Goal: Task Accomplishment & Management: Complete application form

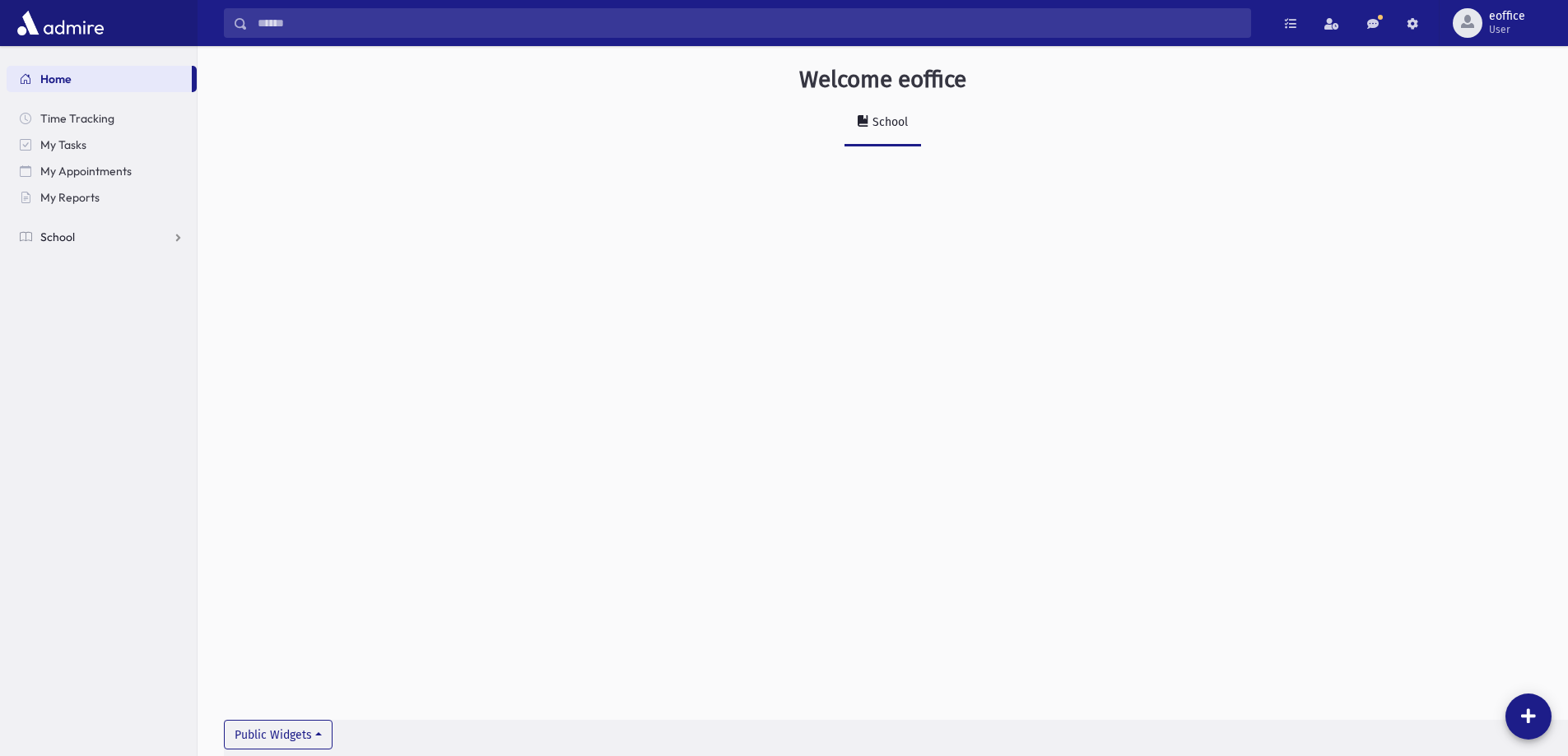
click at [73, 243] on span "School" at bounding box center [57, 237] width 34 height 15
click at [88, 282] on span "Attendance" at bounding box center [79, 289] width 61 height 15
click at [85, 314] on span "Entry" at bounding box center [77, 316] width 28 height 15
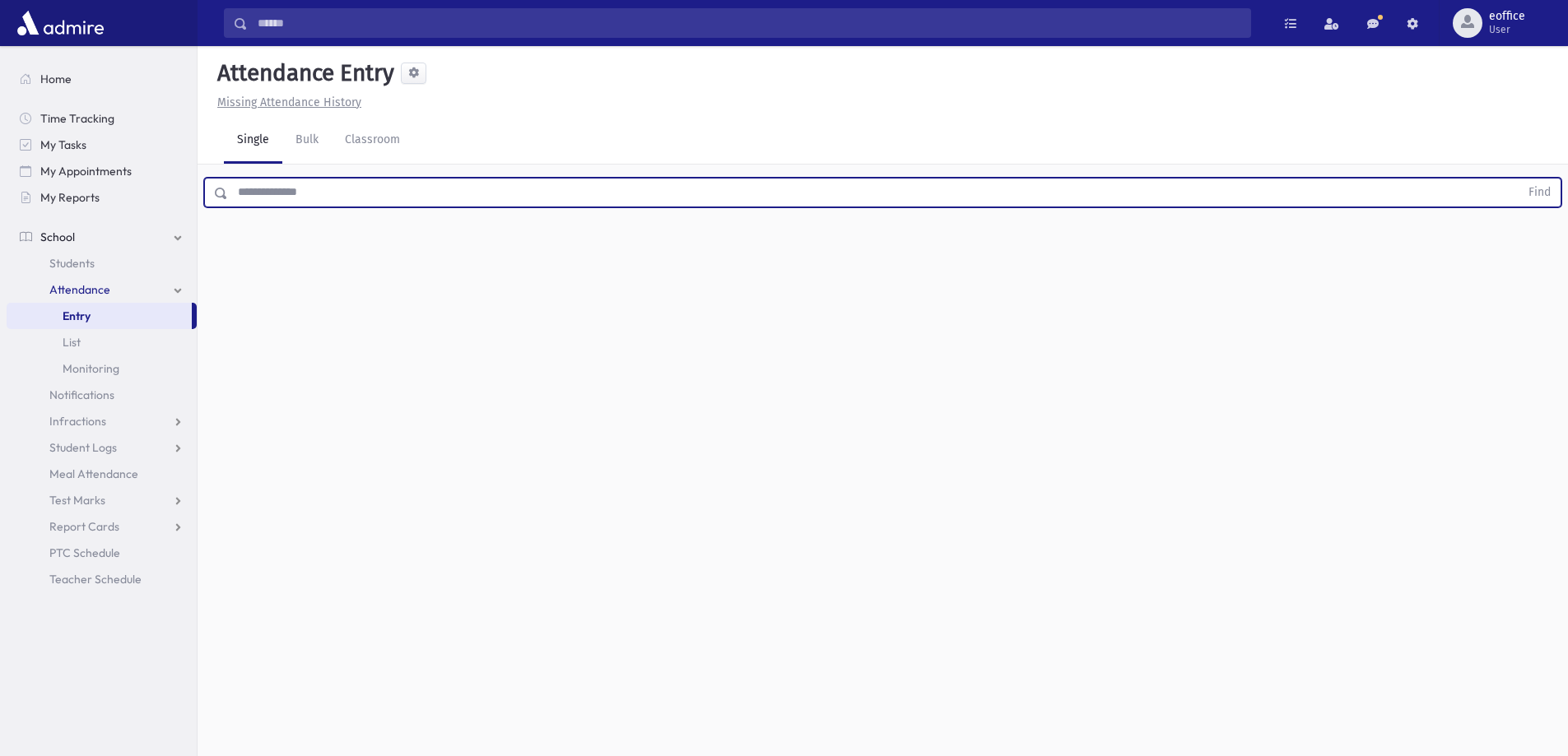
click at [323, 198] on input "text" at bounding box center [873, 193] width 1291 height 30
click at [1518, 178] on button "Find" at bounding box center [1539, 193] width 42 height 28
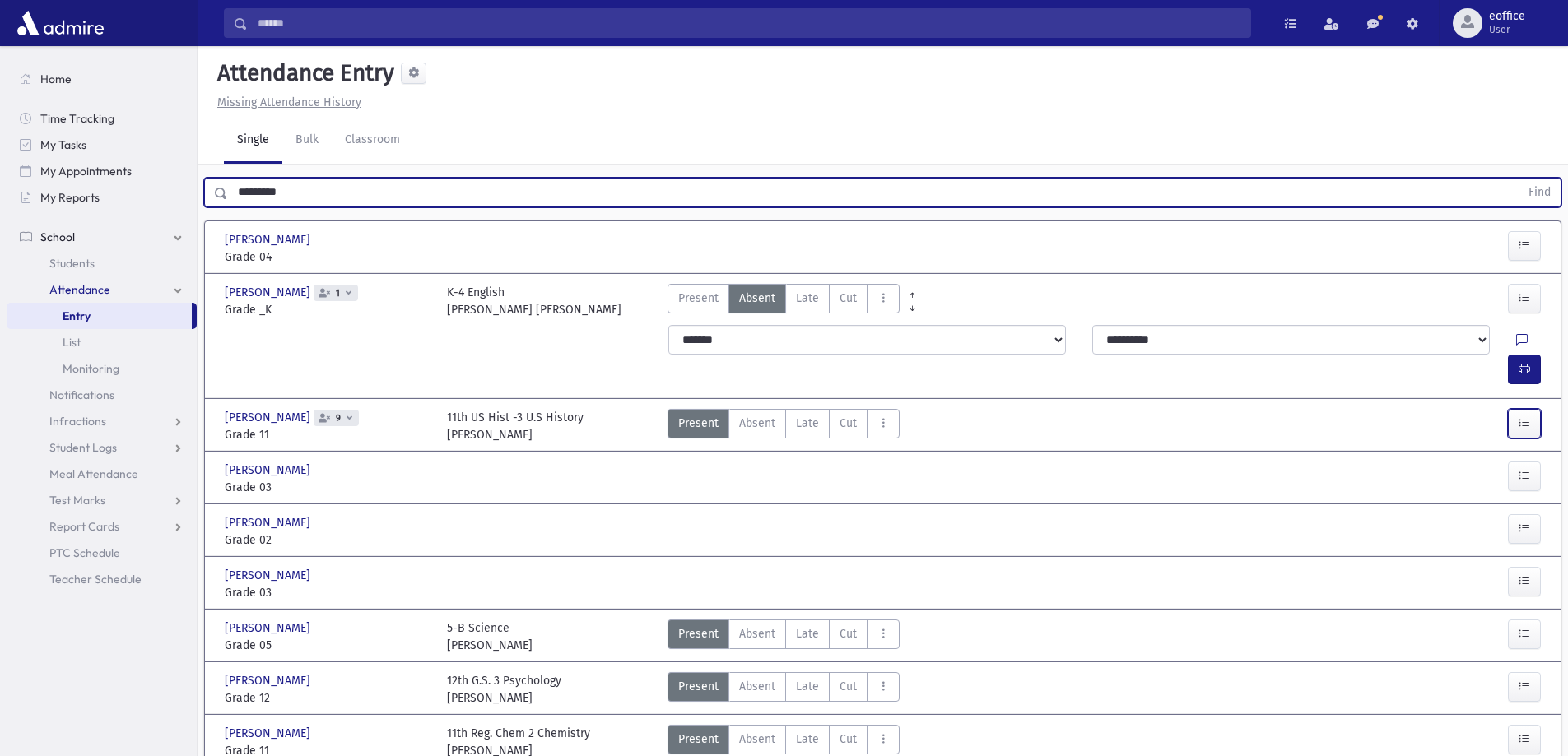
click at [1526, 416] on icon "button" at bounding box center [1524, 423] width 12 height 14
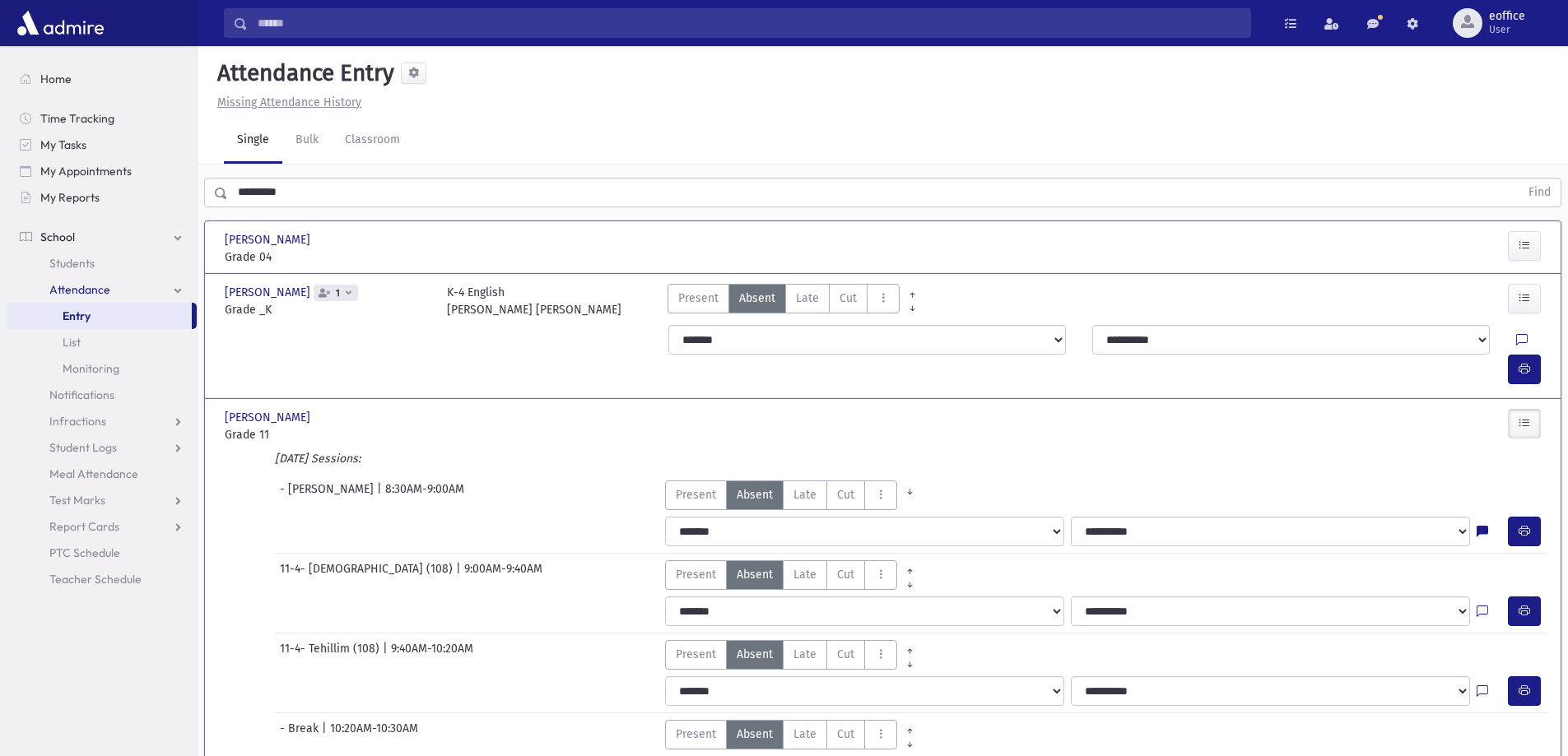
click at [264, 193] on input "*********" at bounding box center [873, 193] width 1291 height 30
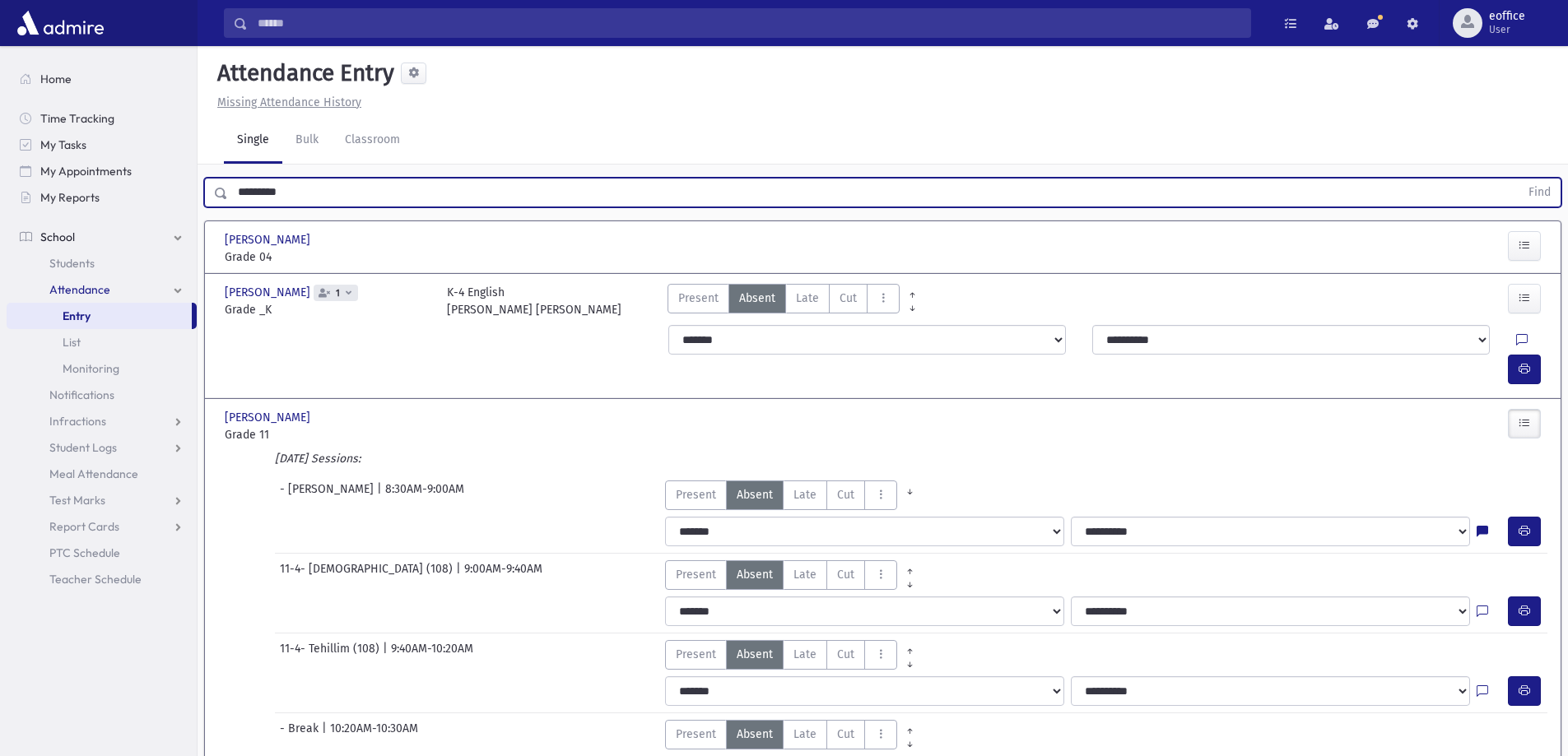
click at [264, 193] on input "*********" at bounding box center [873, 193] width 1291 height 30
click at [1518, 178] on button "Find" at bounding box center [1539, 193] width 42 height 28
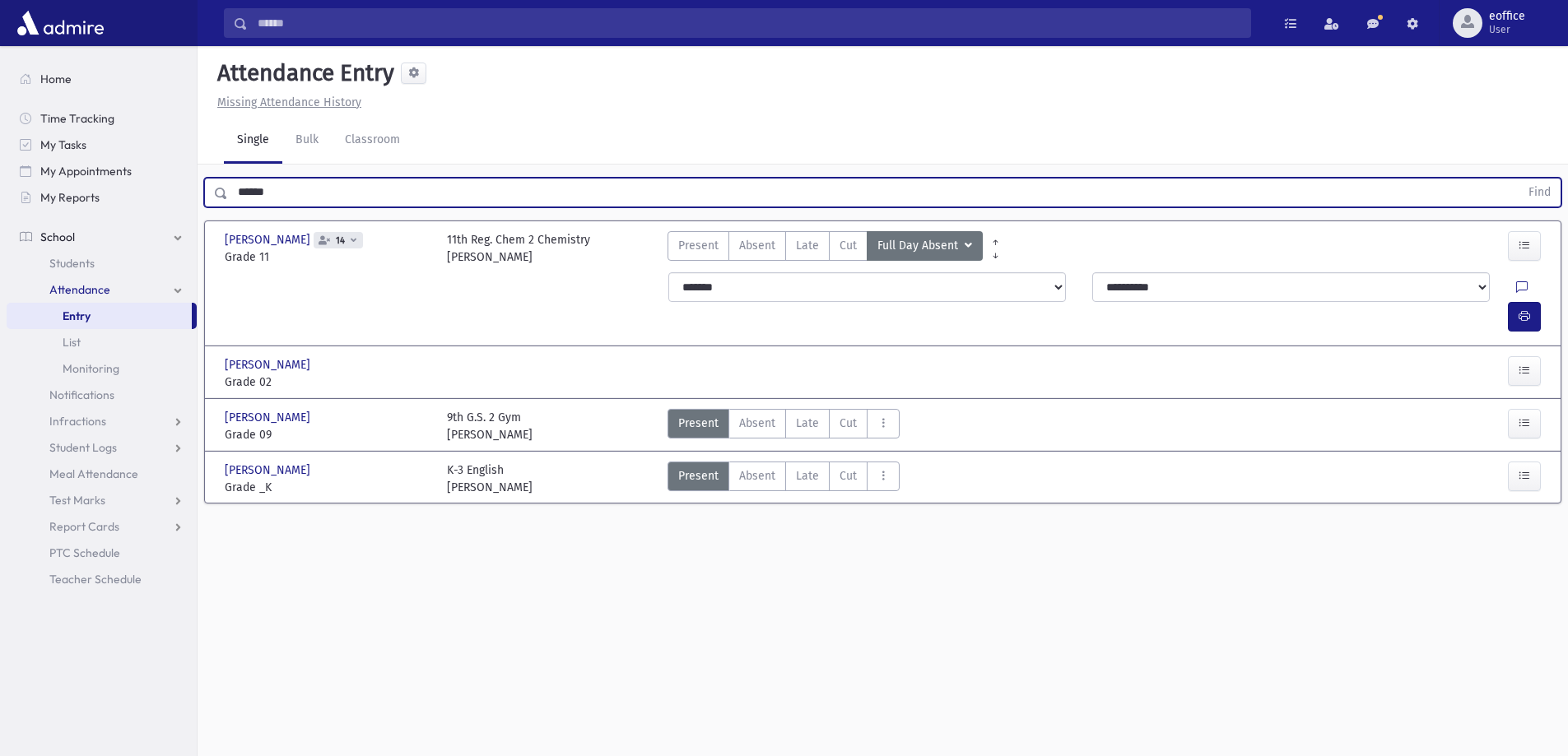
click at [259, 197] on input "******" at bounding box center [873, 193] width 1291 height 30
click at [1518, 178] on button "Find" at bounding box center [1539, 193] width 42 height 28
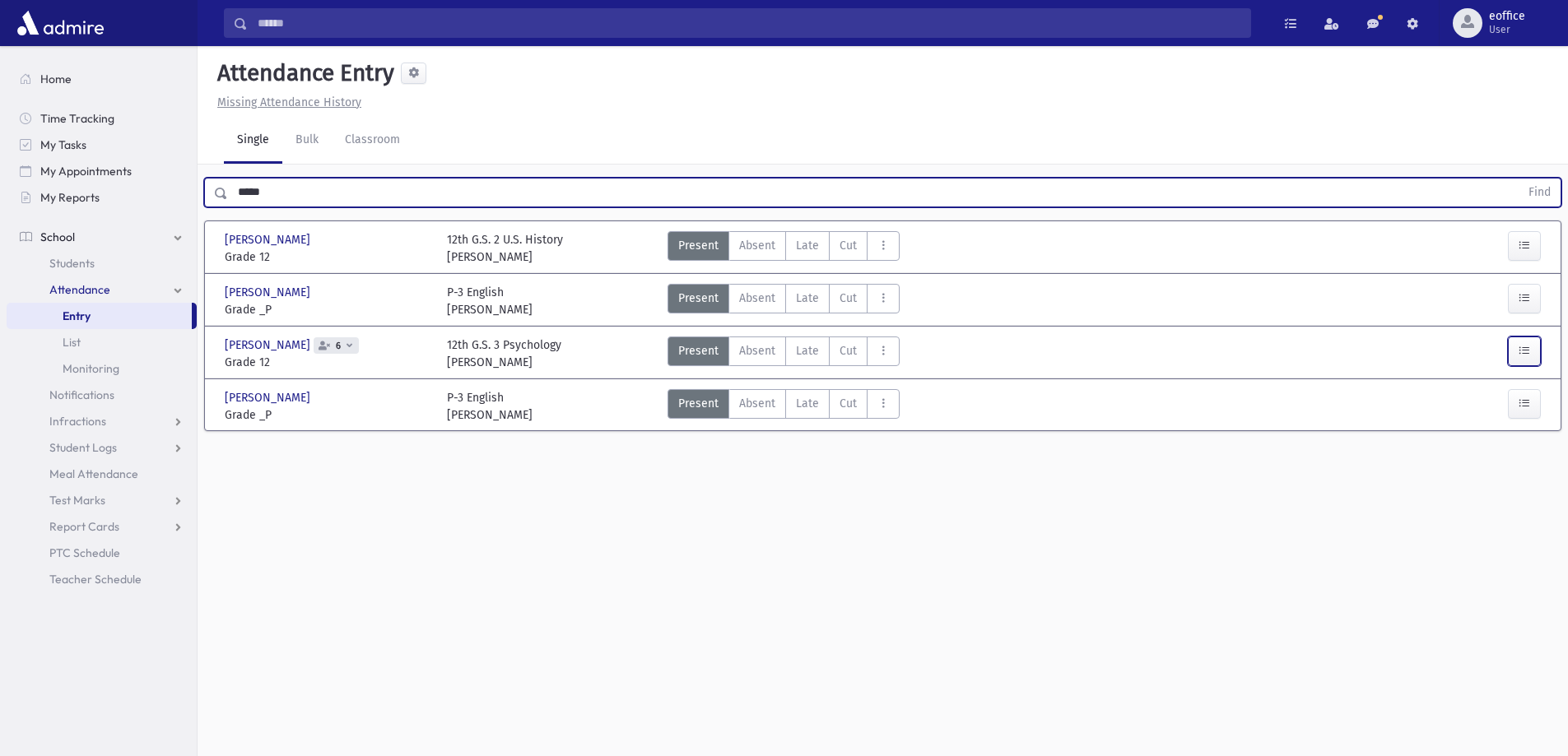
click at [1533, 354] on button "button" at bounding box center [1524, 352] width 33 height 30
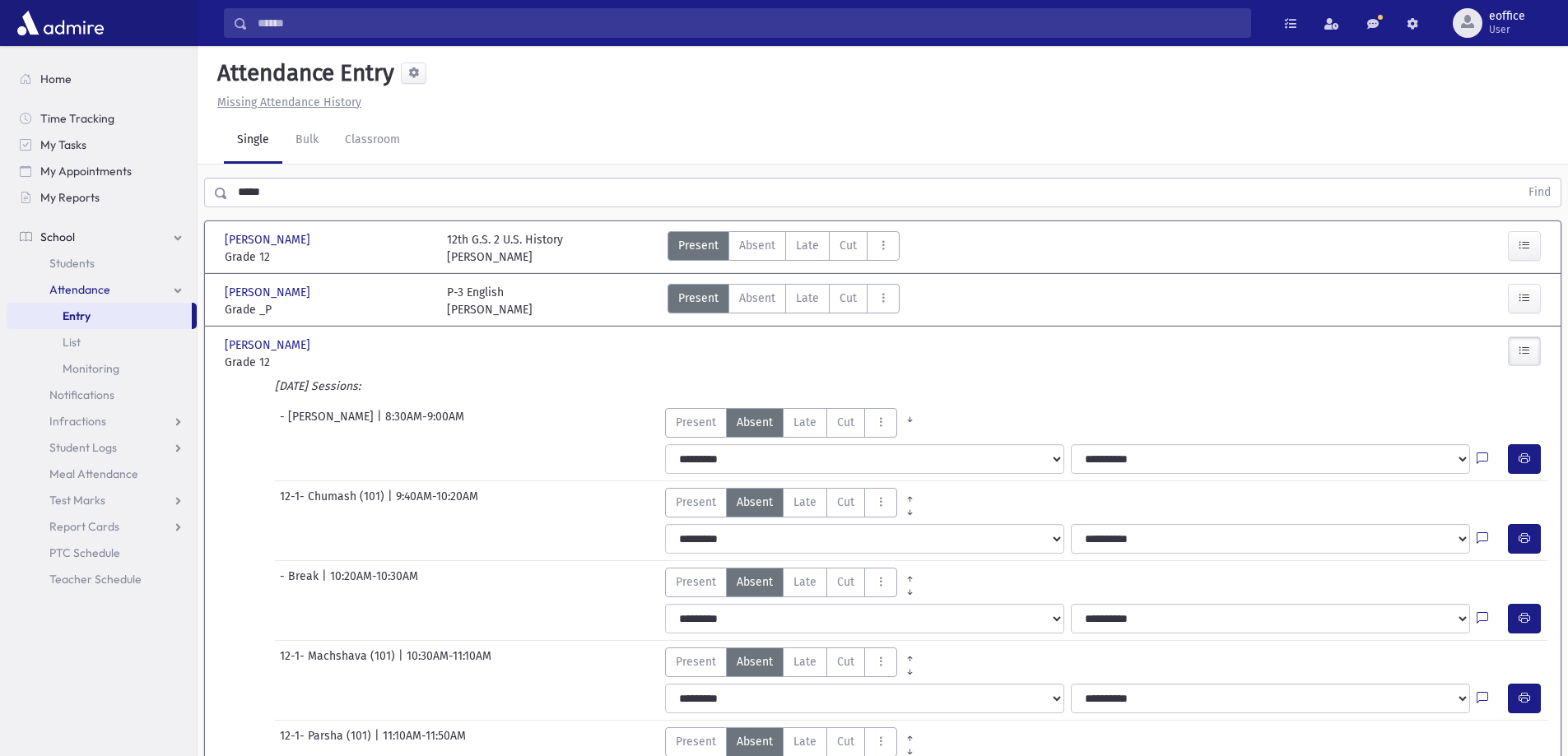
click at [239, 192] on input "*****" at bounding box center [873, 193] width 1291 height 30
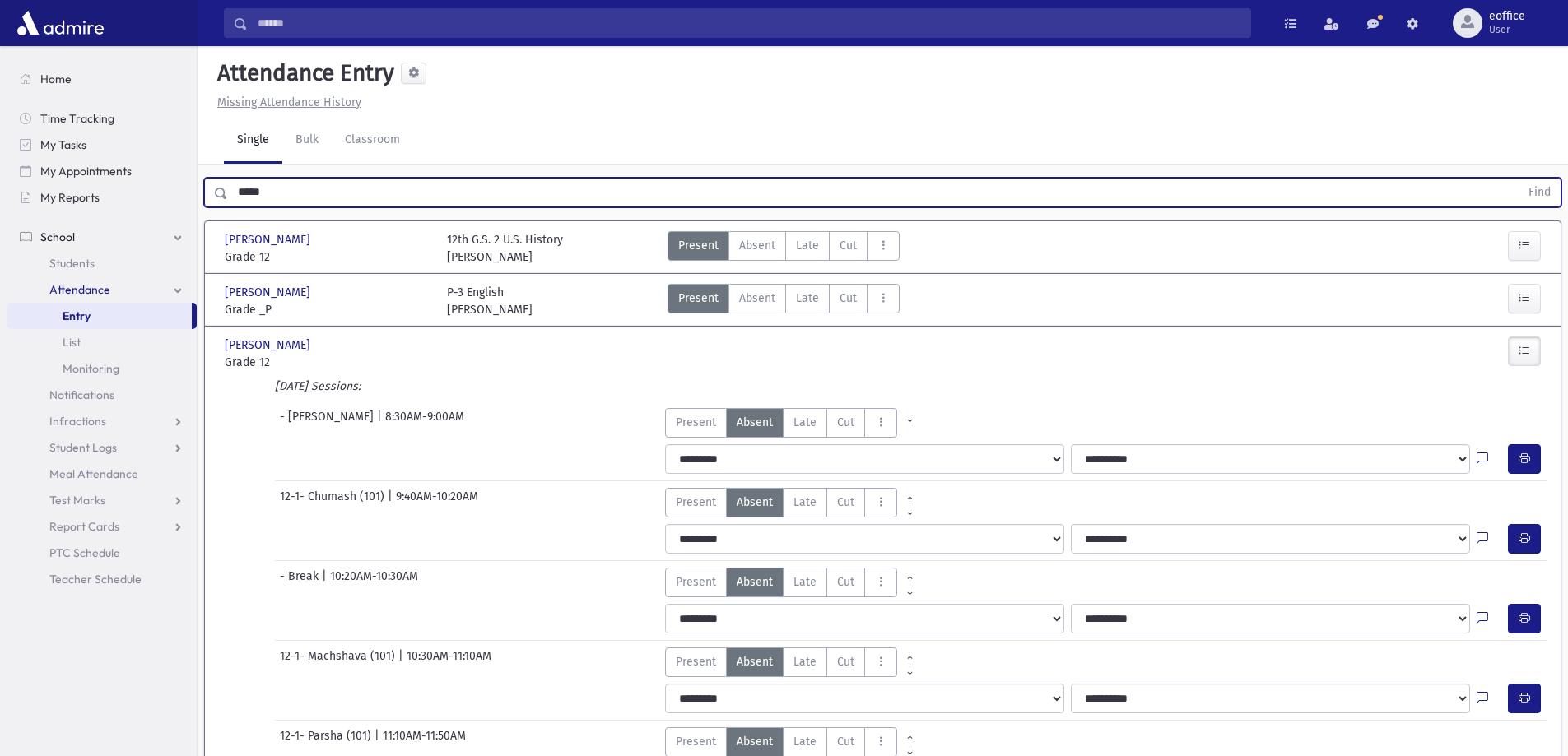
click at [239, 192] on input "*****" at bounding box center [873, 193] width 1291 height 30
click at [1518, 178] on button "Find" at bounding box center [1539, 193] width 42 height 28
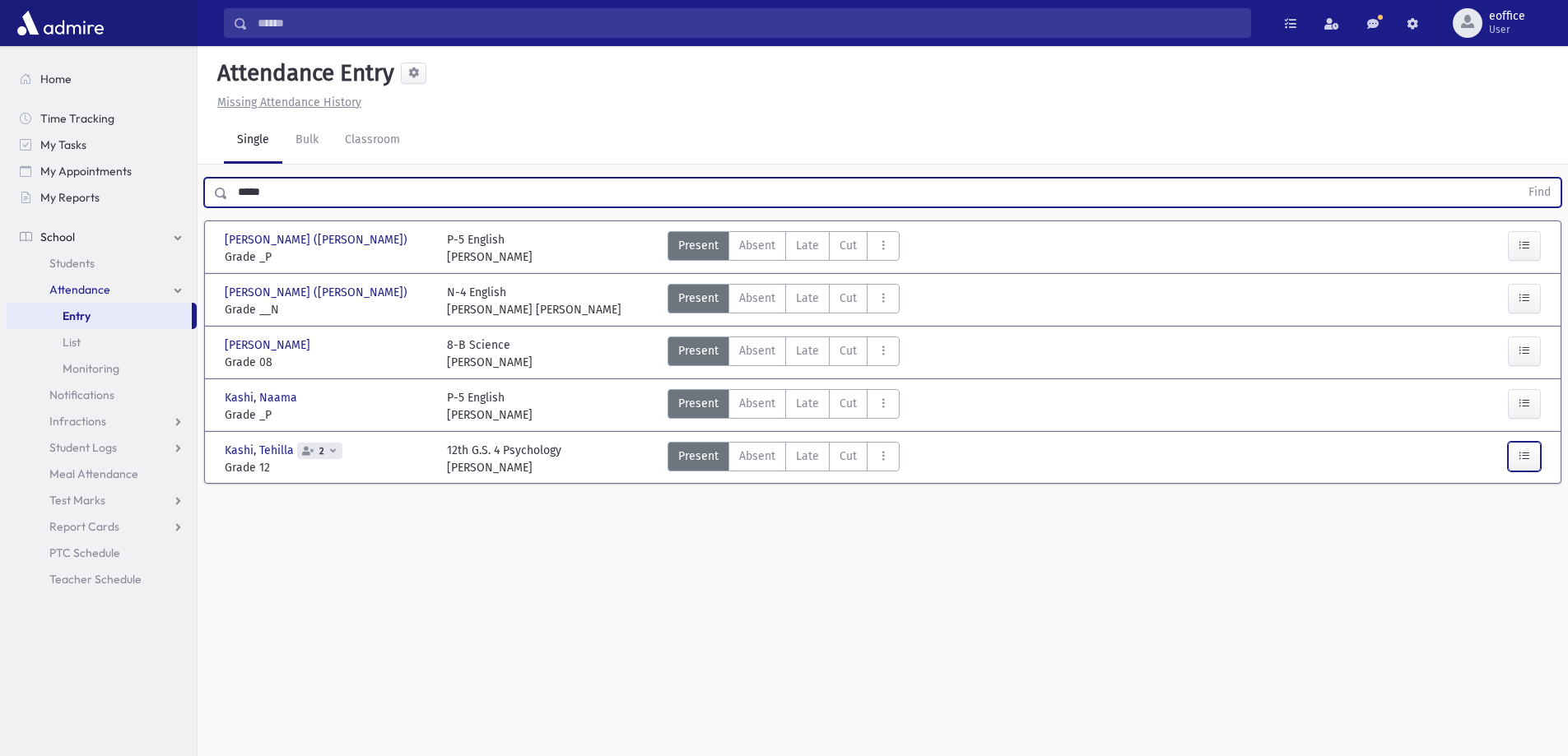
click at [1530, 448] on button "button" at bounding box center [1524, 457] width 33 height 30
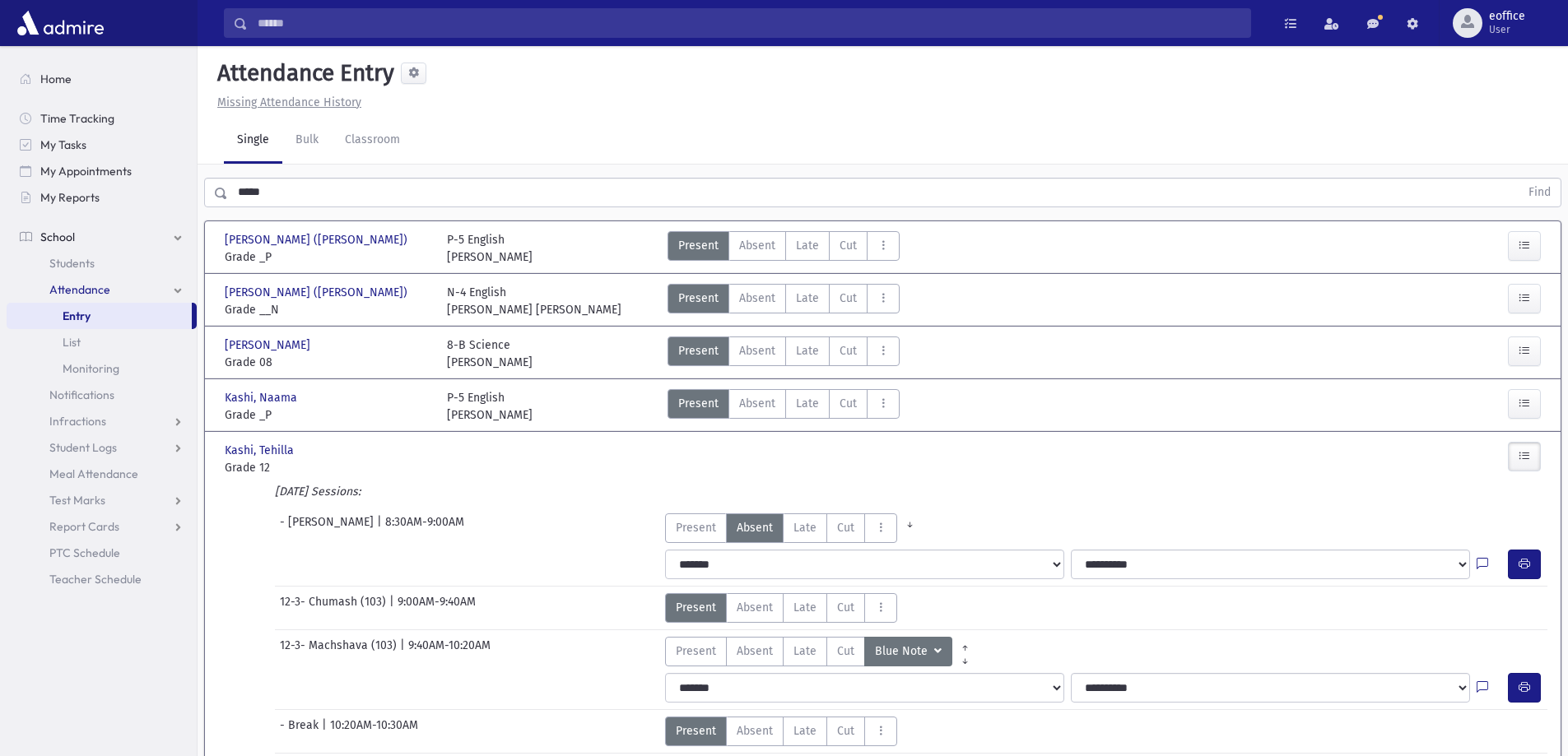
click at [244, 192] on input "*****" at bounding box center [873, 193] width 1291 height 30
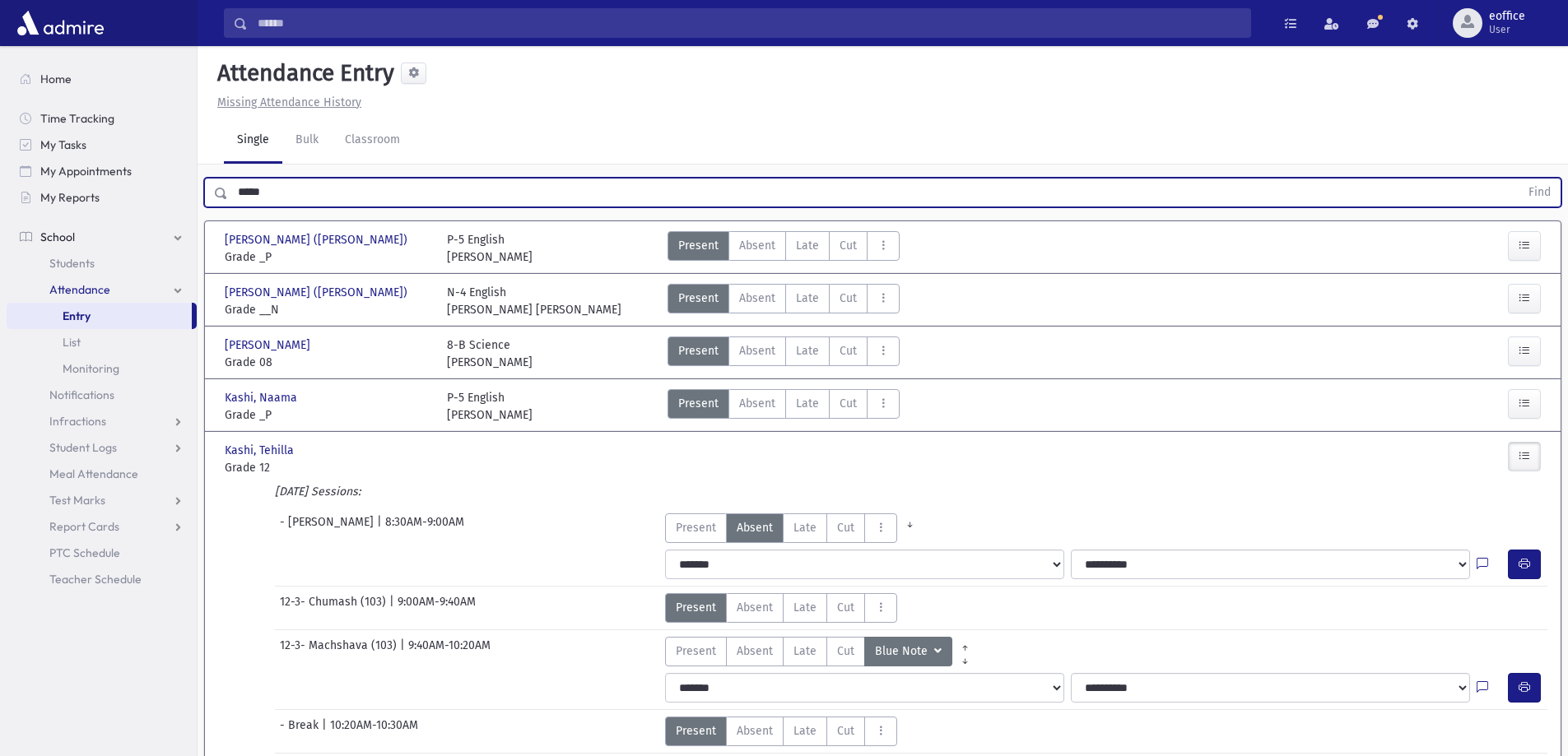
click at [244, 192] on input "*****" at bounding box center [873, 193] width 1291 height 30
click at [1518, 178] on button "Find" at bounding box center [1539, 193] width 42 height 28
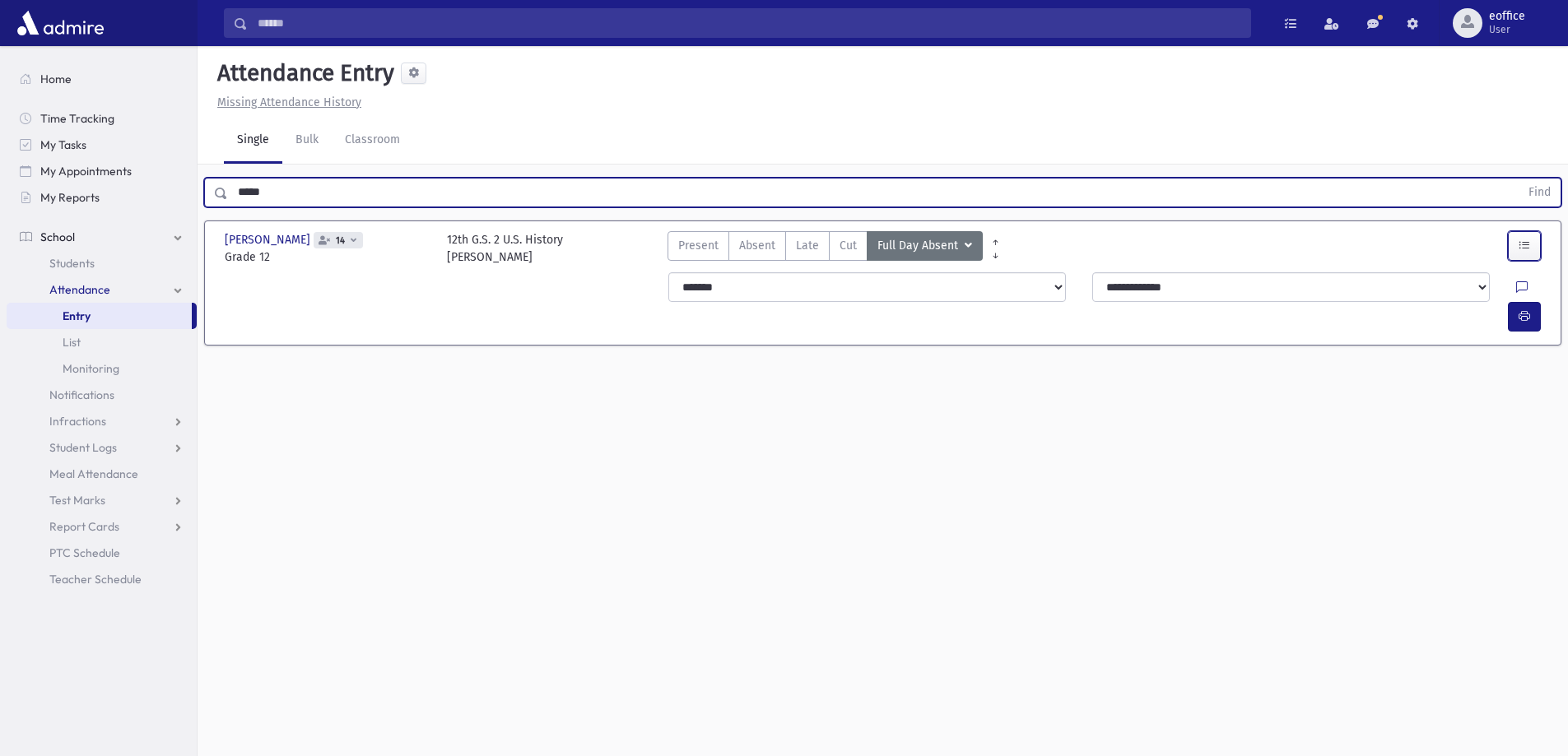
click at [1520, 253] on button "button" at bounding box center [1524, 246] width 33 height 30
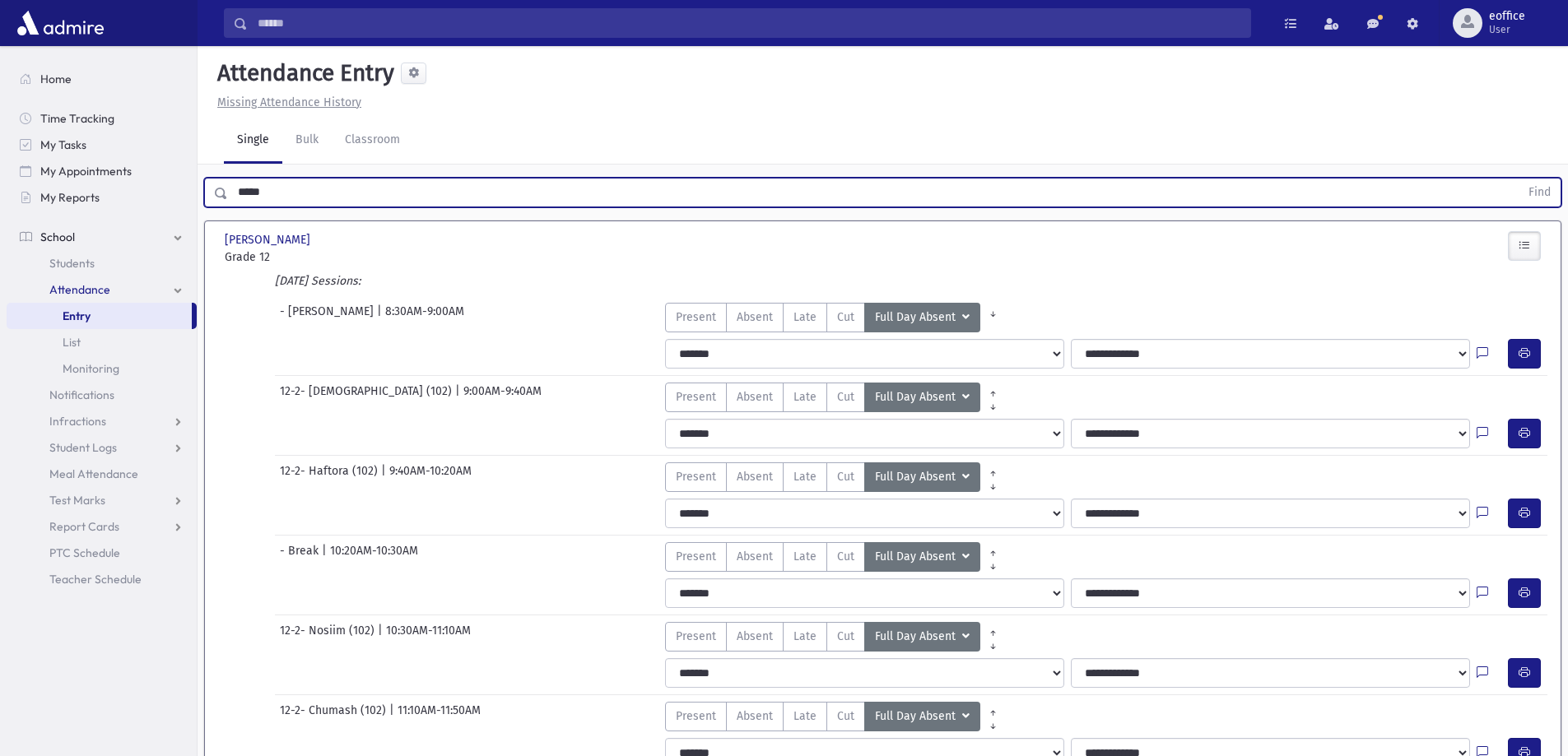
click at [249, 190] on input "*****" at bounding box center [873, 193] width 1291 height 30
click at [1518, 178] on button "Find" at bounding box center [1539, 193] width 42 height 28
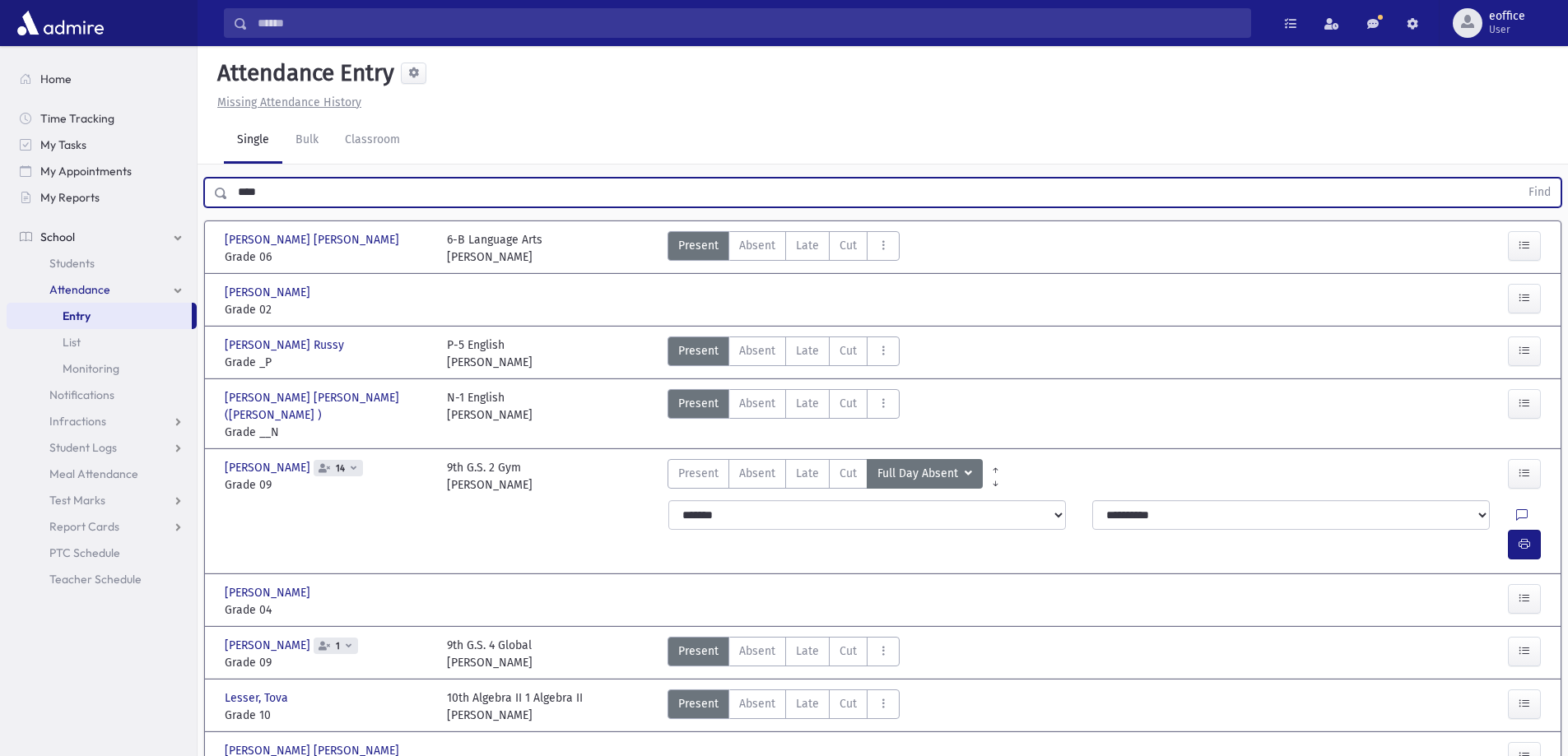
click at [252, 196] on input "****" at bounding box center [873, 193] width 1291 height 30
type input "****"
click at [1518, 178] on button "Find" at bounding box center [1539, 193] width 42 height 28
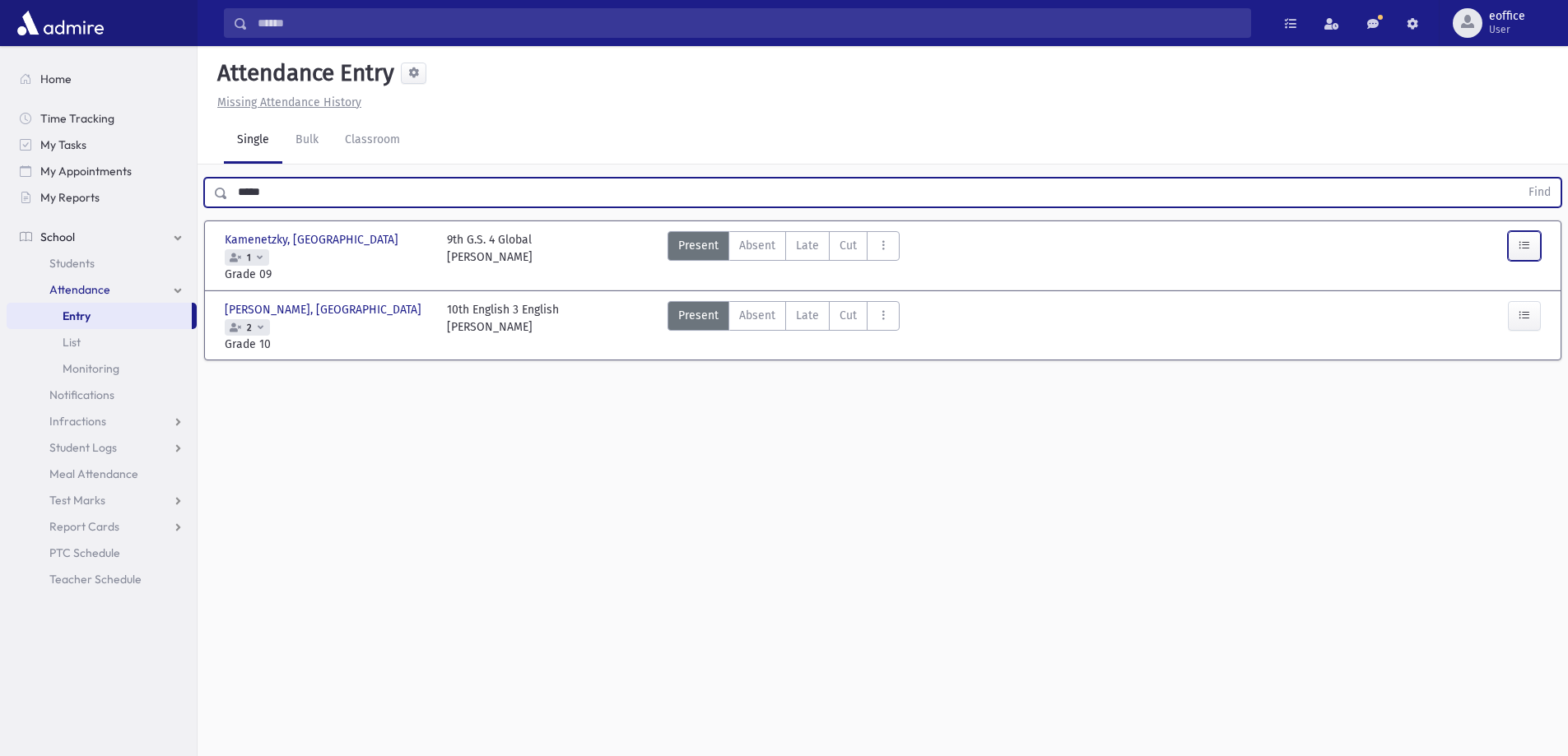
click at [1530, 240] on button "button" at bounding box center [1524, 246] width 33 height 30
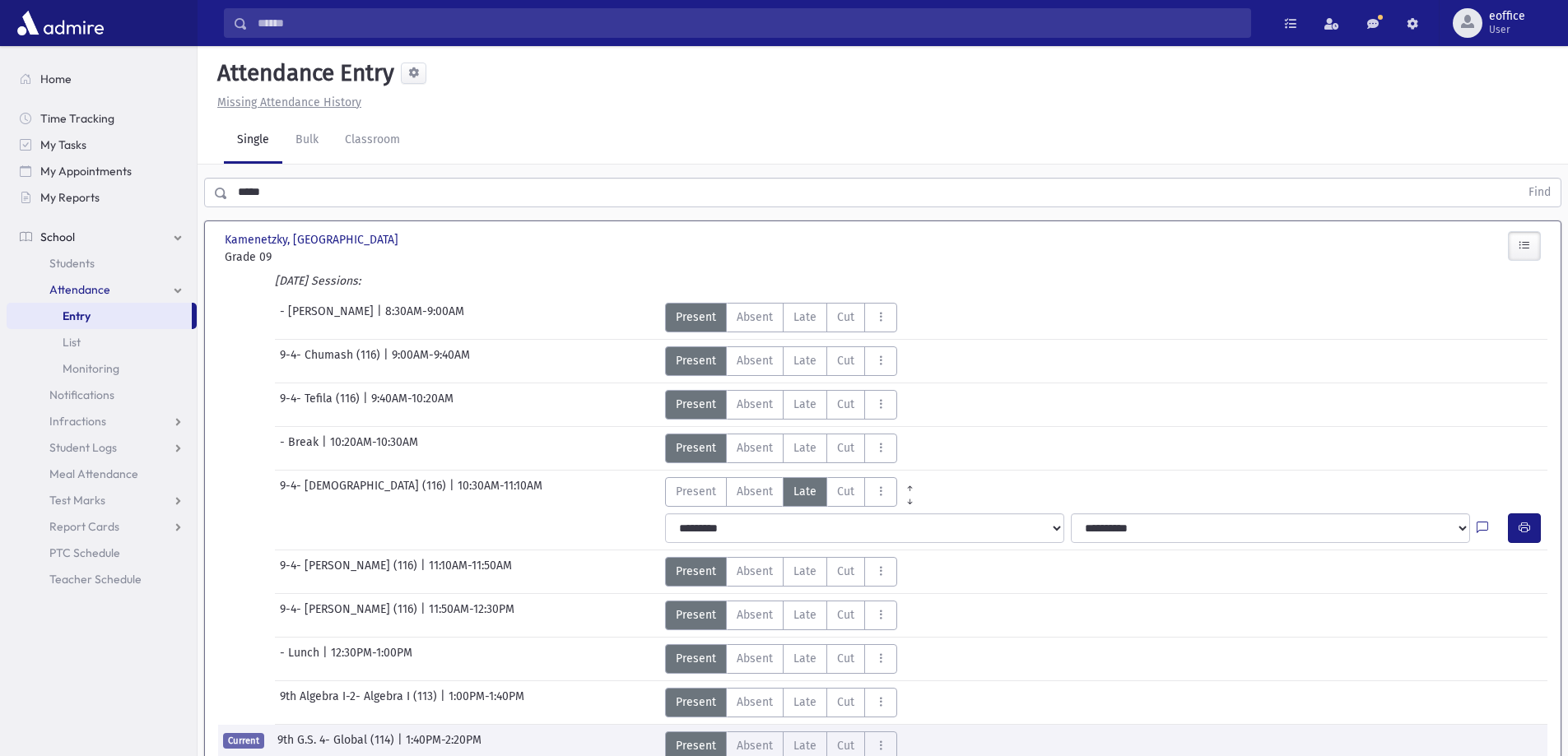
click at [644, 119] on div "Single Bulk Classroom" at bounding box center [895, 140] width 1344 height 46
click at [348, 134] on link "Classroom" at bounding box center [373, 140] width 82 height 46
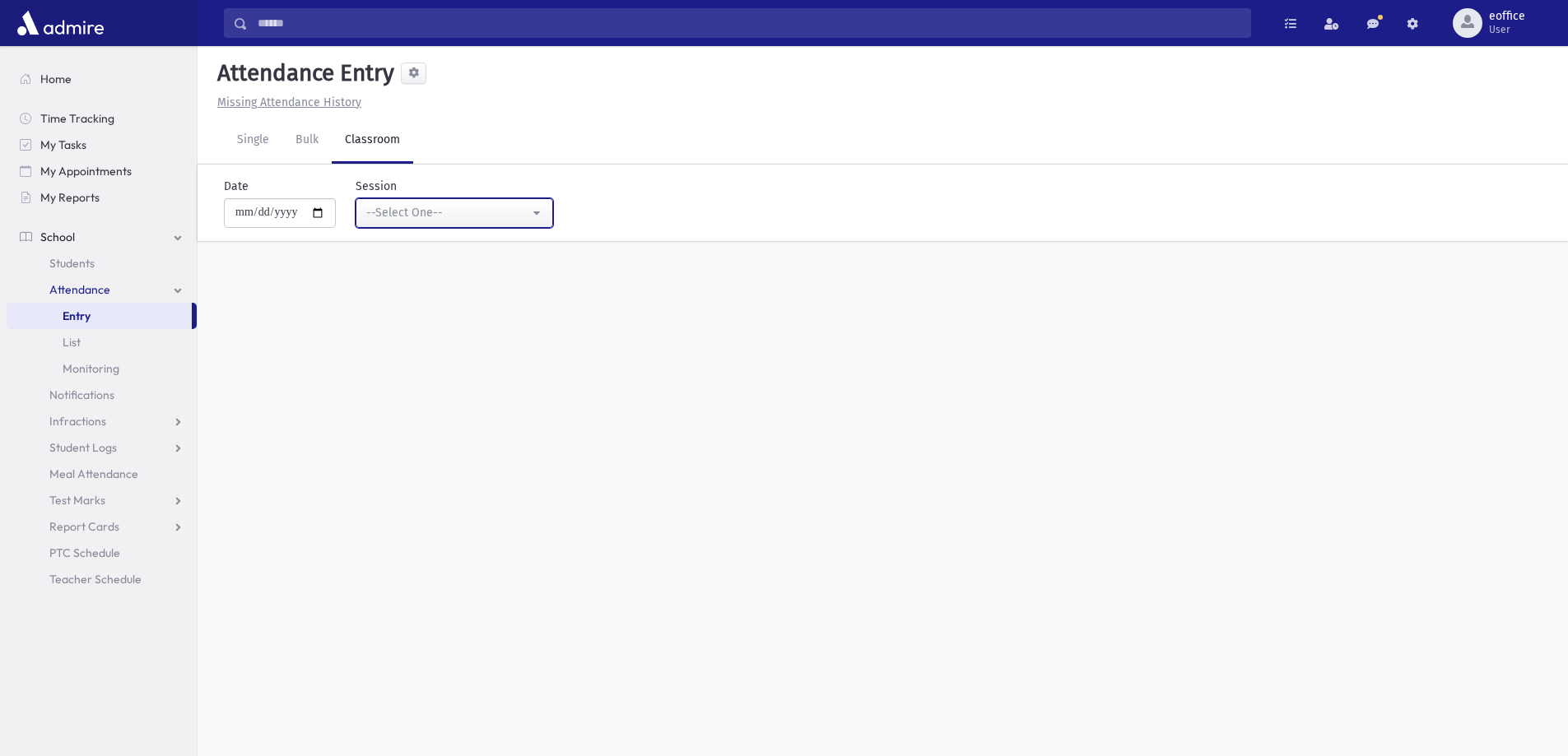
click at [447, 209] on div "--Select One--" at bounding box center [447, 213] width 163 height 18
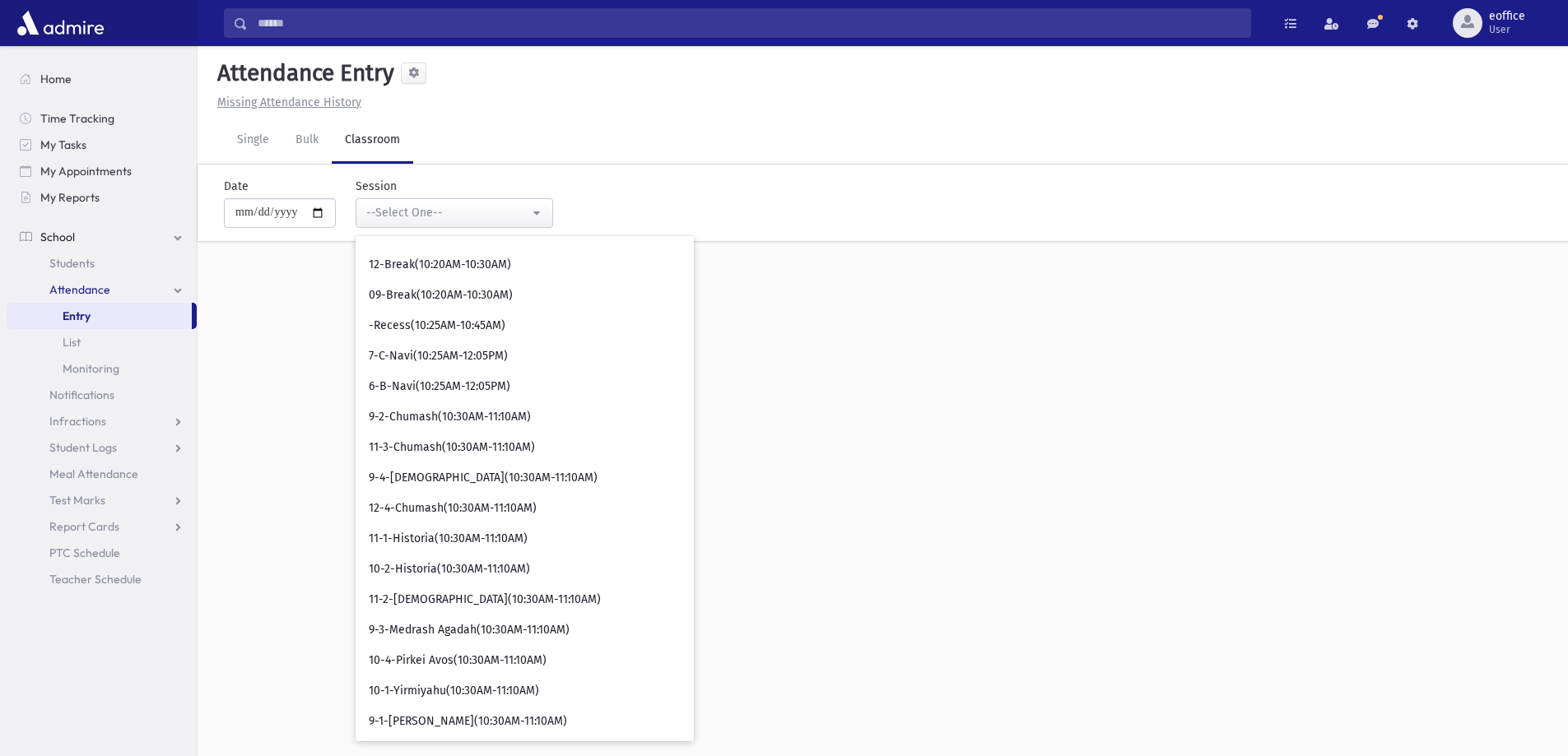
scroll to position [3125, 0]
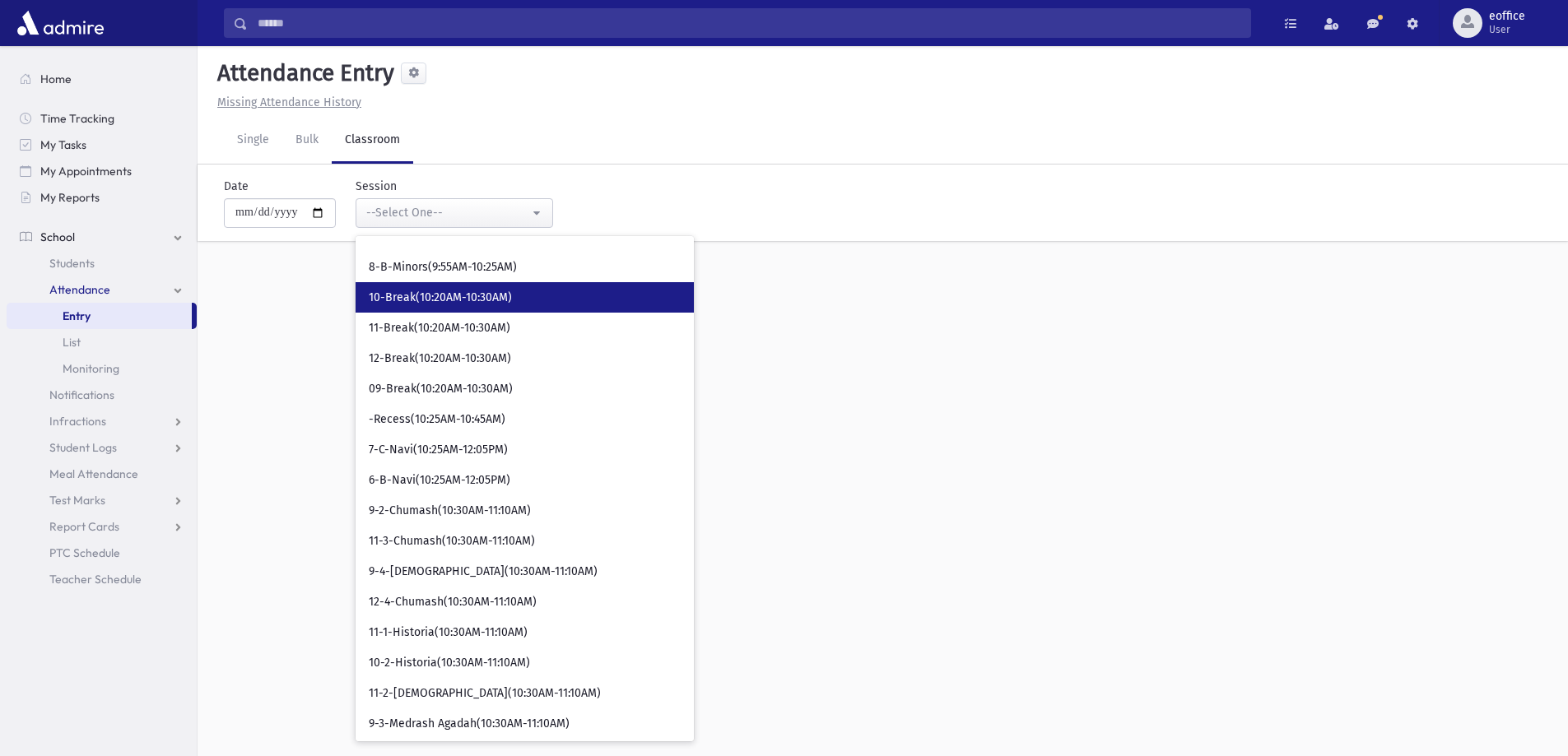
click at [533, 291] on link "10-Break(10:20AM-10:30AM)" at bounding box center [525, 297] width 339 height 31
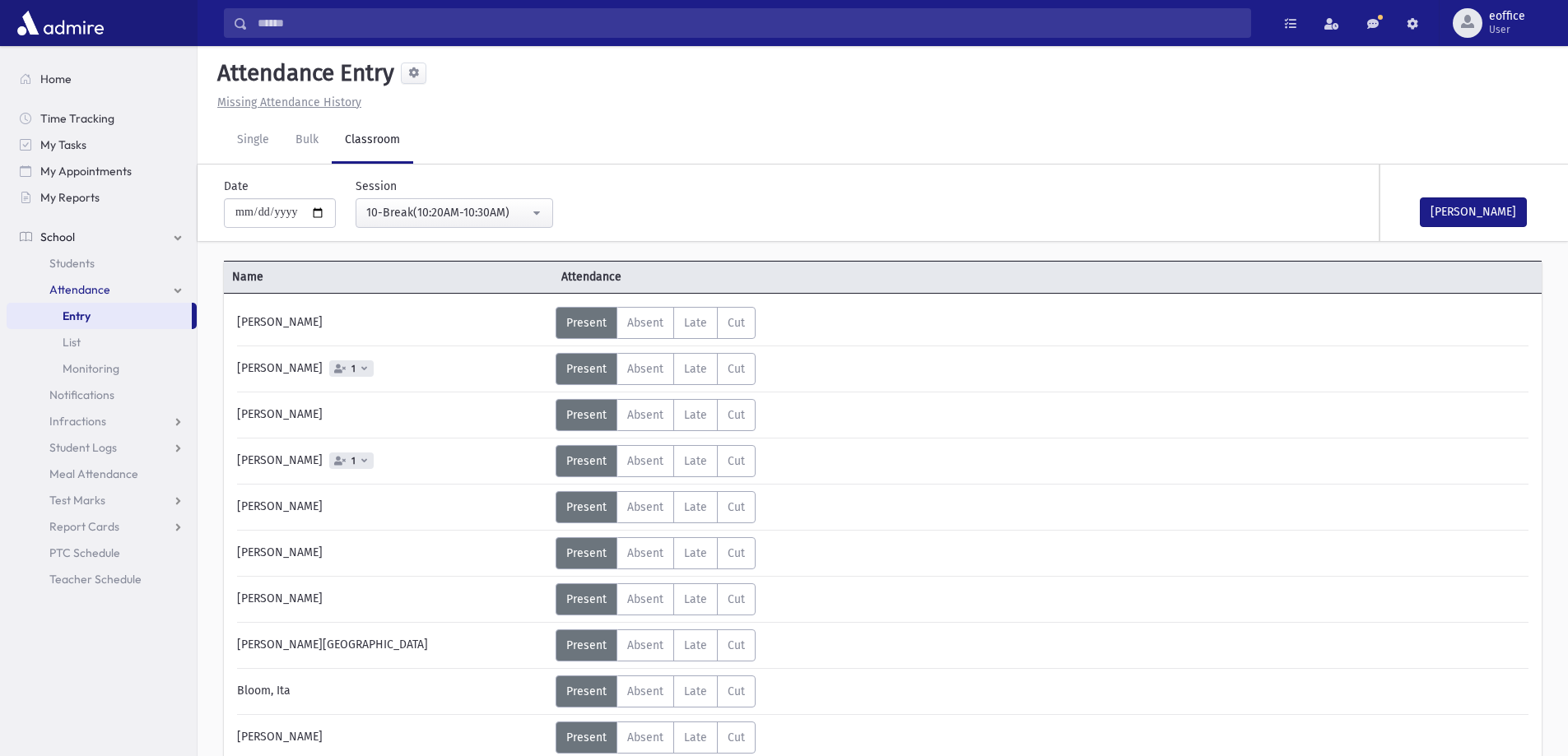
click at [1478, 193] on div "[PERSON_NAME]" at bounding box center [1462, 203] width 164 height 77
click at [1451, 214] on button "[PERSON_NAME]" at bounding box center [1473, 213] width 107 height 30
click at [663, 403] on label "Absent Absent" at bounding box center [645, 415] width 58 height 32
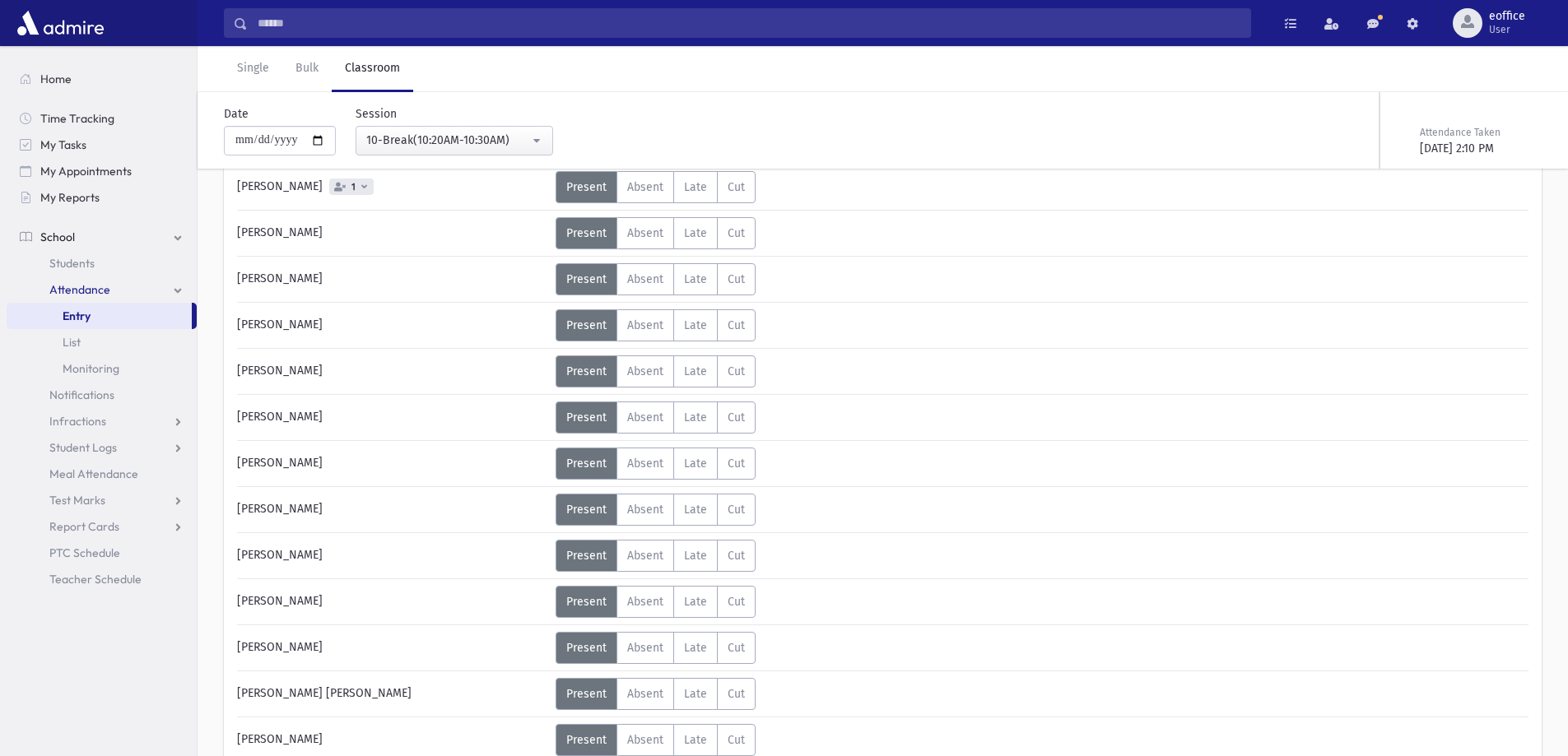
scroll to position [740, 0]
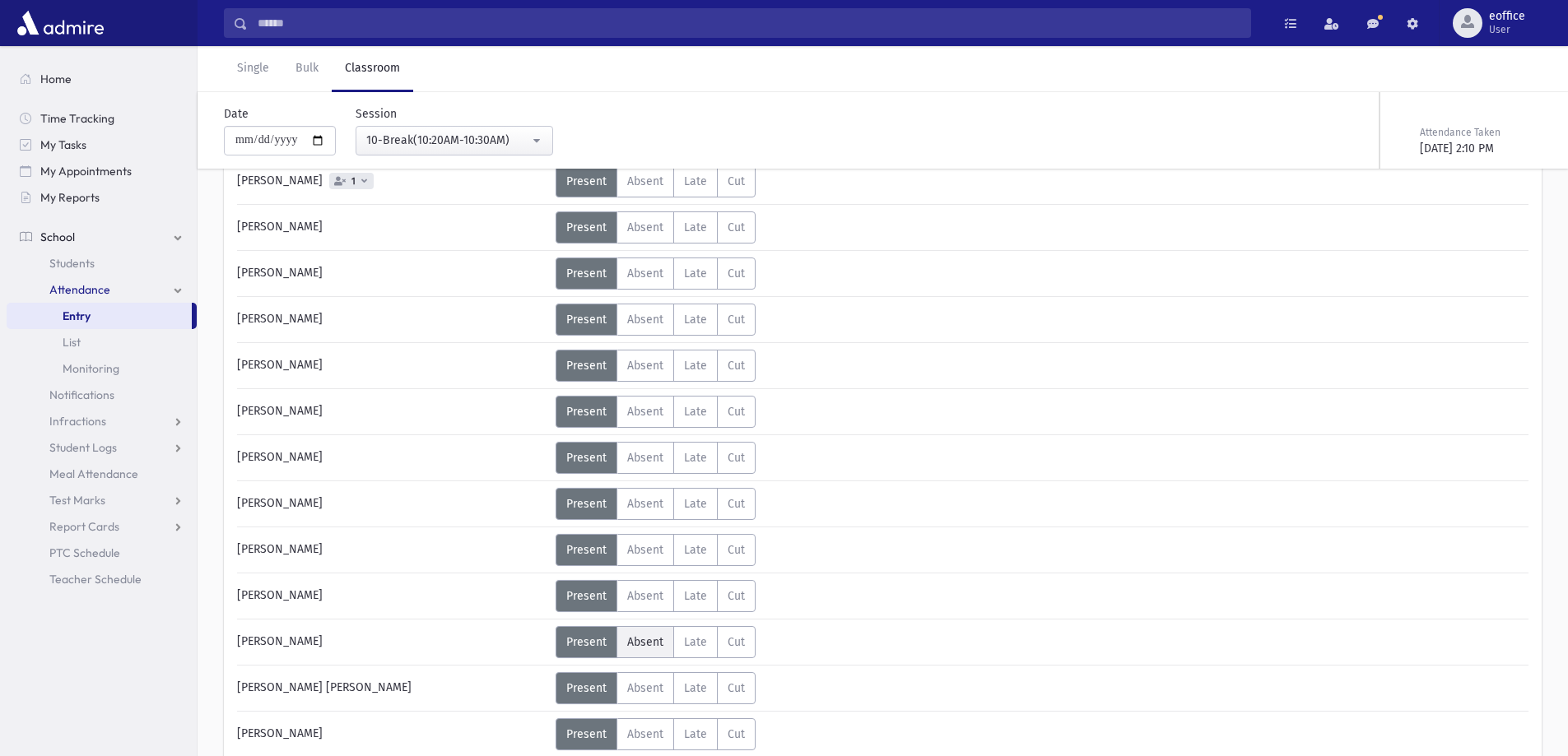
click at [632, 631] on label "Absent Absent" at bounding box center [645, 642] width 58 height 32
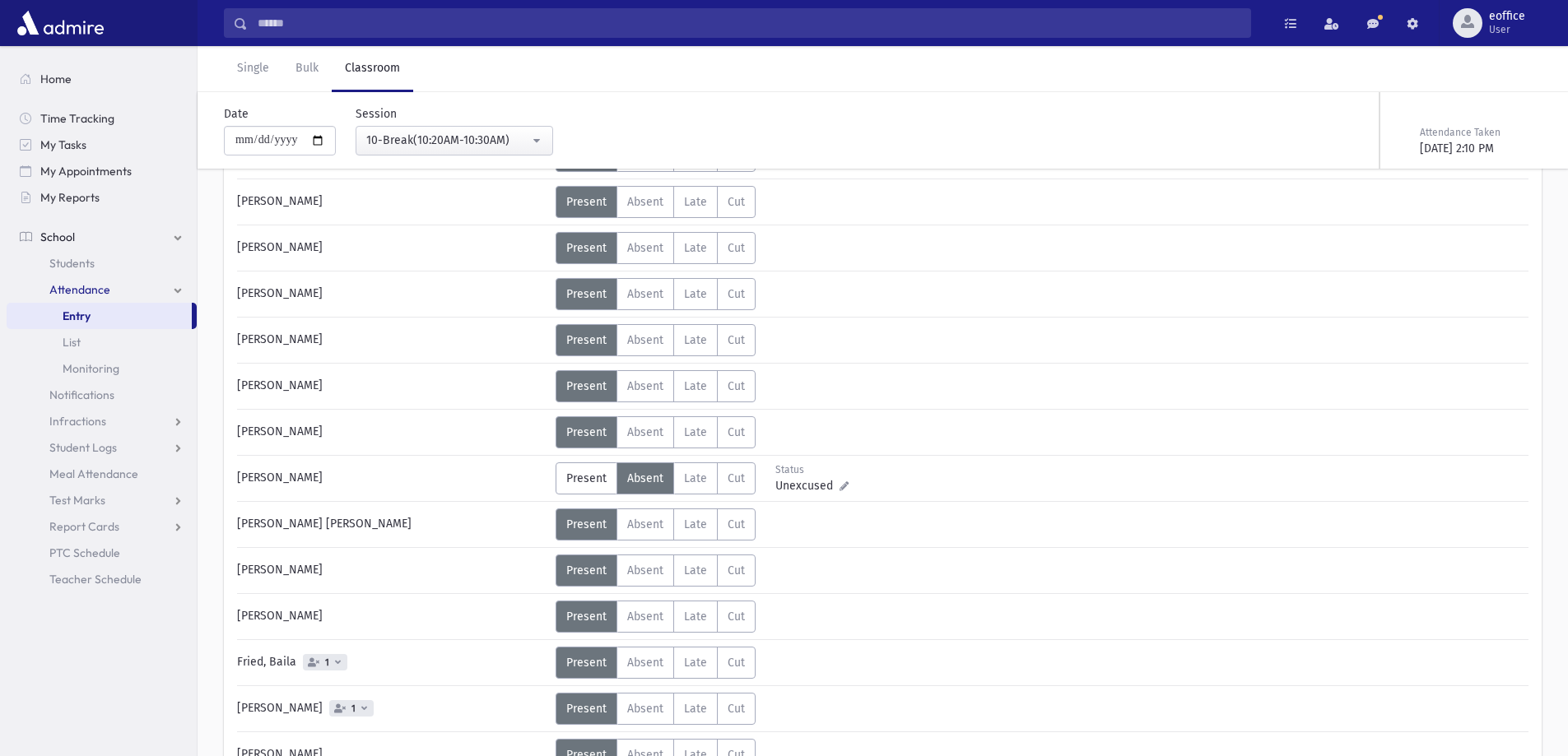
scroll to position [904, 0]
click at [638, 613] on span "Absent" at bounding box center [645, 615] width 36 height 14
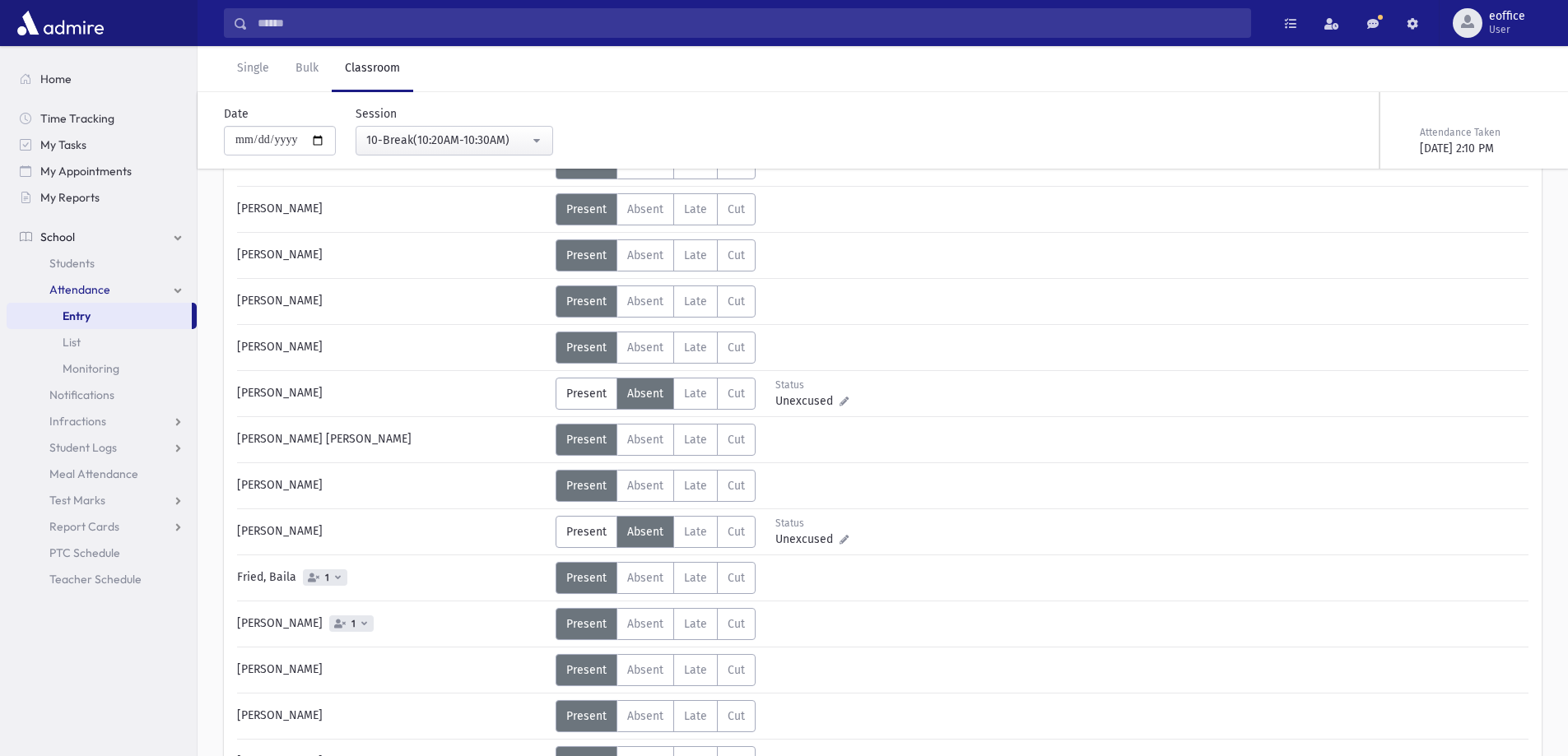
scroll to position [1069, 0]
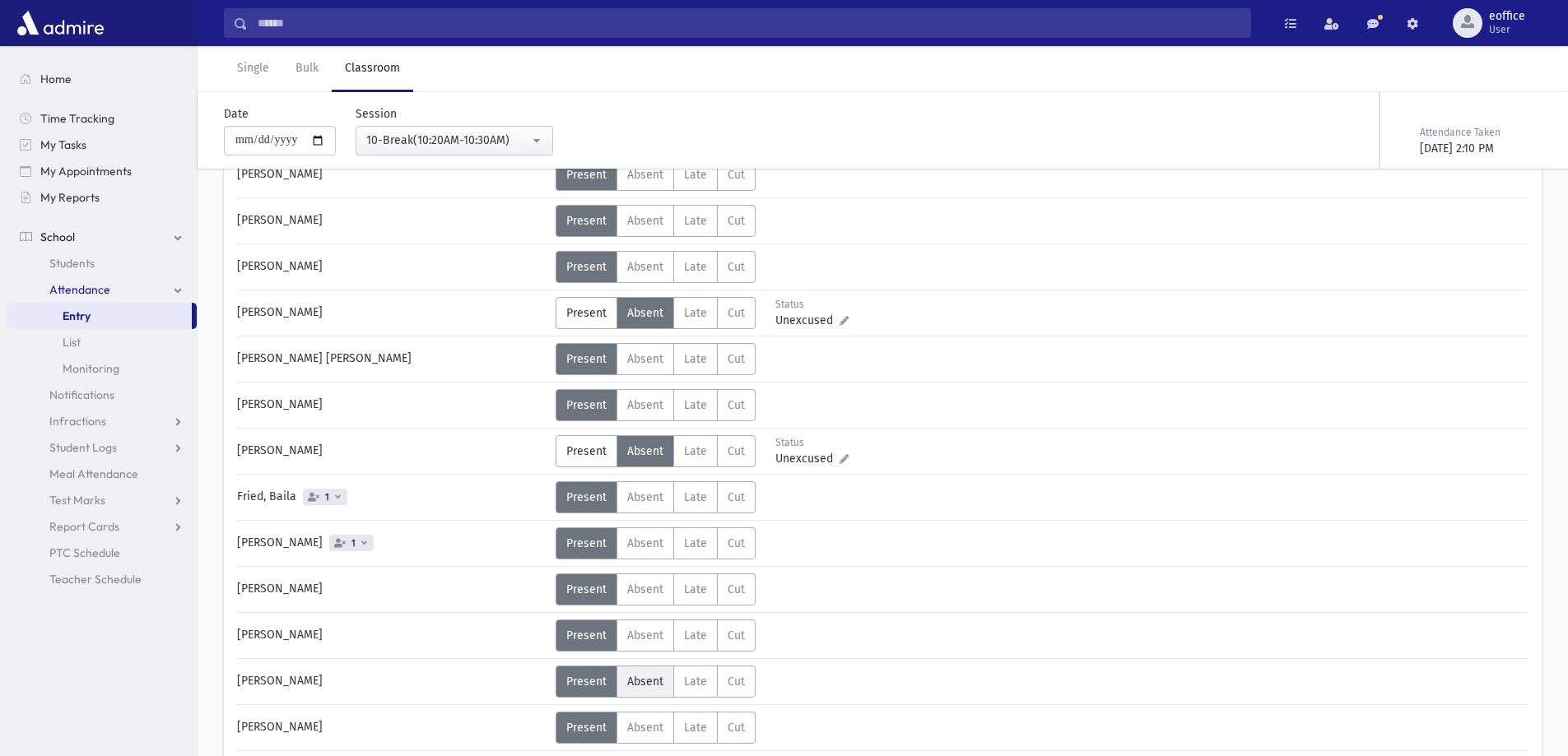
click at [641, 667] on label "Absent Absent" at bounding box center [645, 681] width 58 height 32
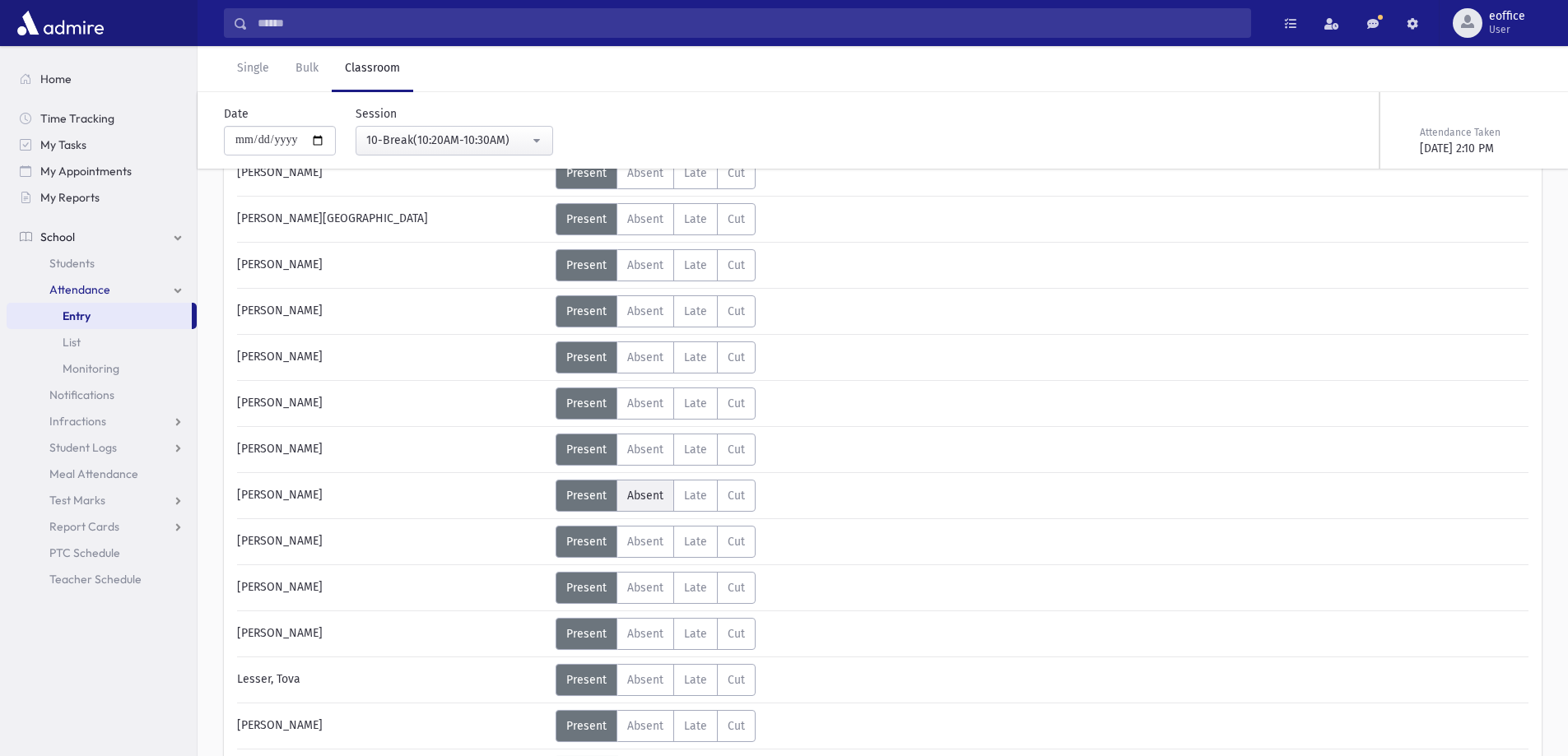
scroll to position [2796, 0]
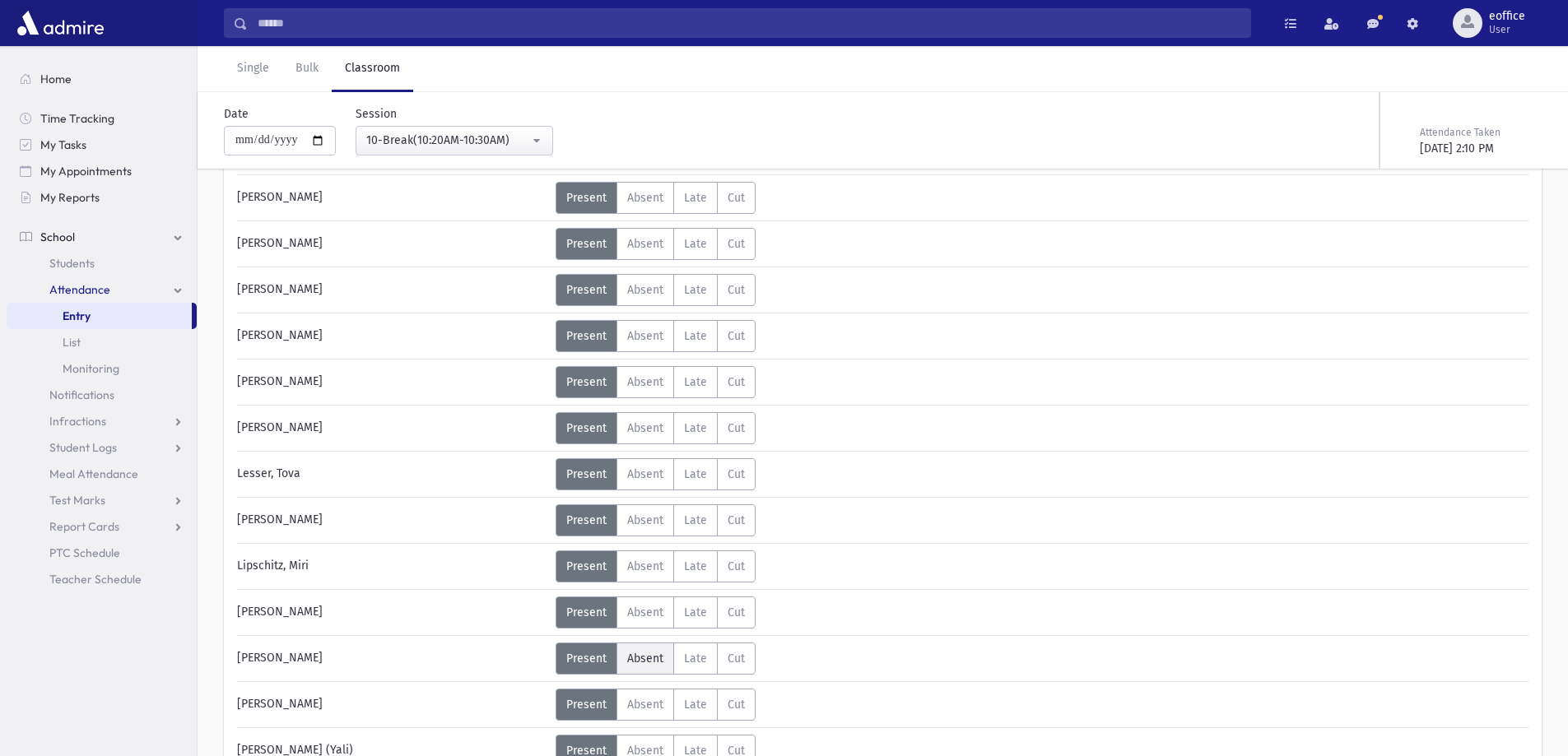
click at [633, 648] on label "Absent Absent" at bounding box center [645, 658] width 58 height 32
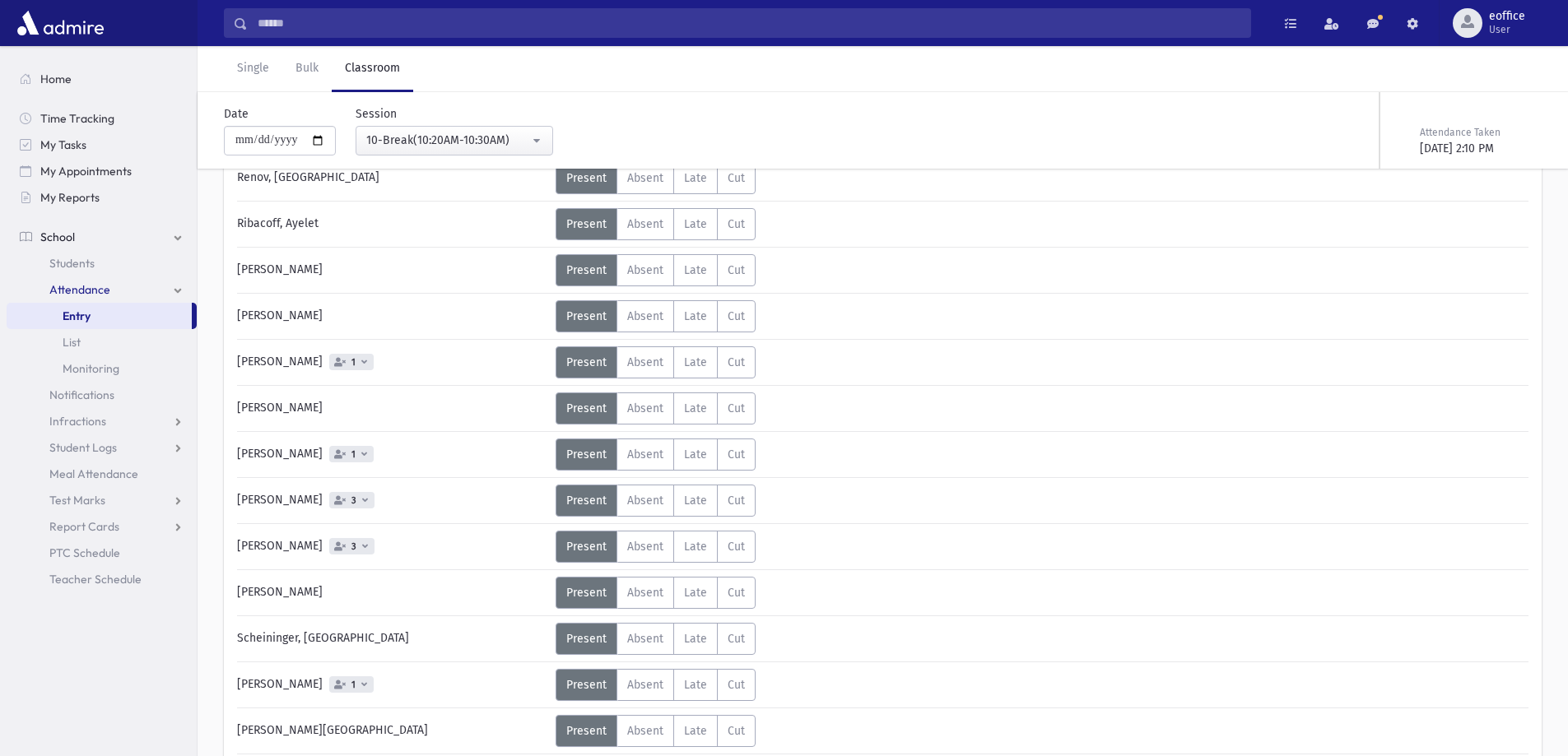
scroll to position [4030, 0]
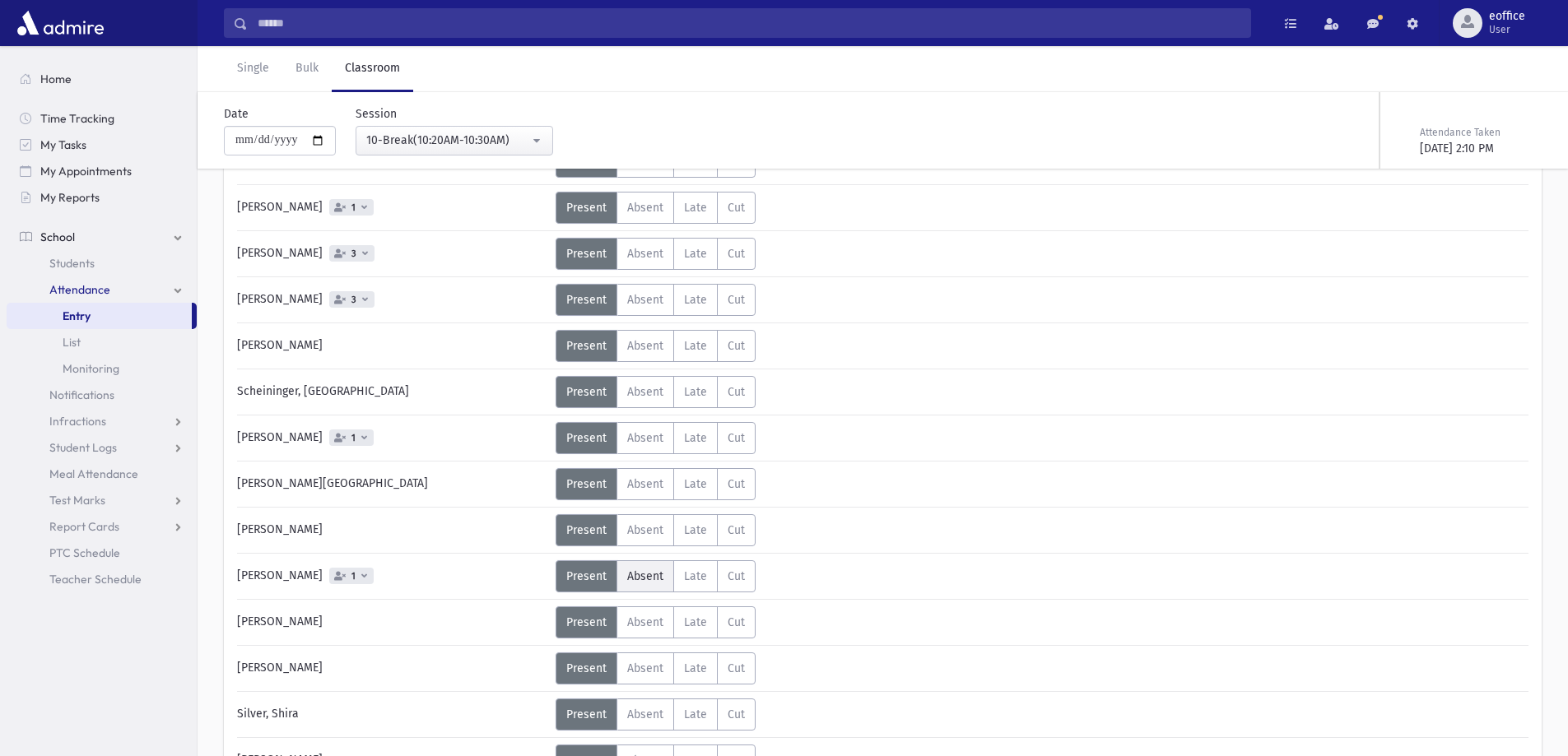
click at [643, 573] on span "Absent" at bounding box center [645, 576] width 36 height 14
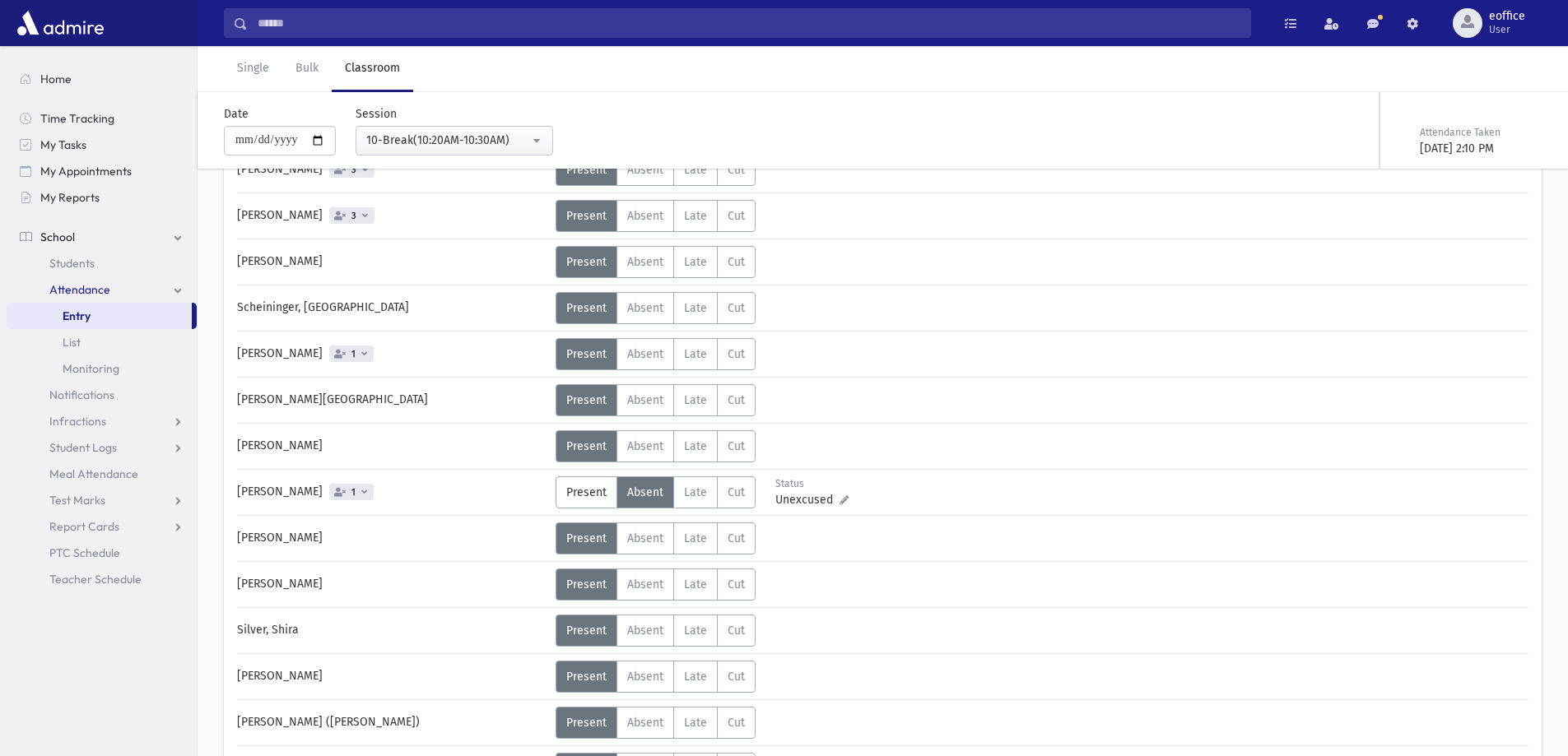
scroll to position [4194, 0]
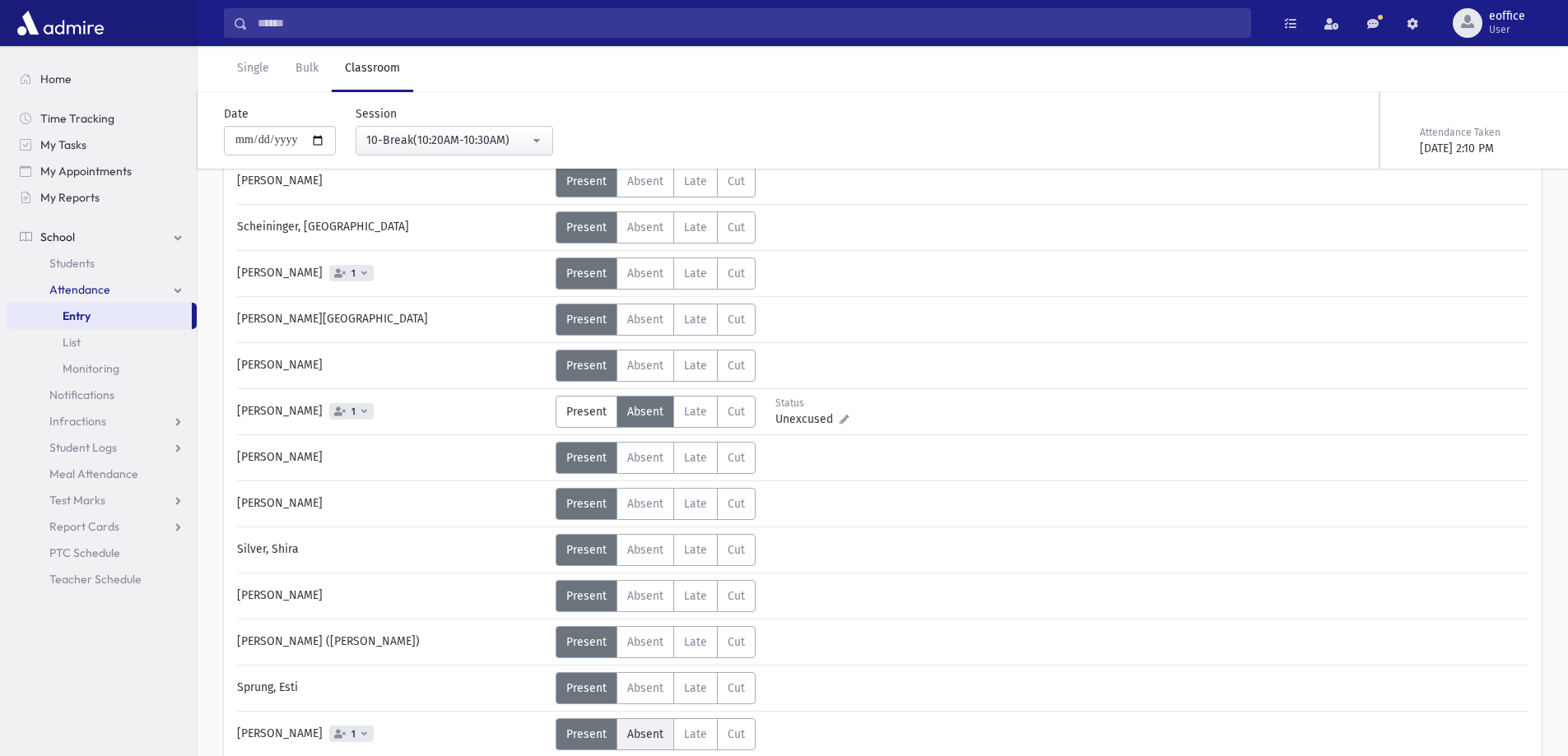
click at [650, 731] on span "Absent" at bounding box center [645, 733] width 36 height 14
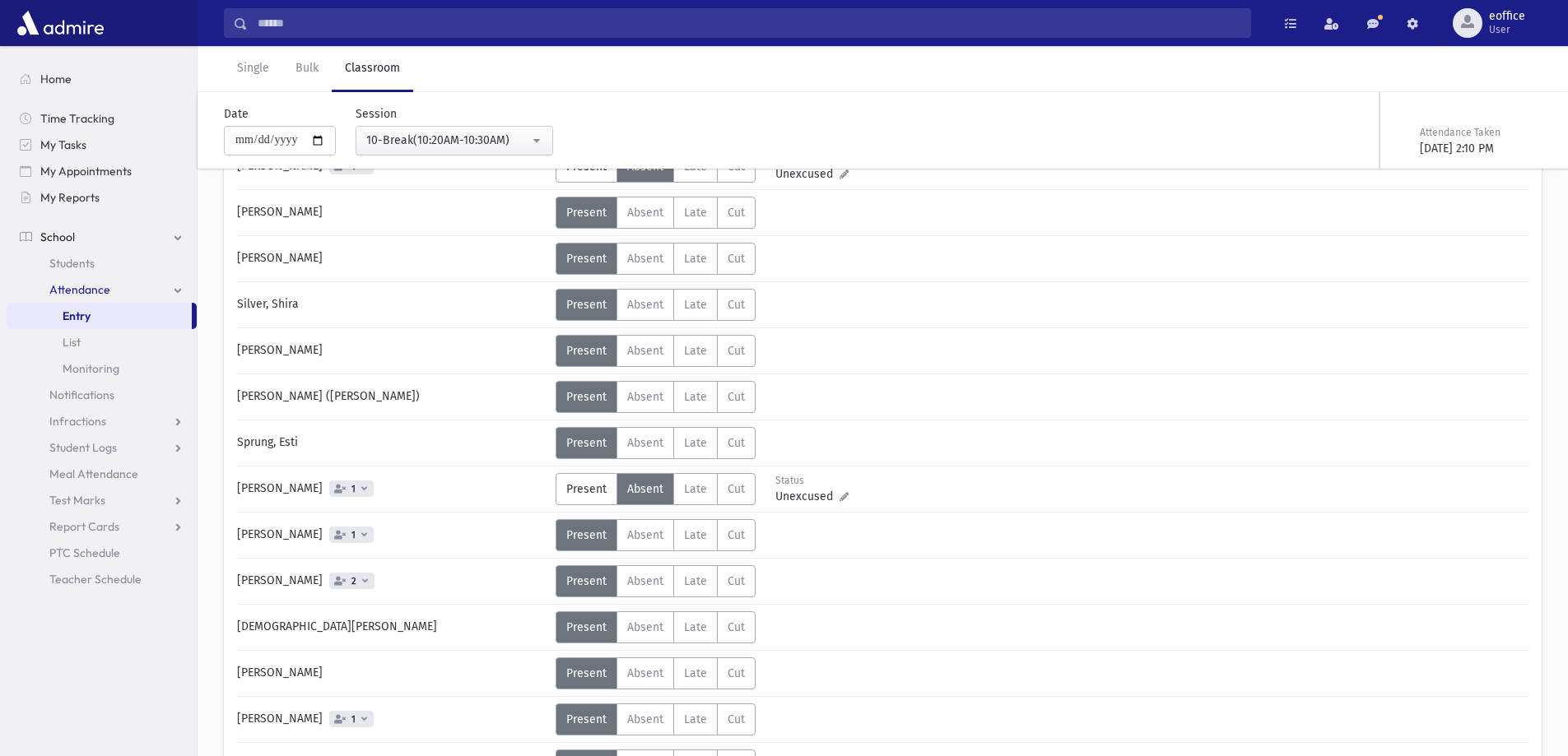
scroll to position [4441, 0]
click at [657, 586] on label "Absent Absent" at bounding box center [645, 579] width 58 height 32
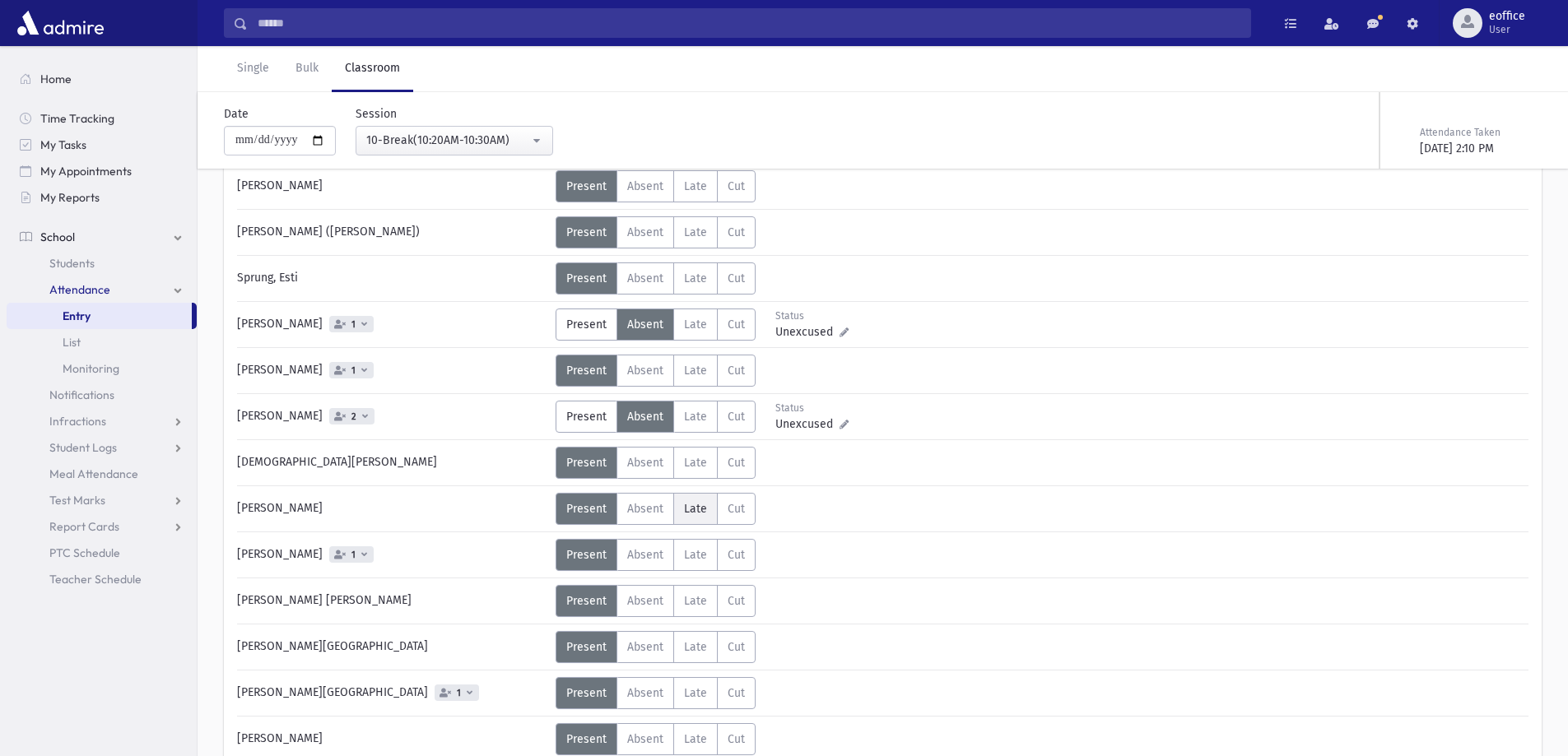
scroll to position [4605, 0]
click at [661, 646] on span "Absent" at bounding box center [645, 645] width 36 height 14
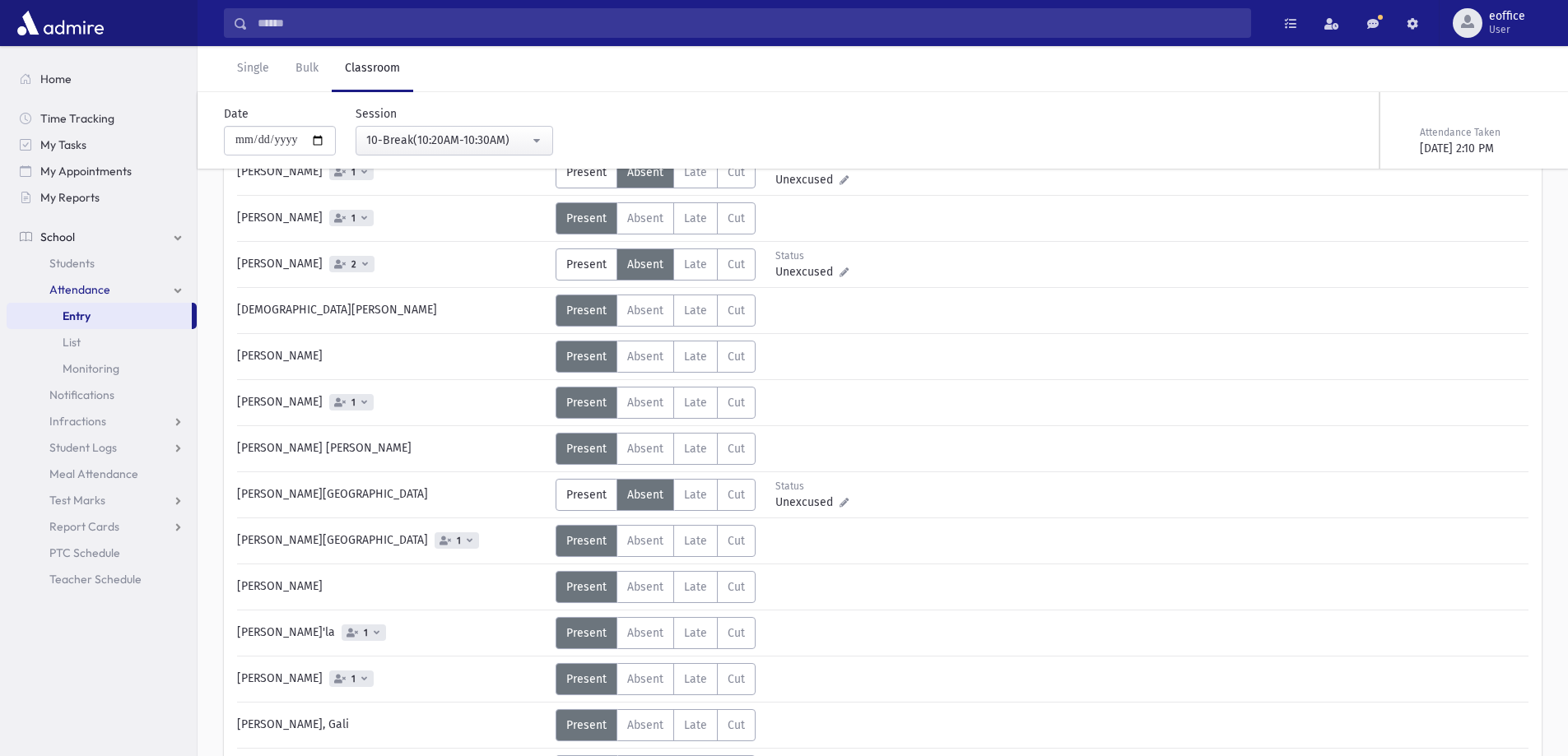
scroll to position [4769, 0]
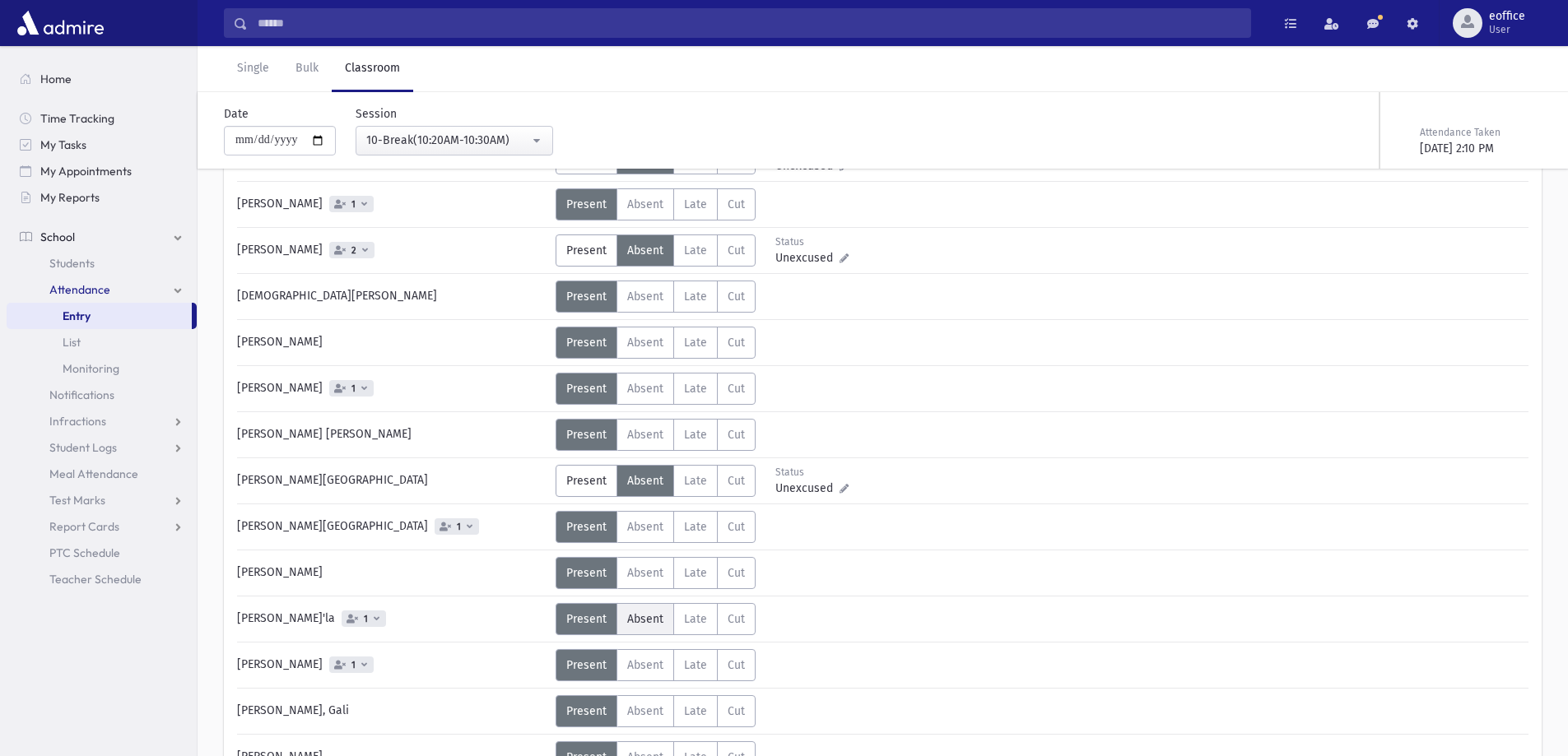
click at [638, 625] on span "Absent" at bounding box center [645, 618] width 36 height 14
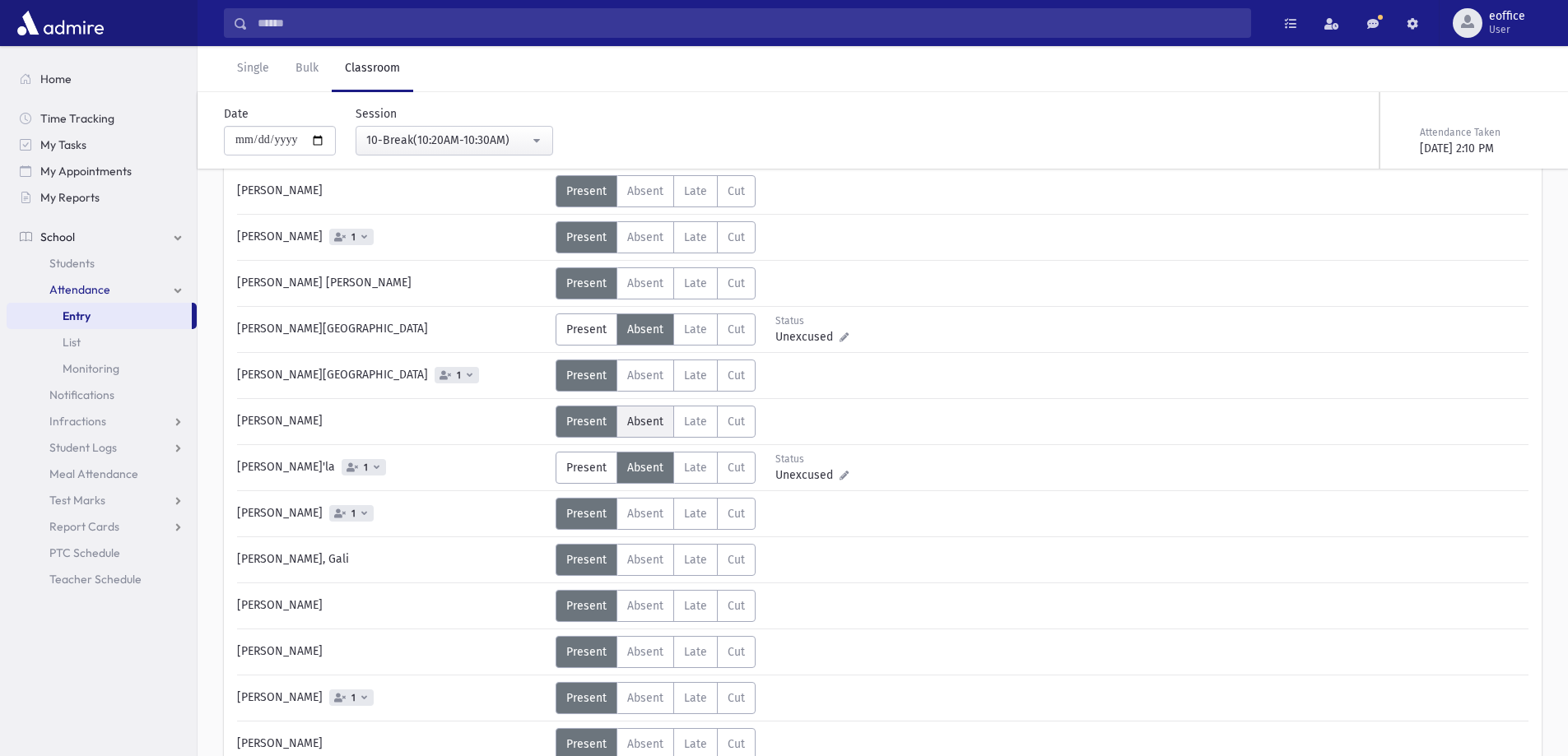
scroll to position [4934, 0]
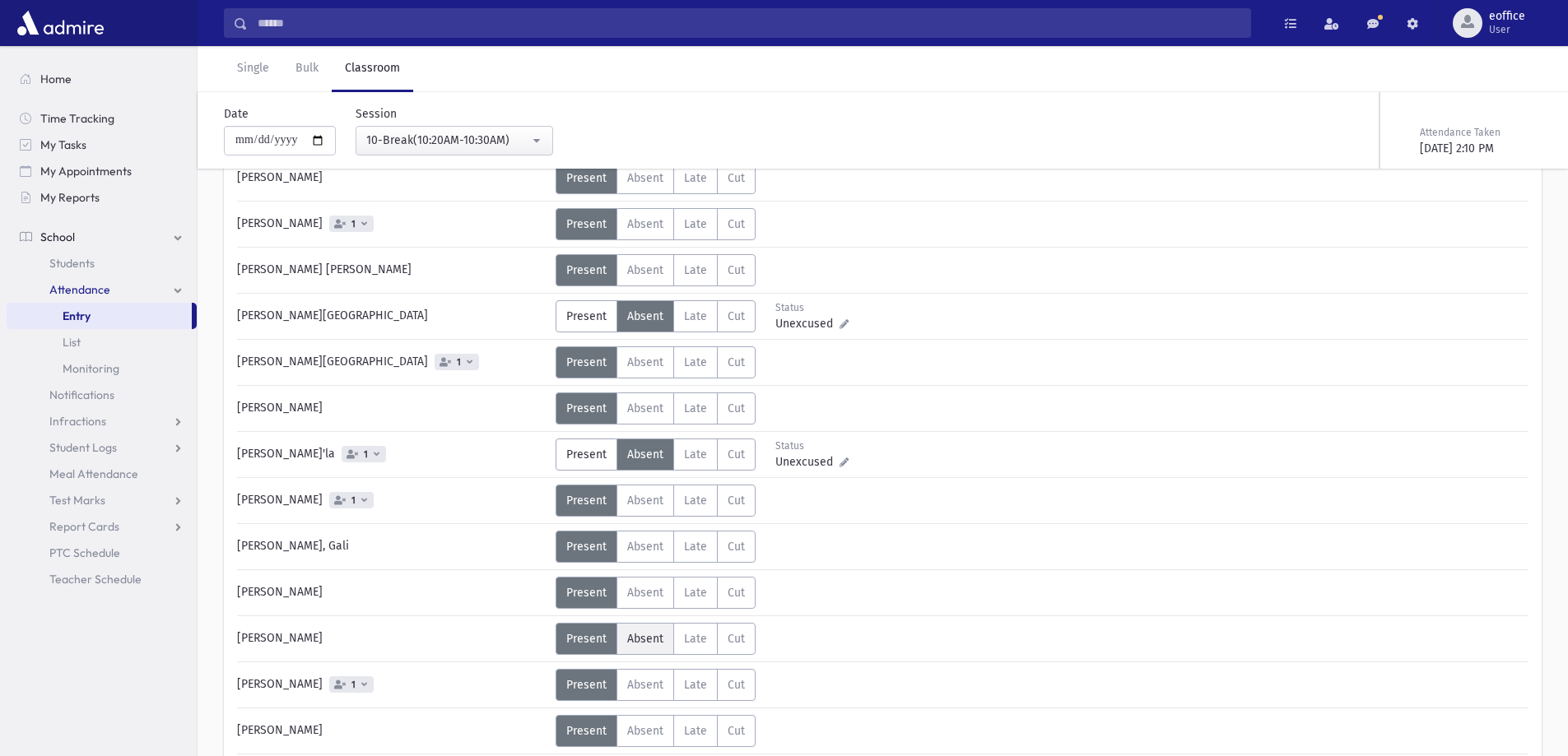
click at [642, 645] on span "Absent" at bounding box center [645, 638] width 36 height 14
click at [511, 134] on div "10-Break(10:20AM-10:30AM)" at bounding box center [447, 140] width 163 height 18
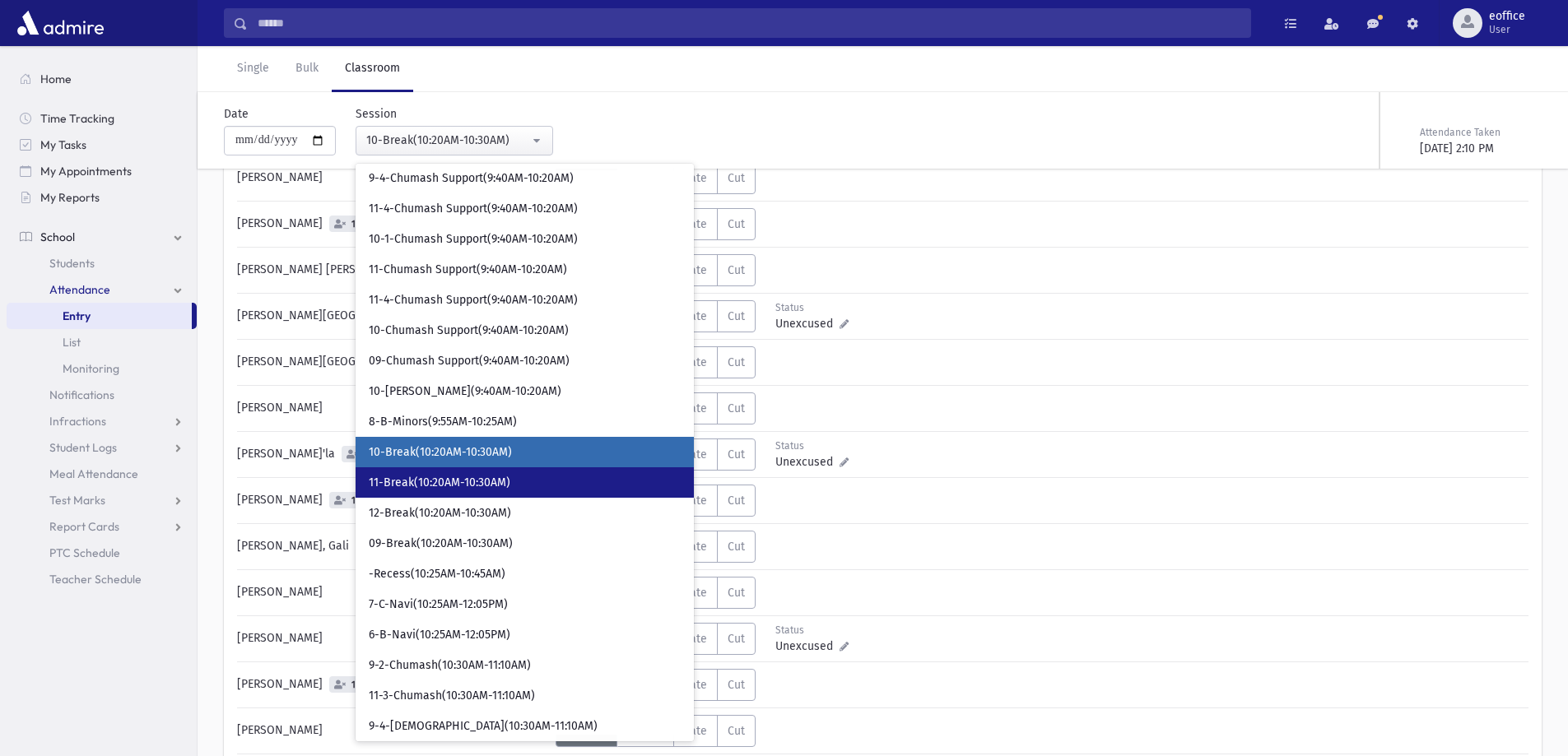
click at [430, 487] on span "11-Break(10:20AM-10:30AM)" at bounding box center [440, 483] width 142 height 17
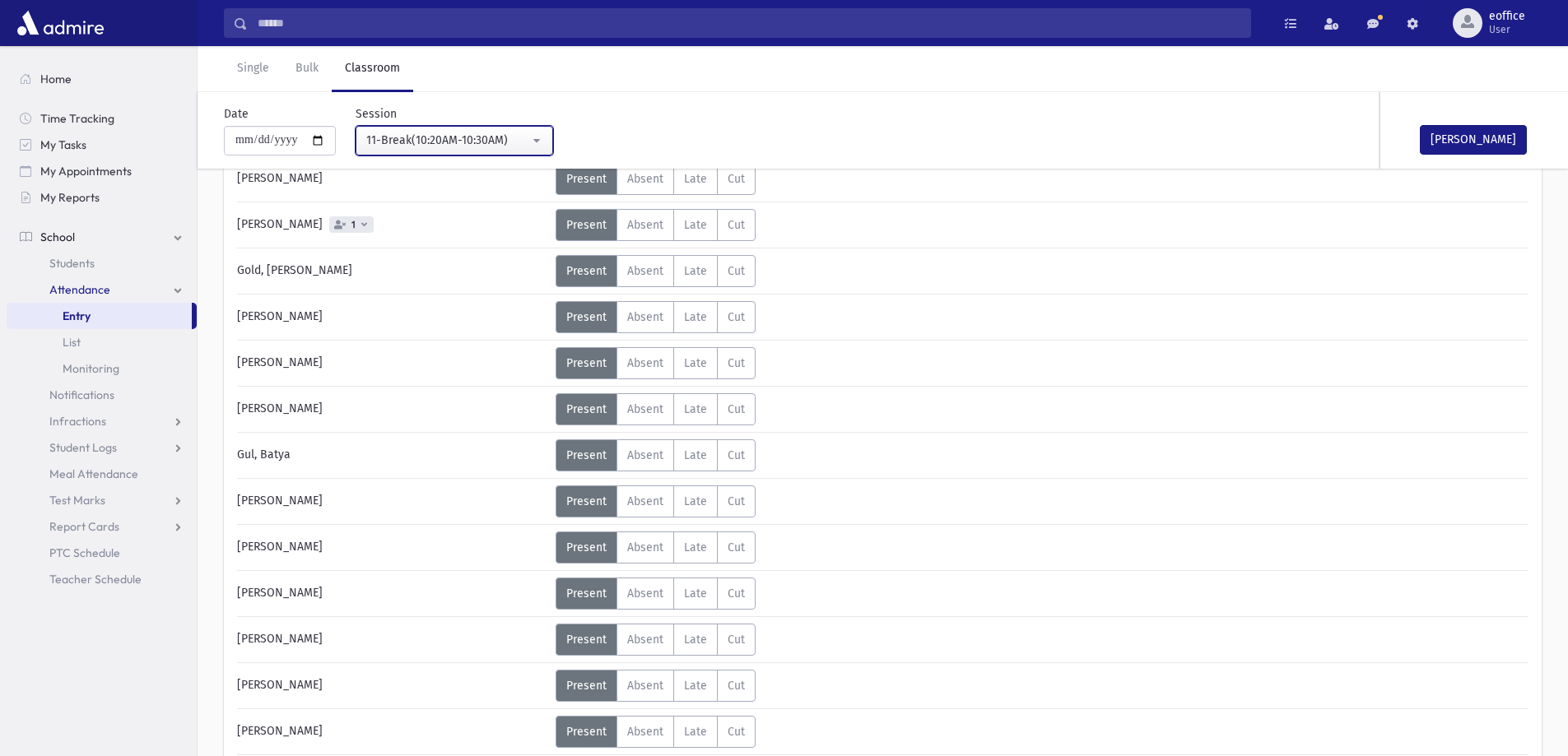
scroll to position [1397, 0]
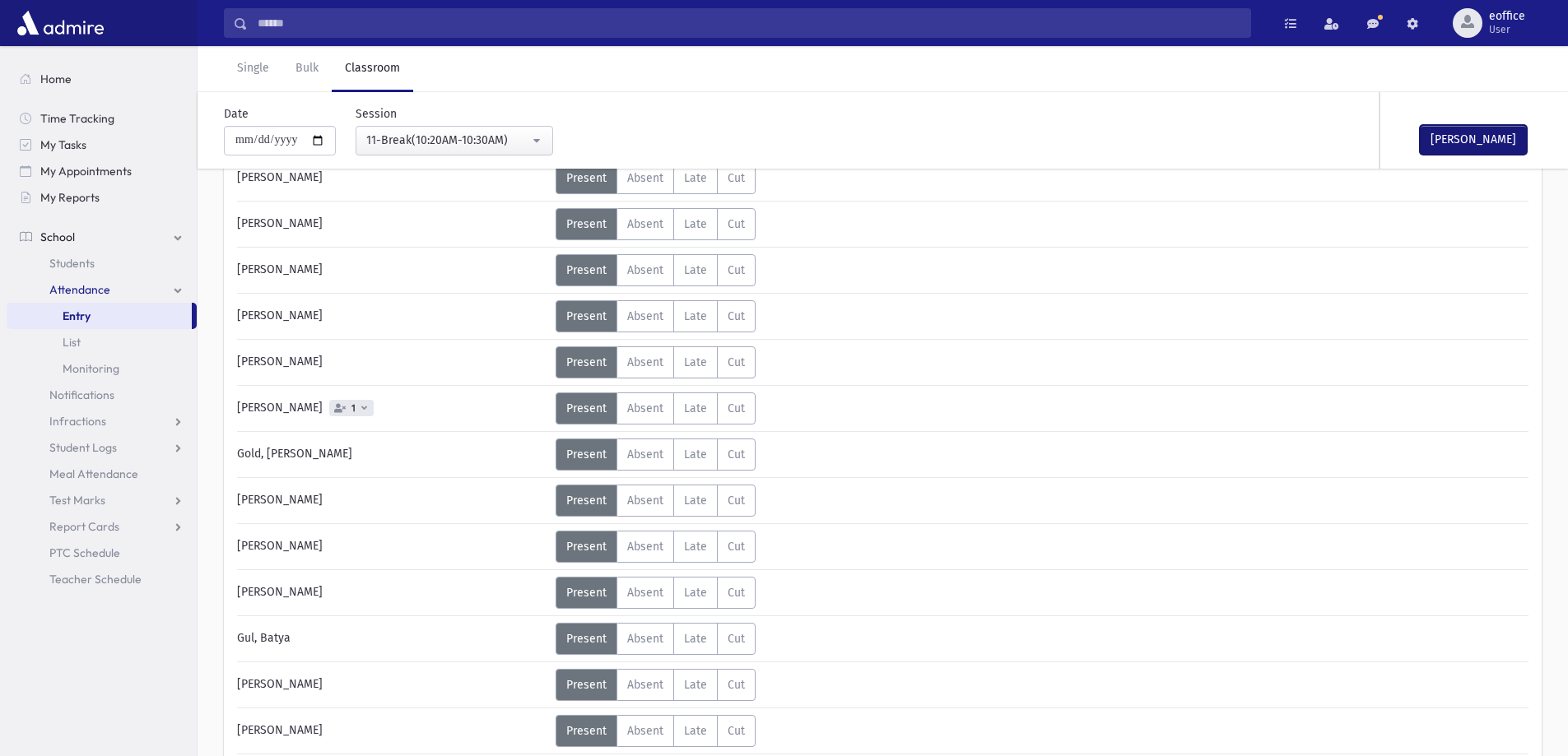
click at [1505, 143] on button "[PERSON_NAME]" at bounding box center [1473, 140] width 107 height 30
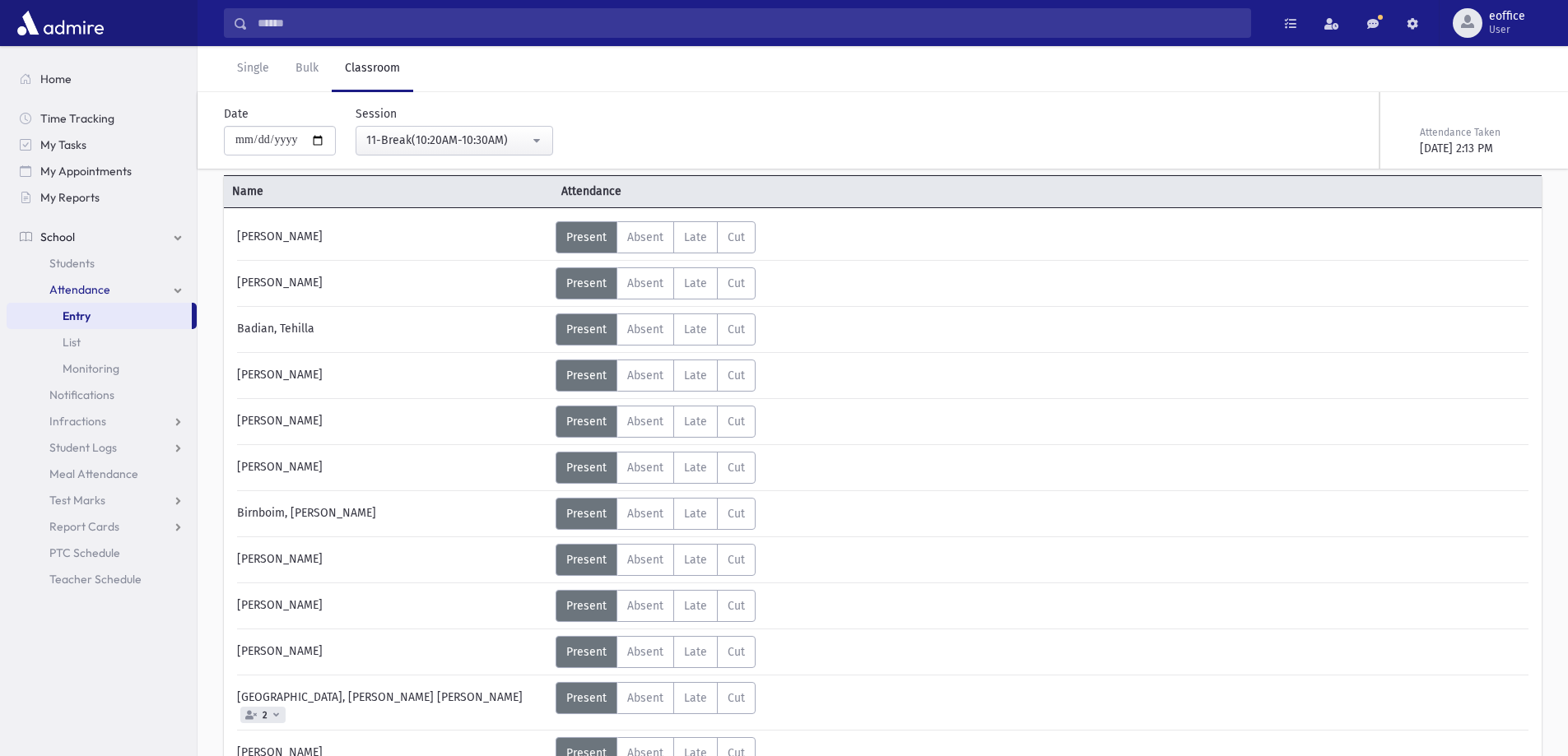
scroll to position [164, 0]
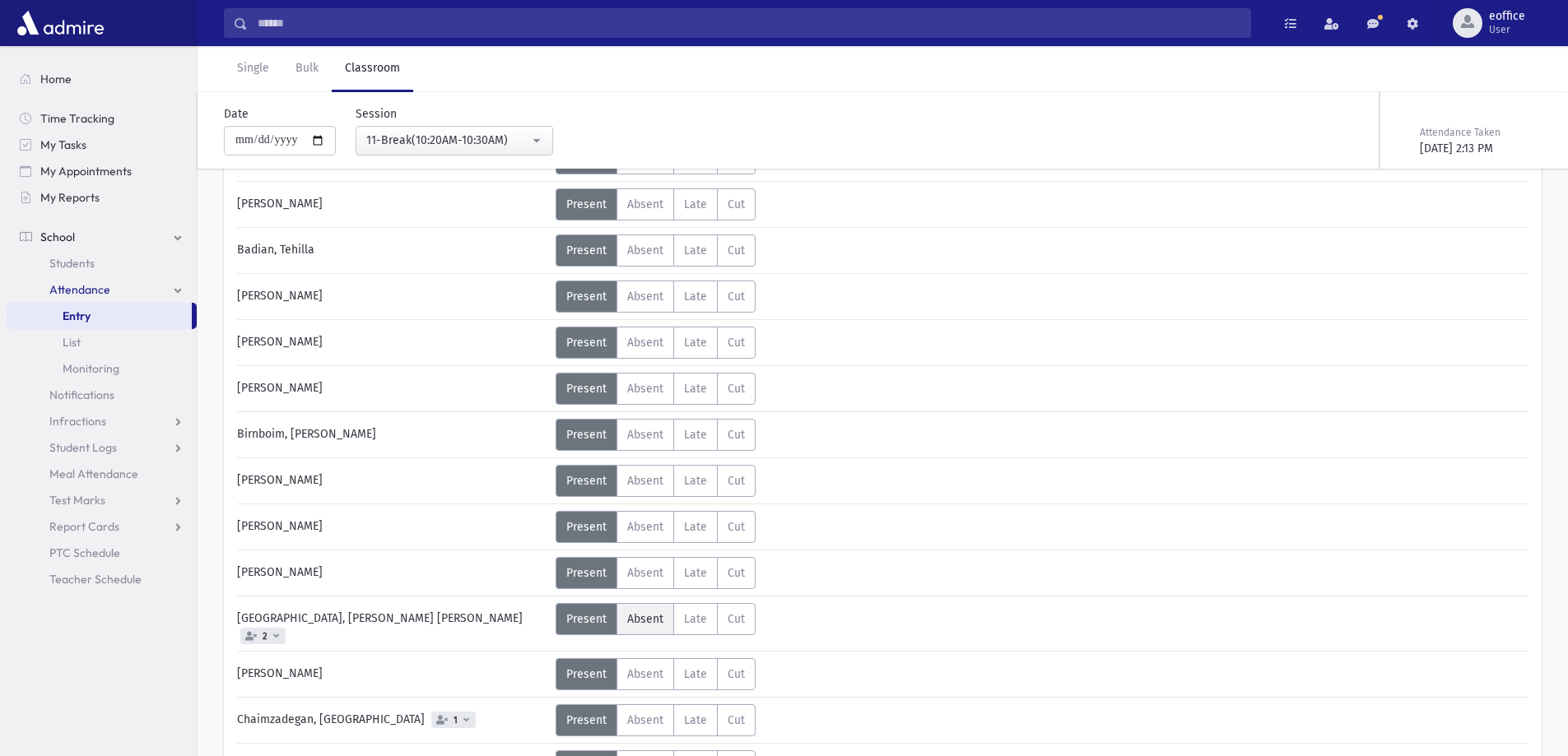
click at [654, 603] on label "Absent Absent" at bounding box center [645, 618] width 58 height 32
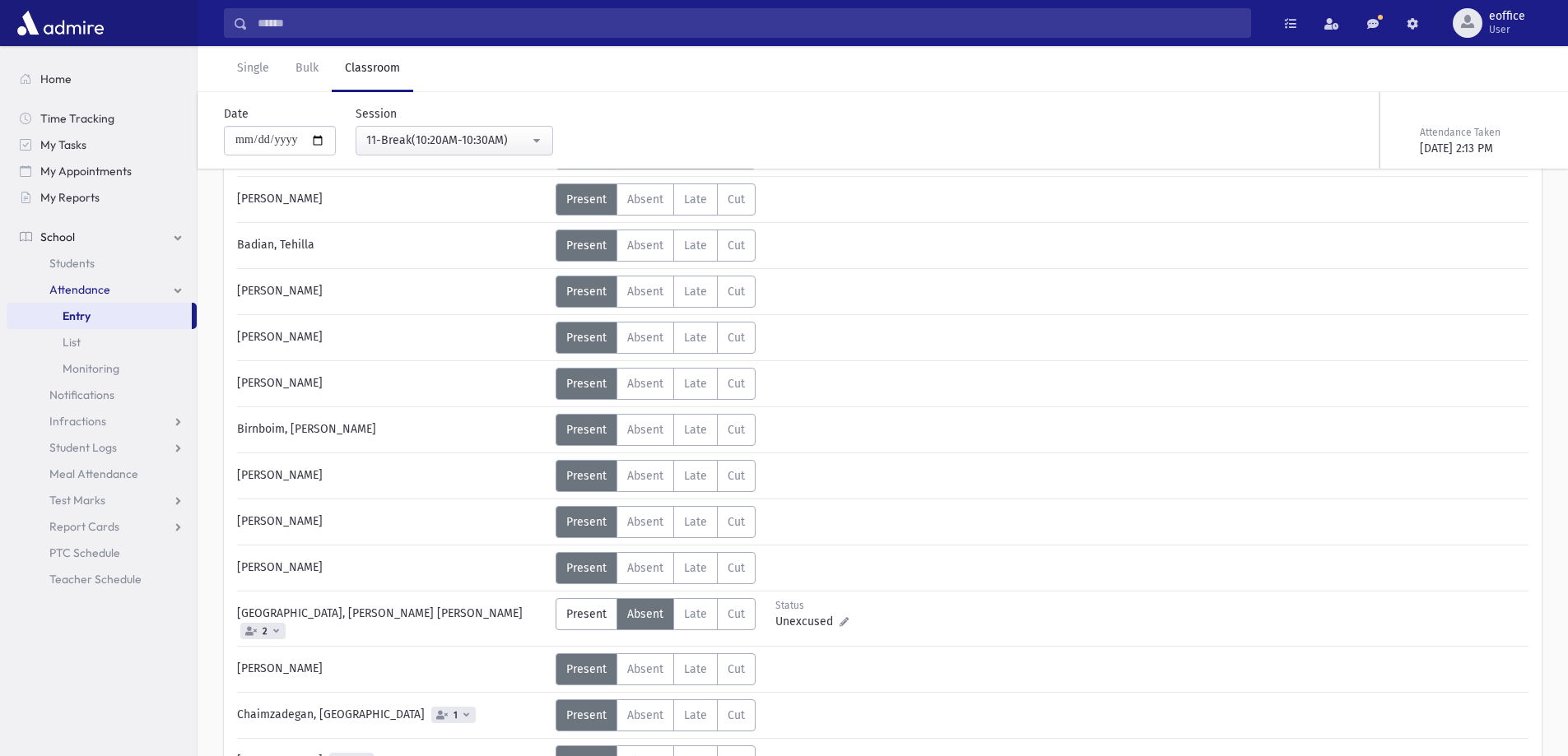
scroll to position [247, 0]
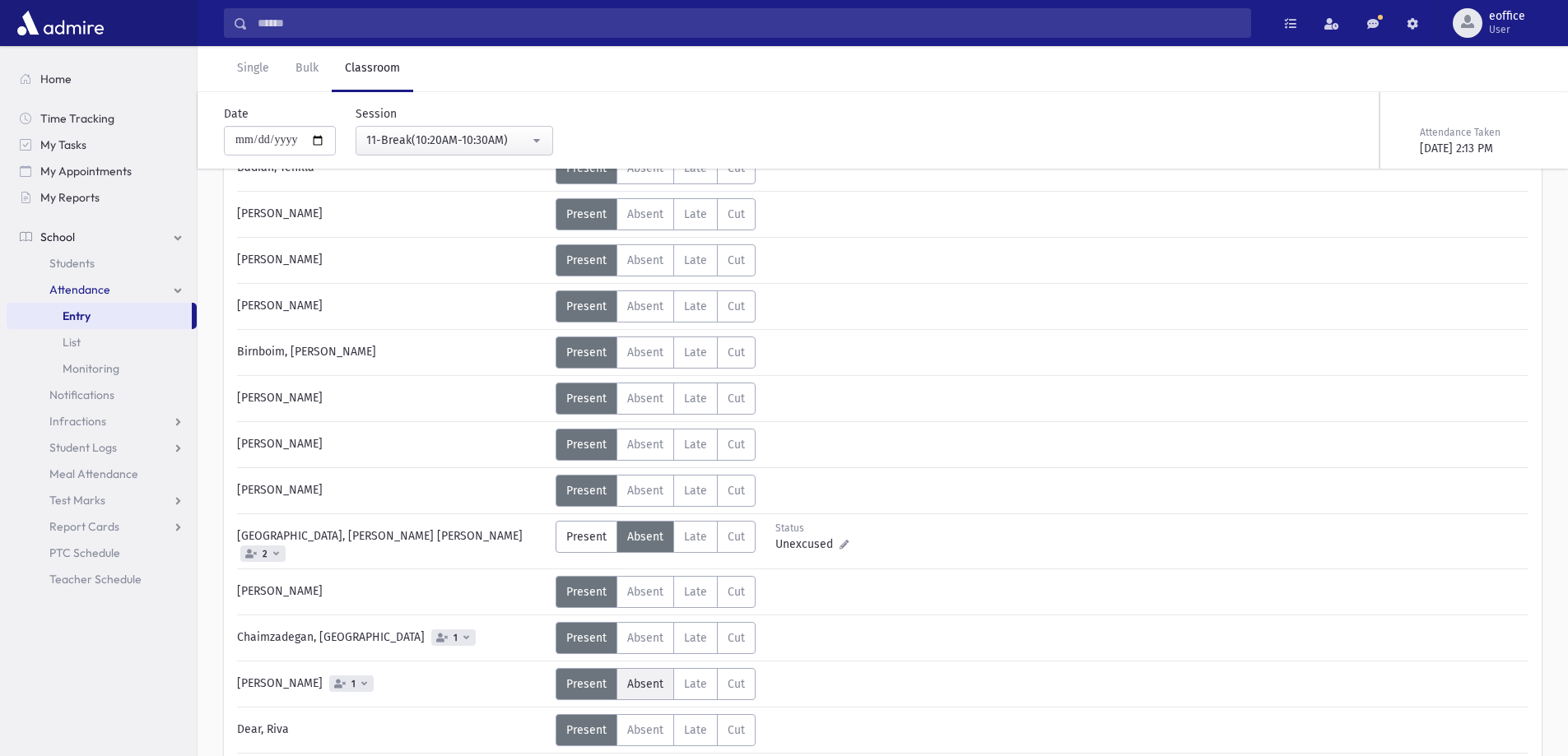
click at [661, 684] on label "Absent Absent" at bounding box center [645, 683] width 58 height 32
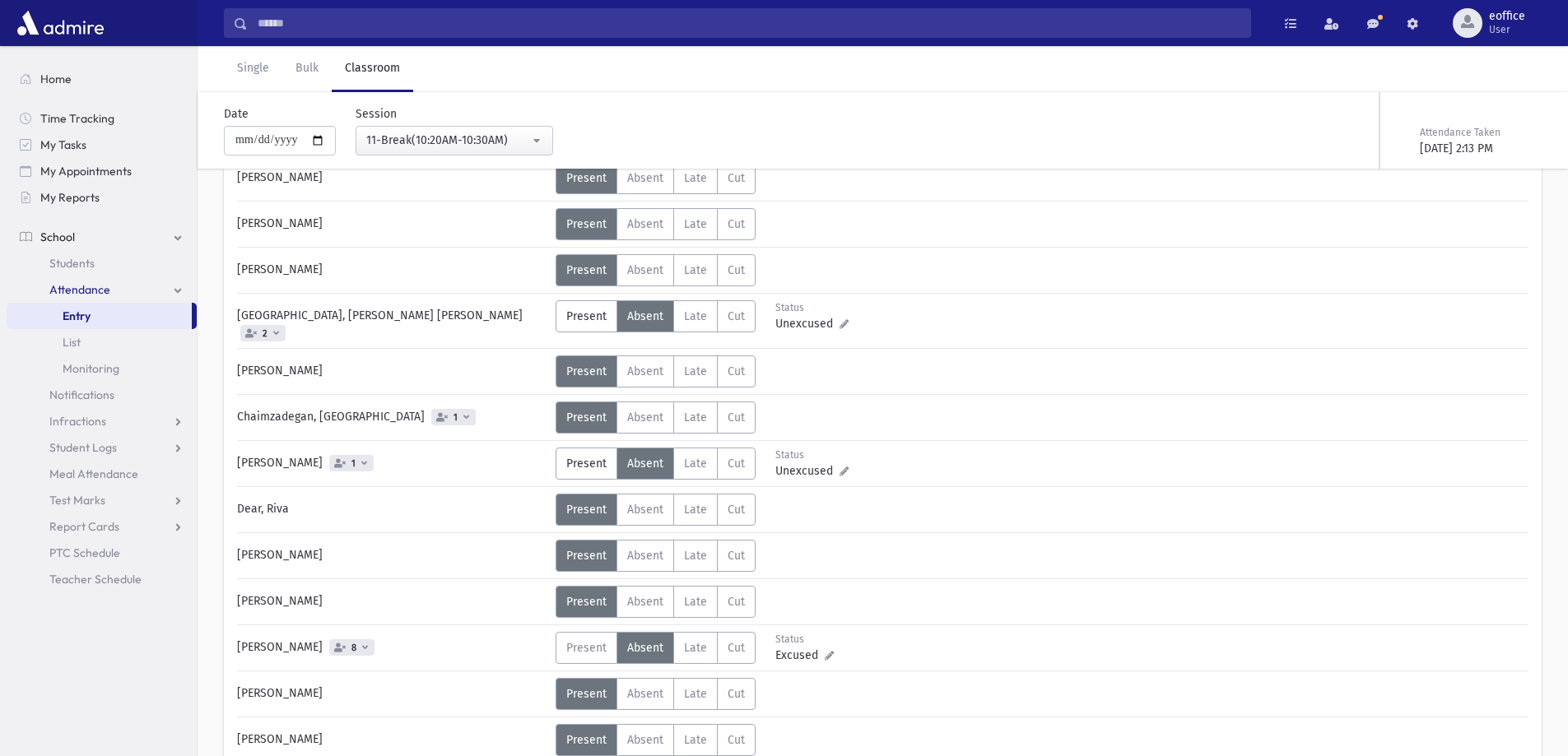
scroll to position [493, 0]
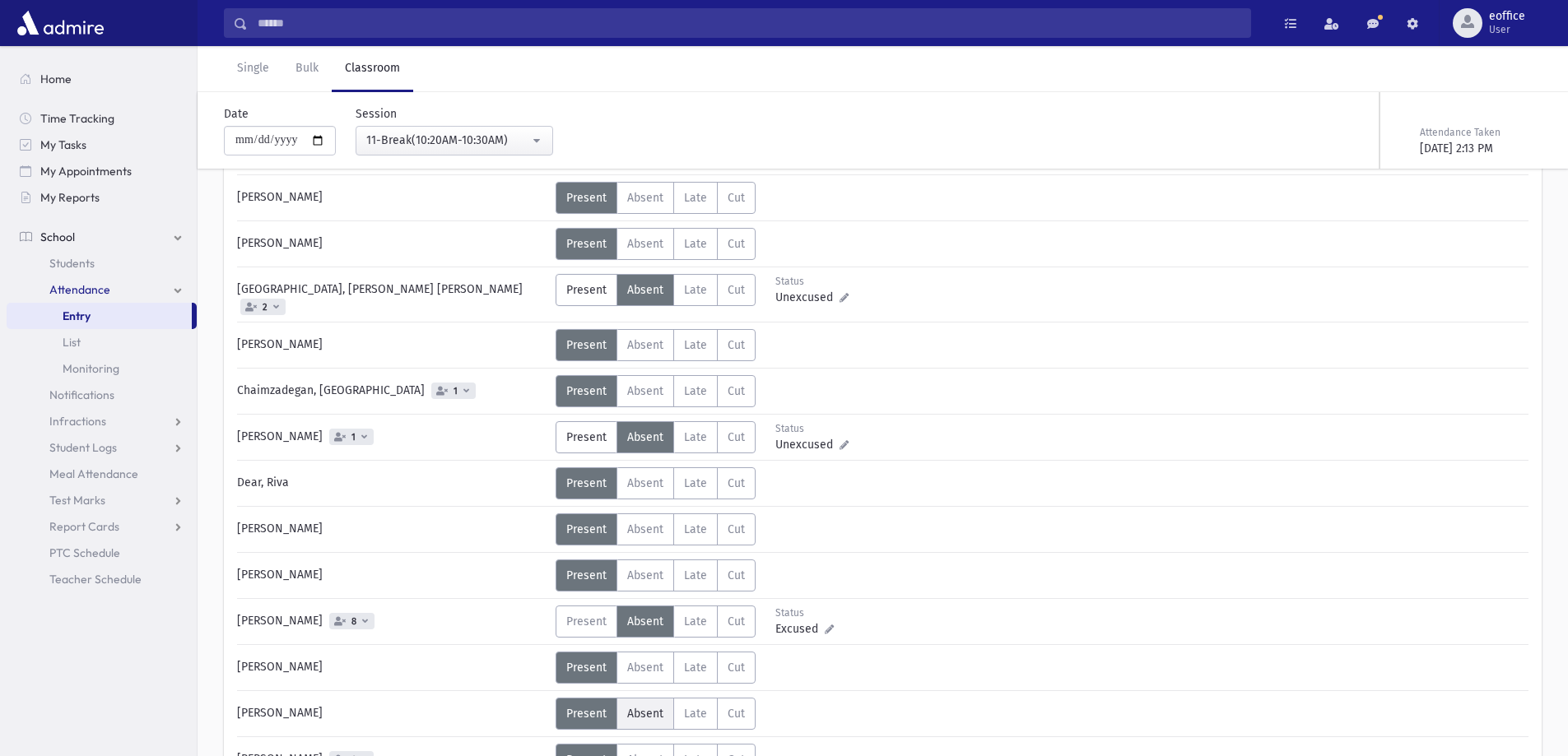
click at [663, 704] on label "Absent Absent" at bounding box center [645, 713] width 58 height 32
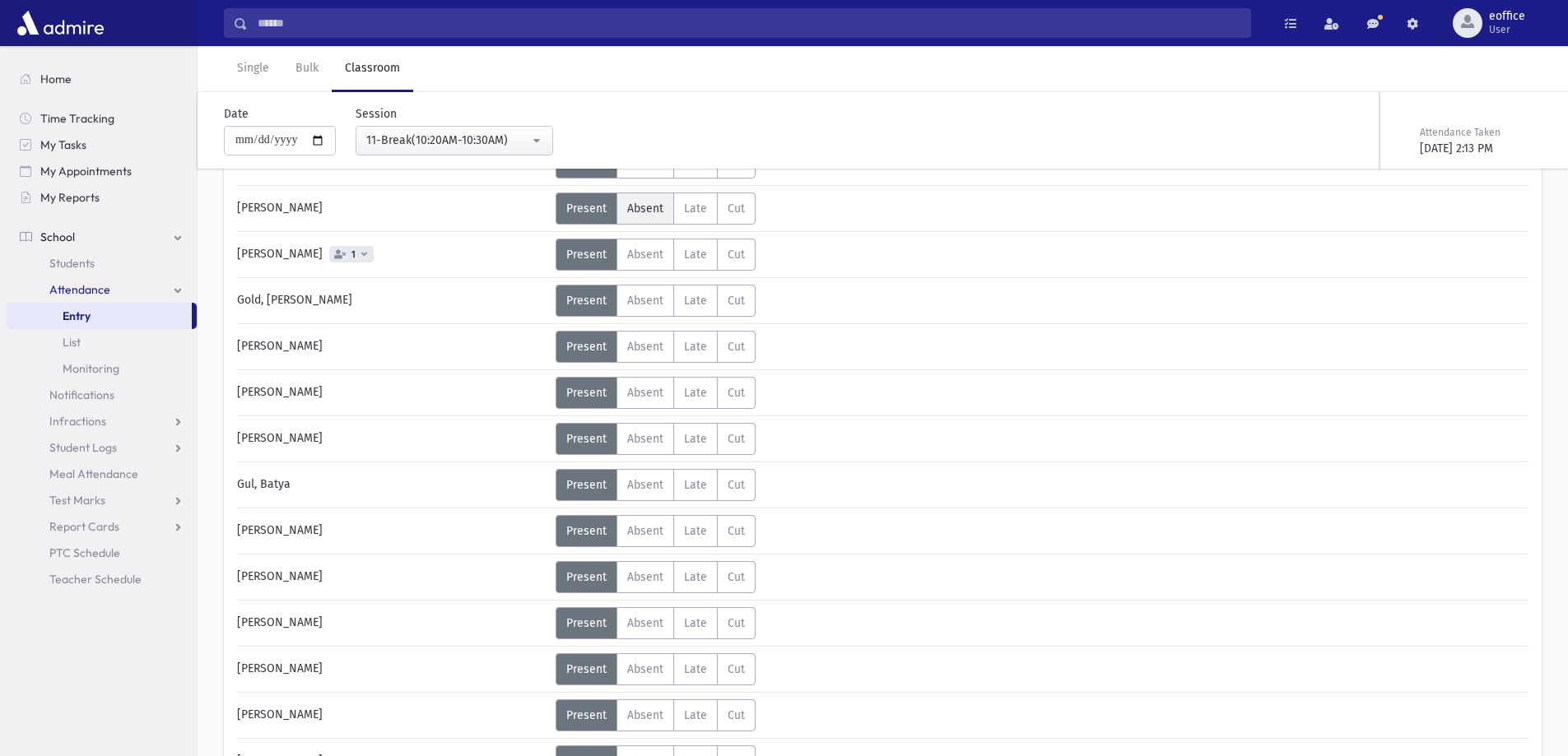
scroll to position [1645, 0]
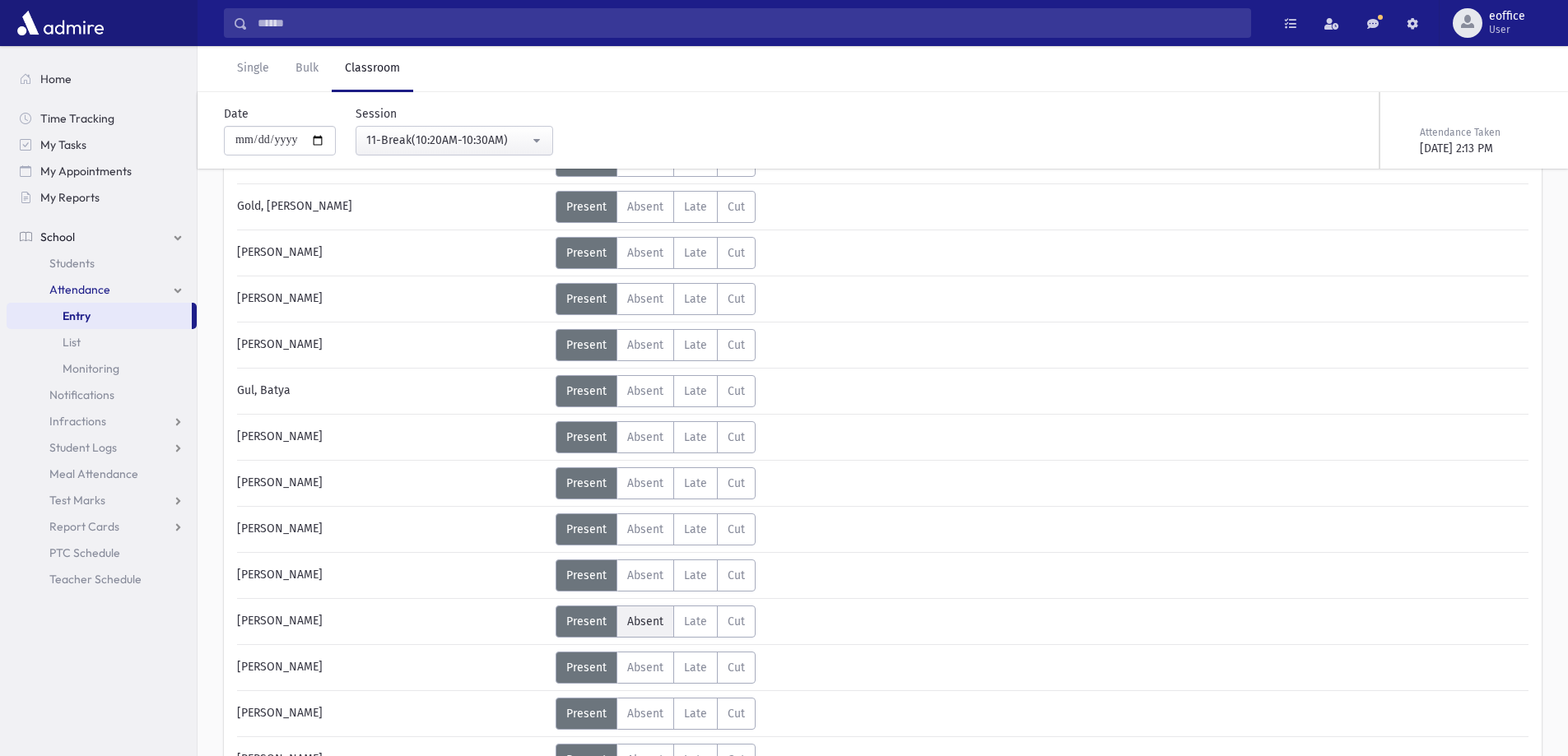
click at [651, 621] on label "Absent Absent" at bounding box center [645, 621] width 58 height 32
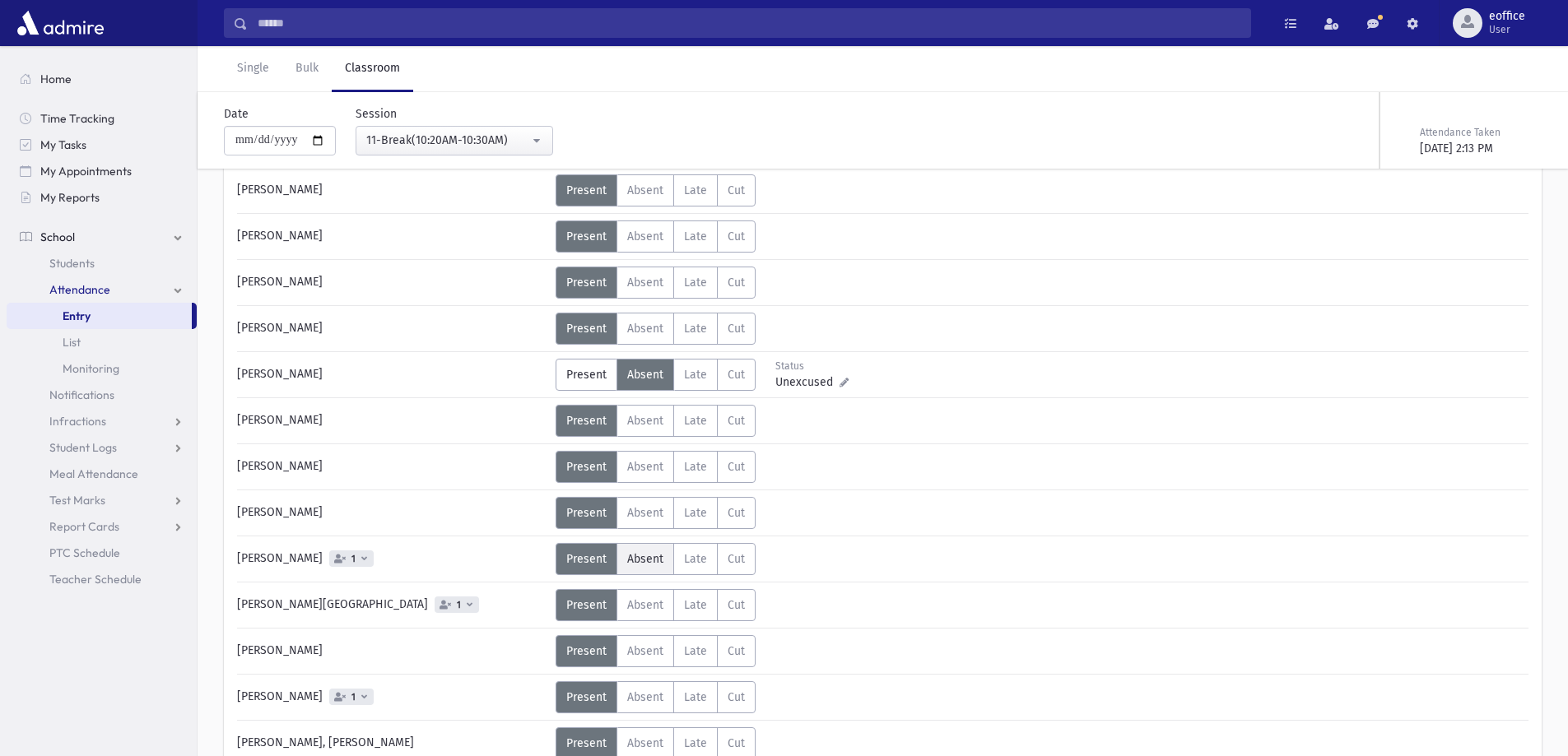
click at [643, 554] on span "Absent" at bounding box center [645, 558] width 36 height 14
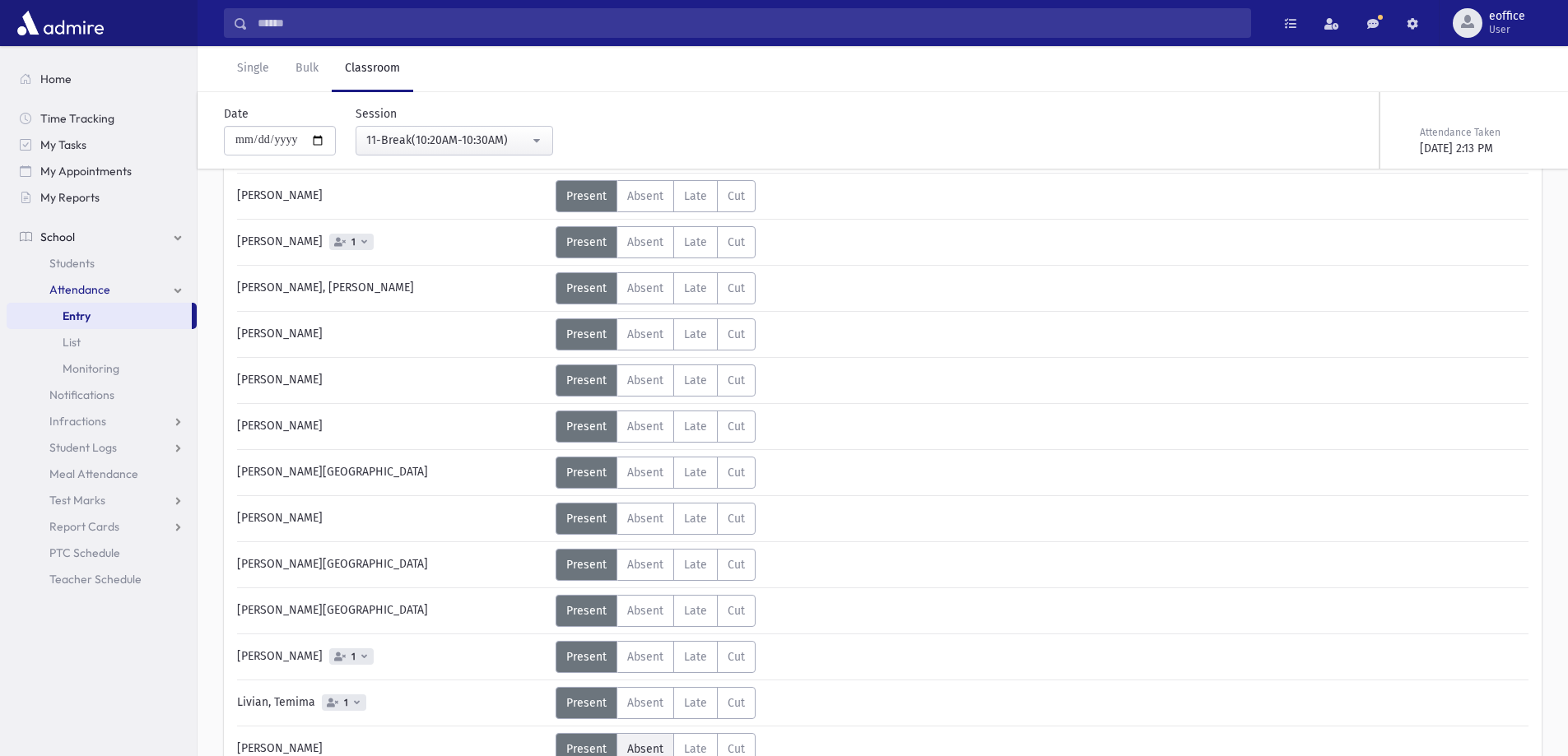
scroll to position [2385, 0]
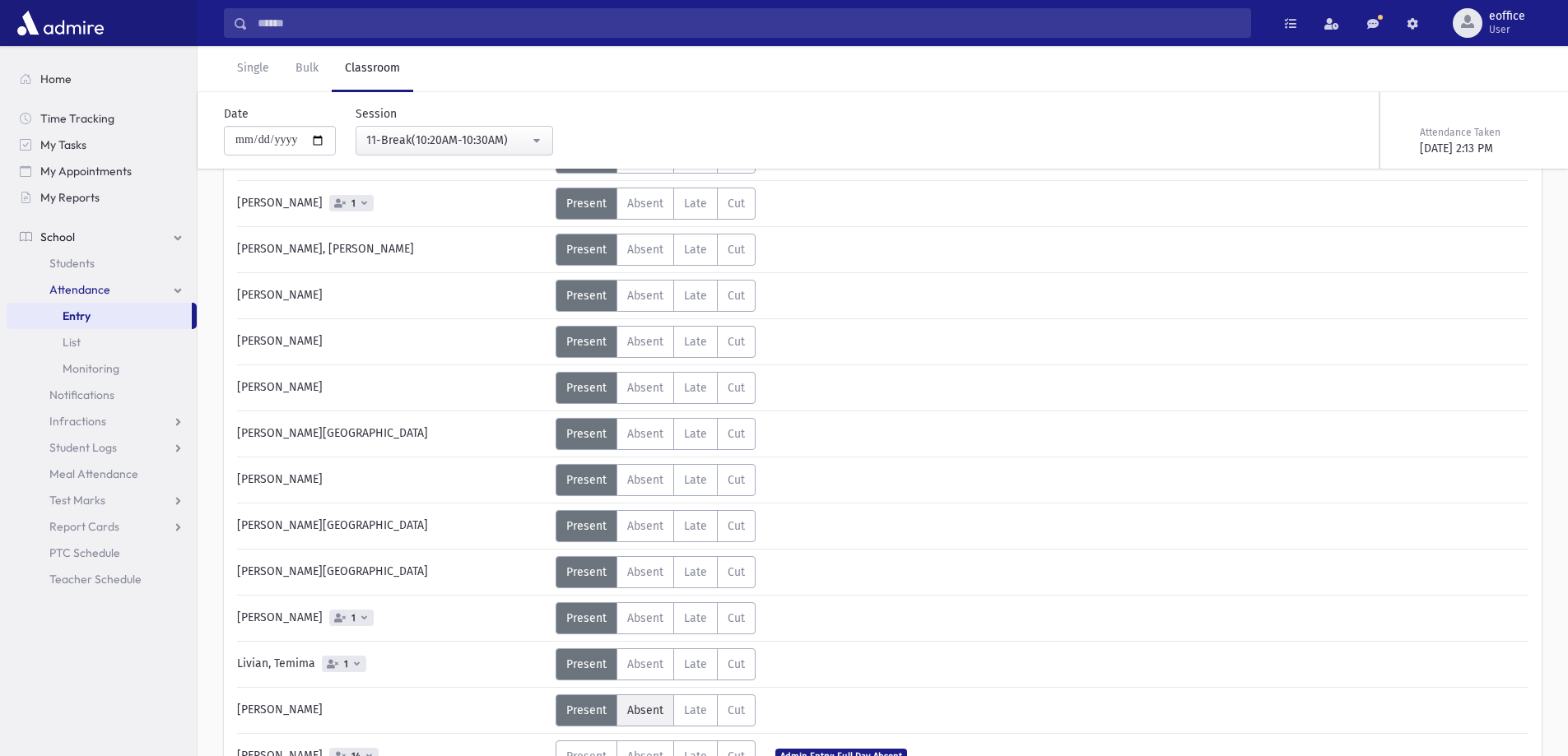
click at [660, 703] on span "Absent" at bounding box center [645, 710] width 36 height 14
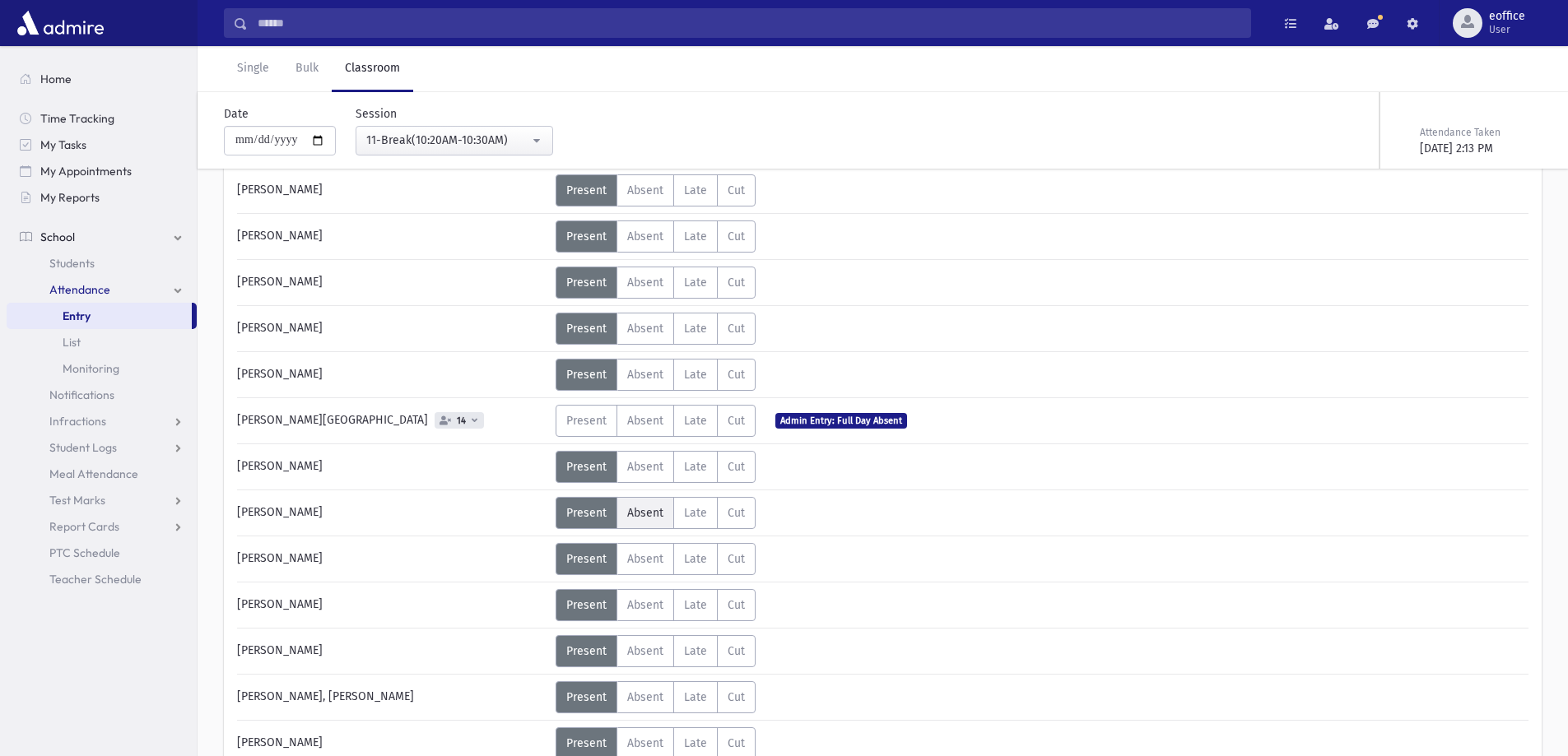
scroll to position [3125, 0]
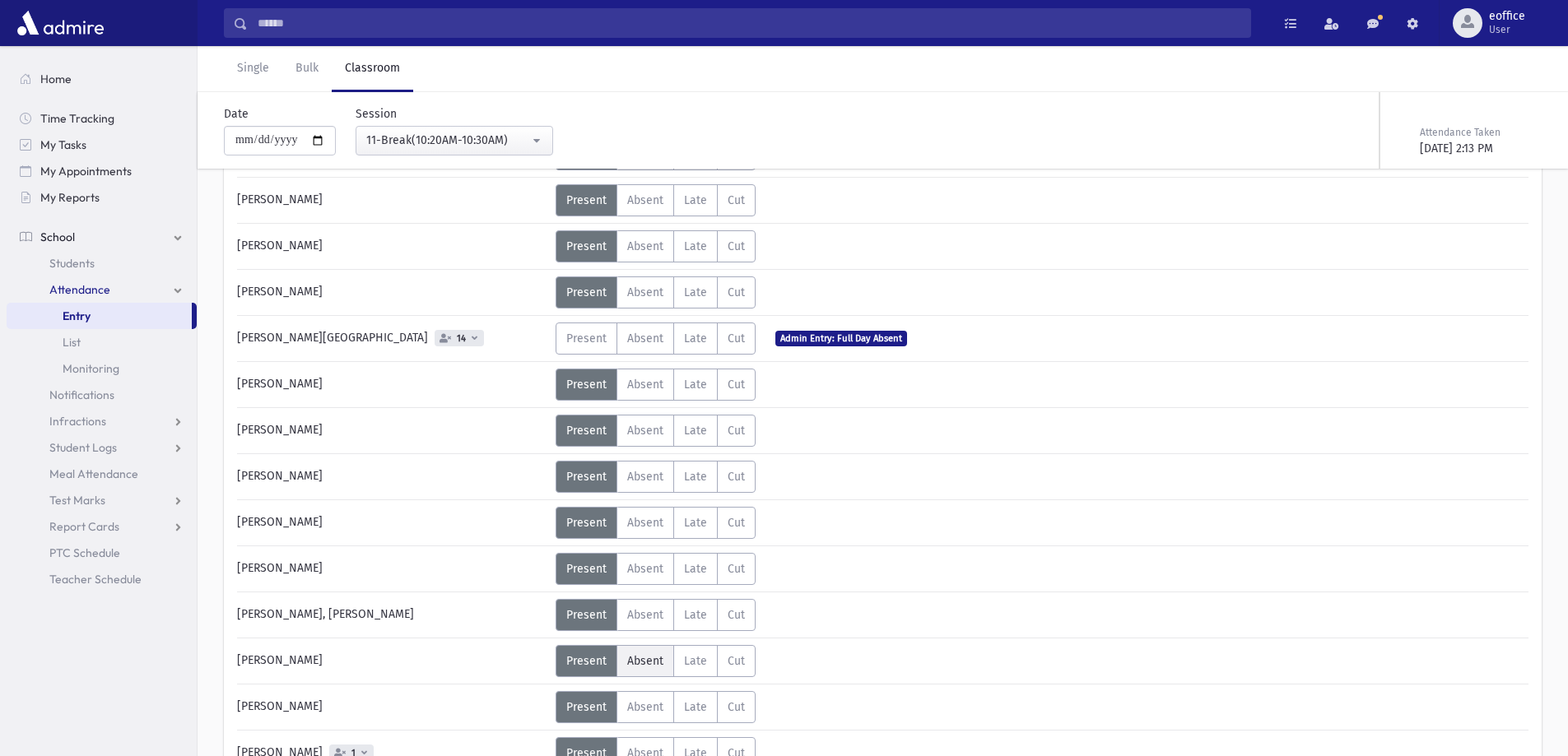
click at [642, 653] on span "Absent" at bounding box center [645, 660] width 36 height 14
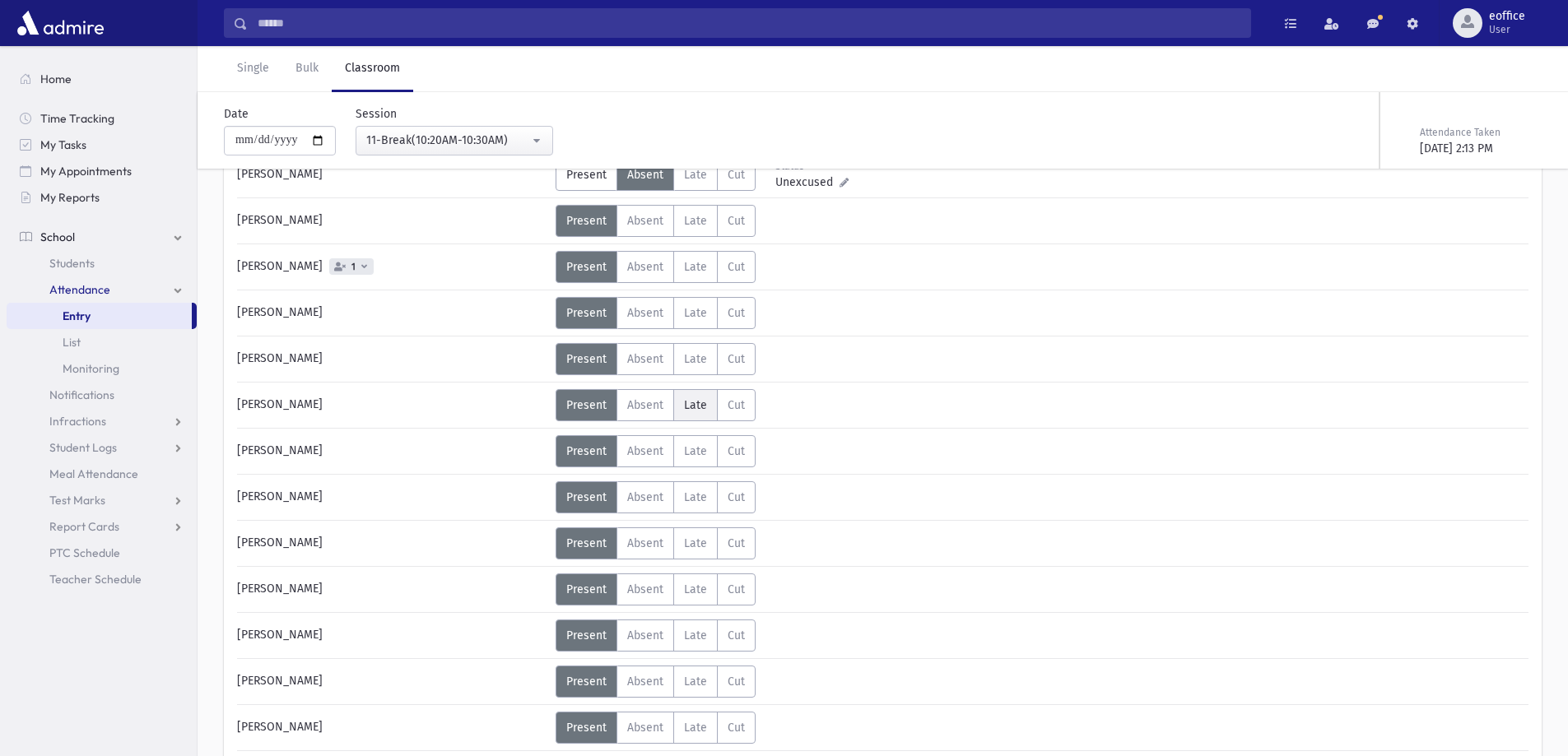
scroll to position [3618, 0]
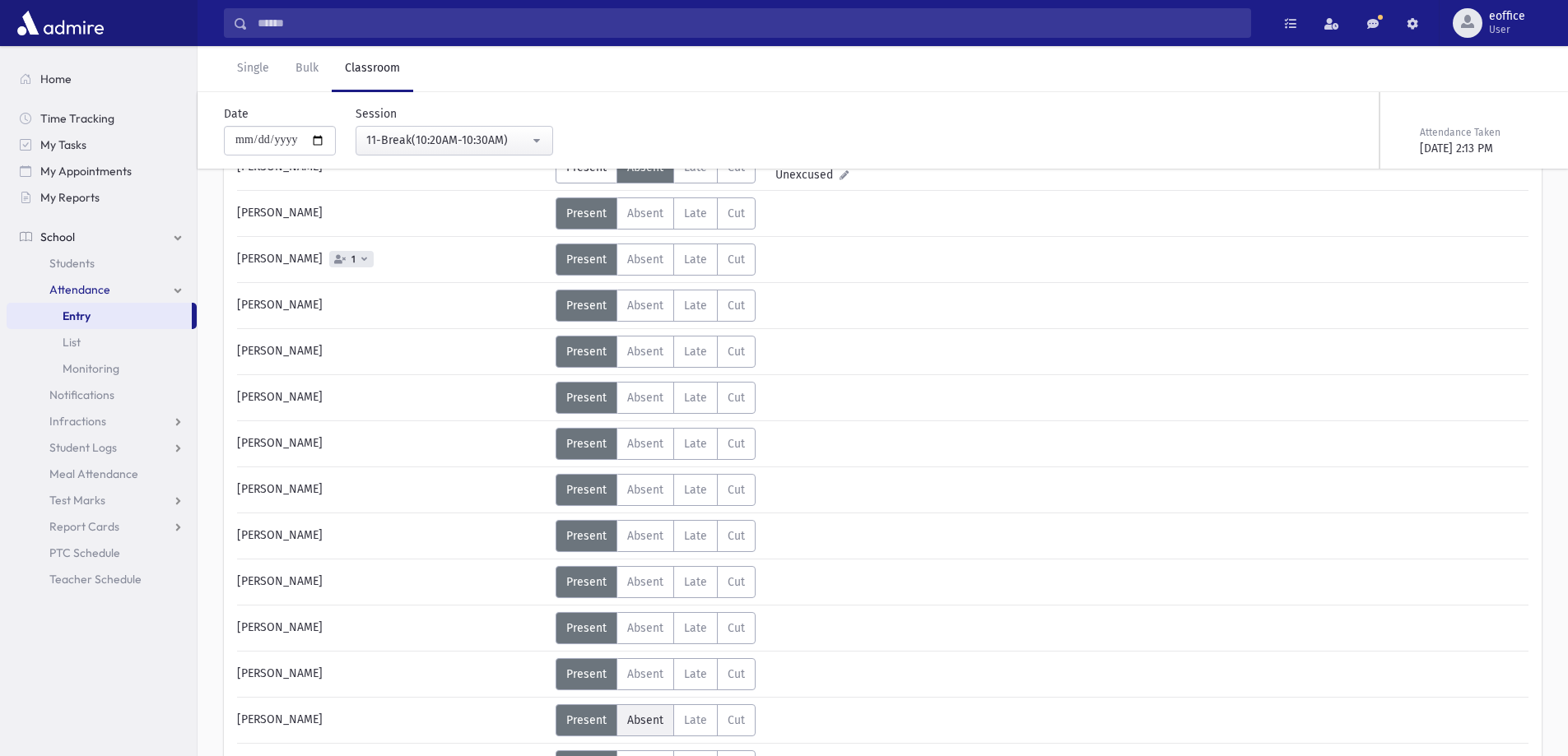
click at [651, 713] on span "Absent" at bounding box center [645, 719] width 36 height 14
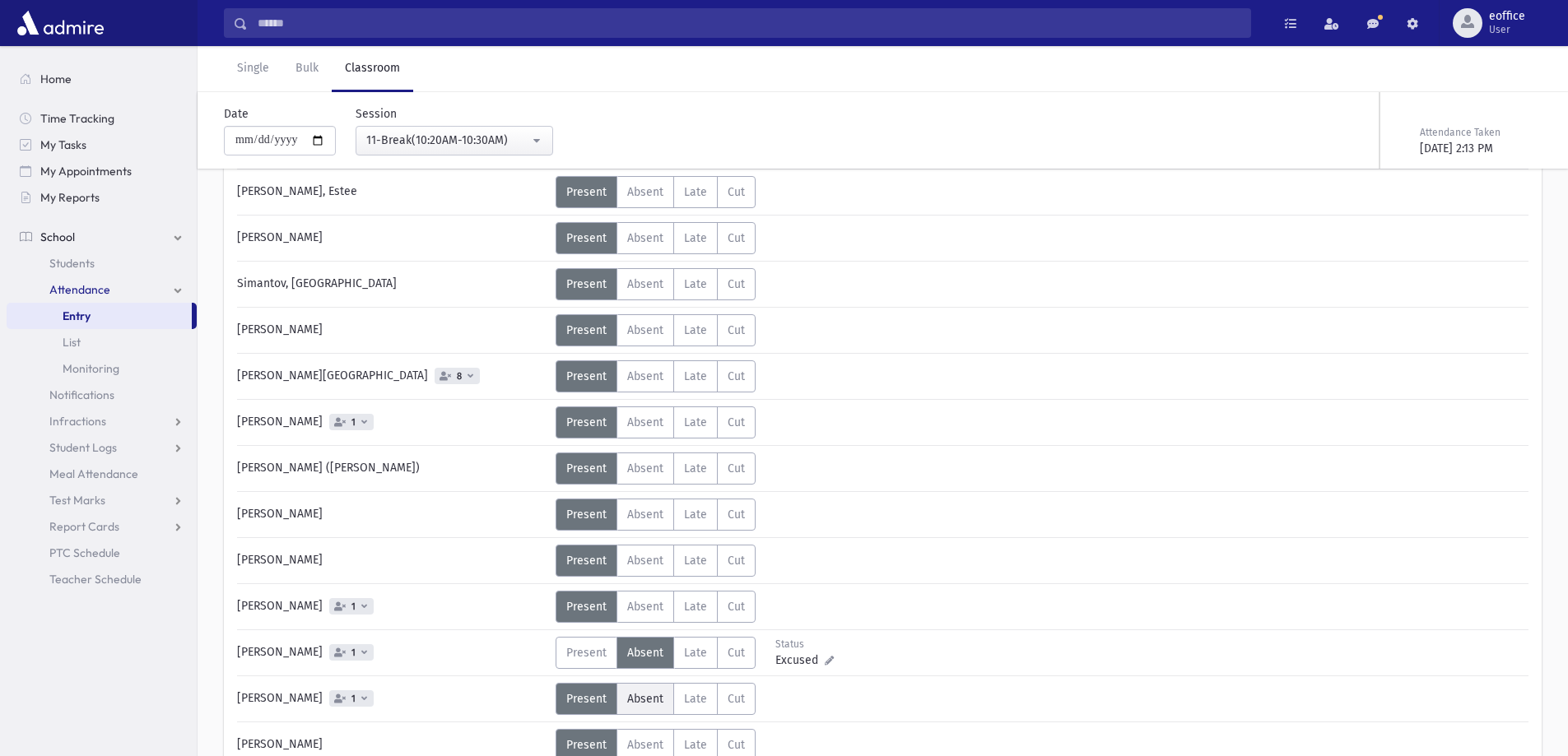
scroll to position [4194, 0]
click at [334, 646] on icon at bounding box center [340, 650] width 12 height 9
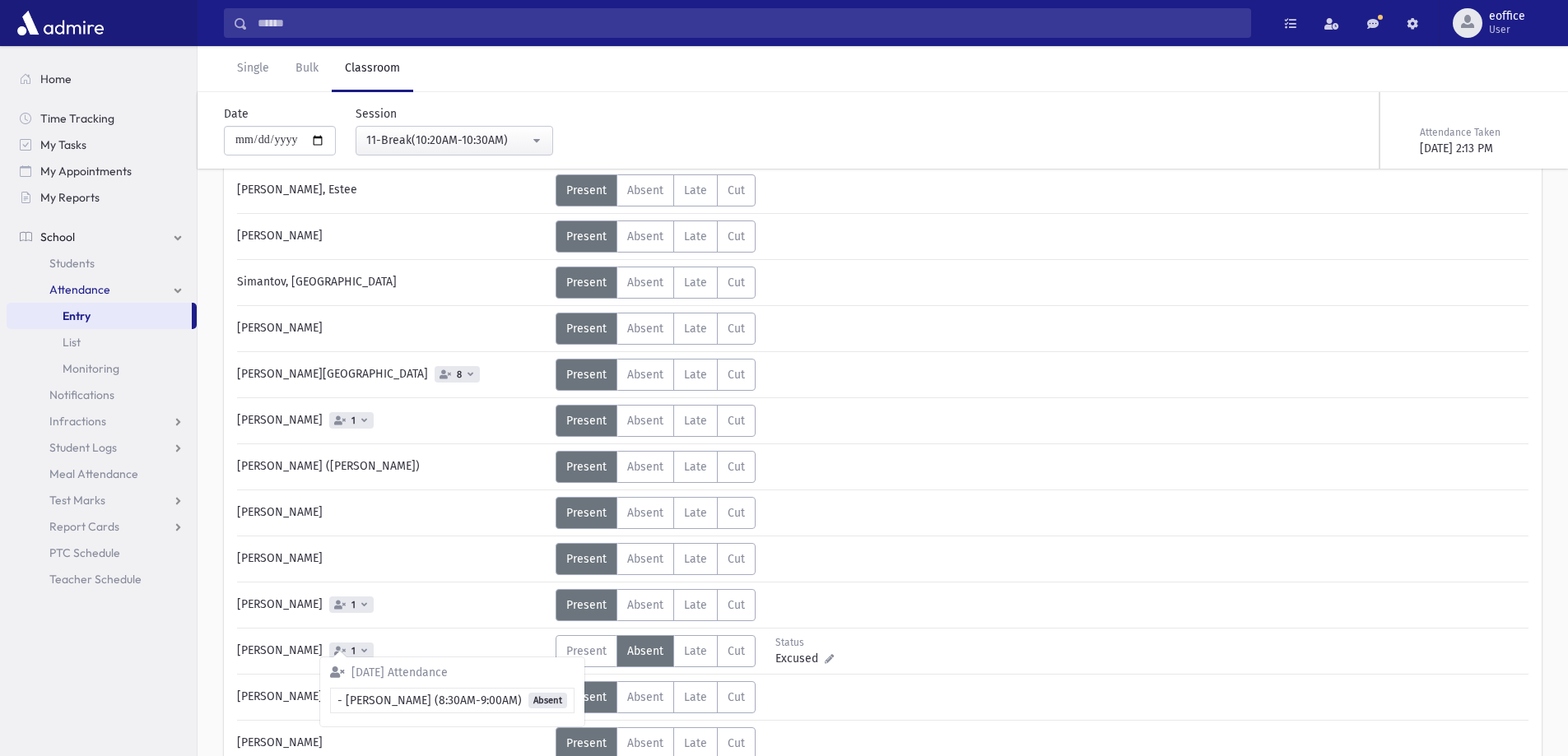
click at [1311, 500] on div "Status Unexcused Admin: Present P Absent Absent [PERSON_NAME] Cut Cut Status Un…" at bounding box center [1040, 513] width 969 height 32
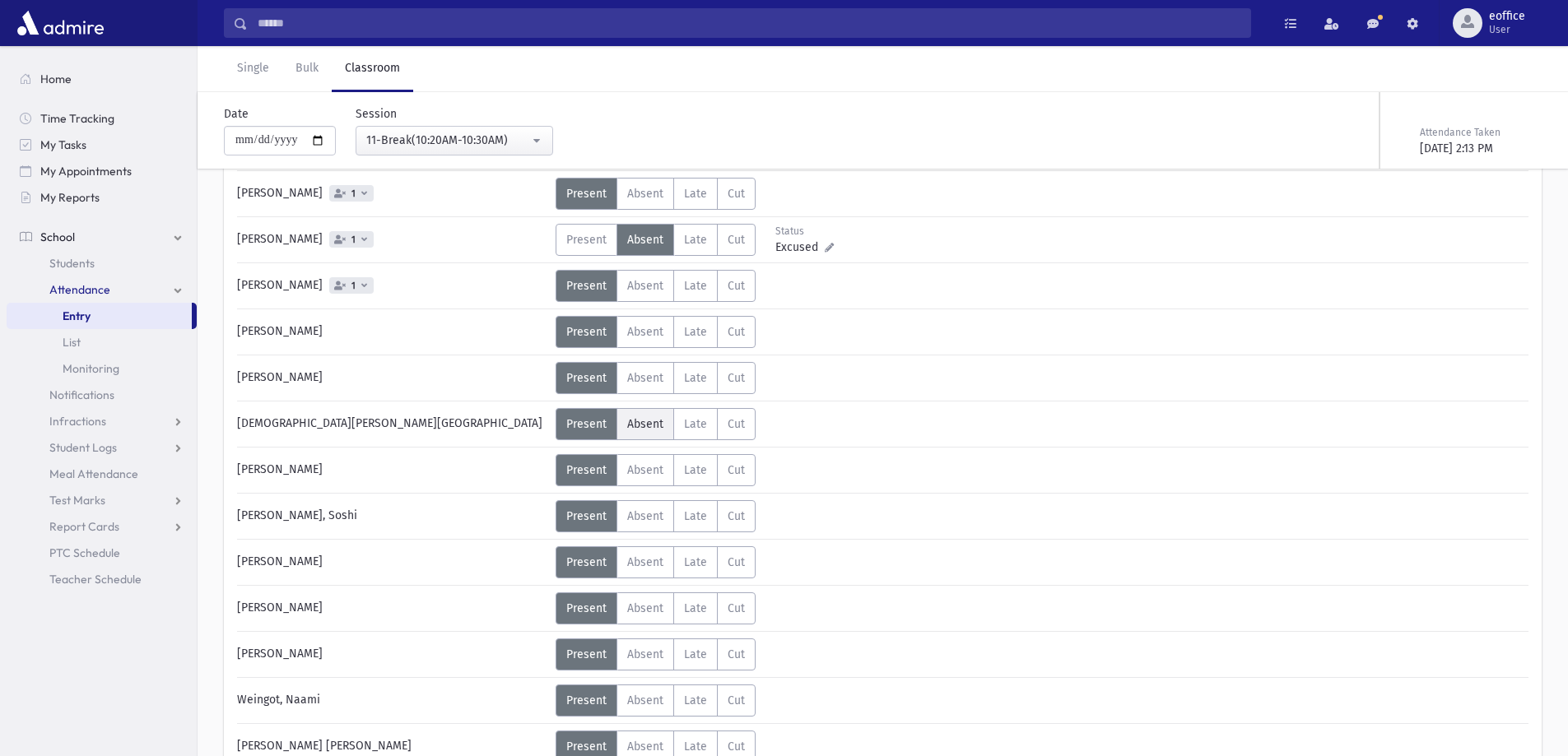
click at [637, 417] on span "Absent" at bounding box center [645, 423] width 36 height 14
click at [455, 140] on div "11-Break(10:20AM-10:30AM)" at bounding box center [447, 140] width 163 height 18
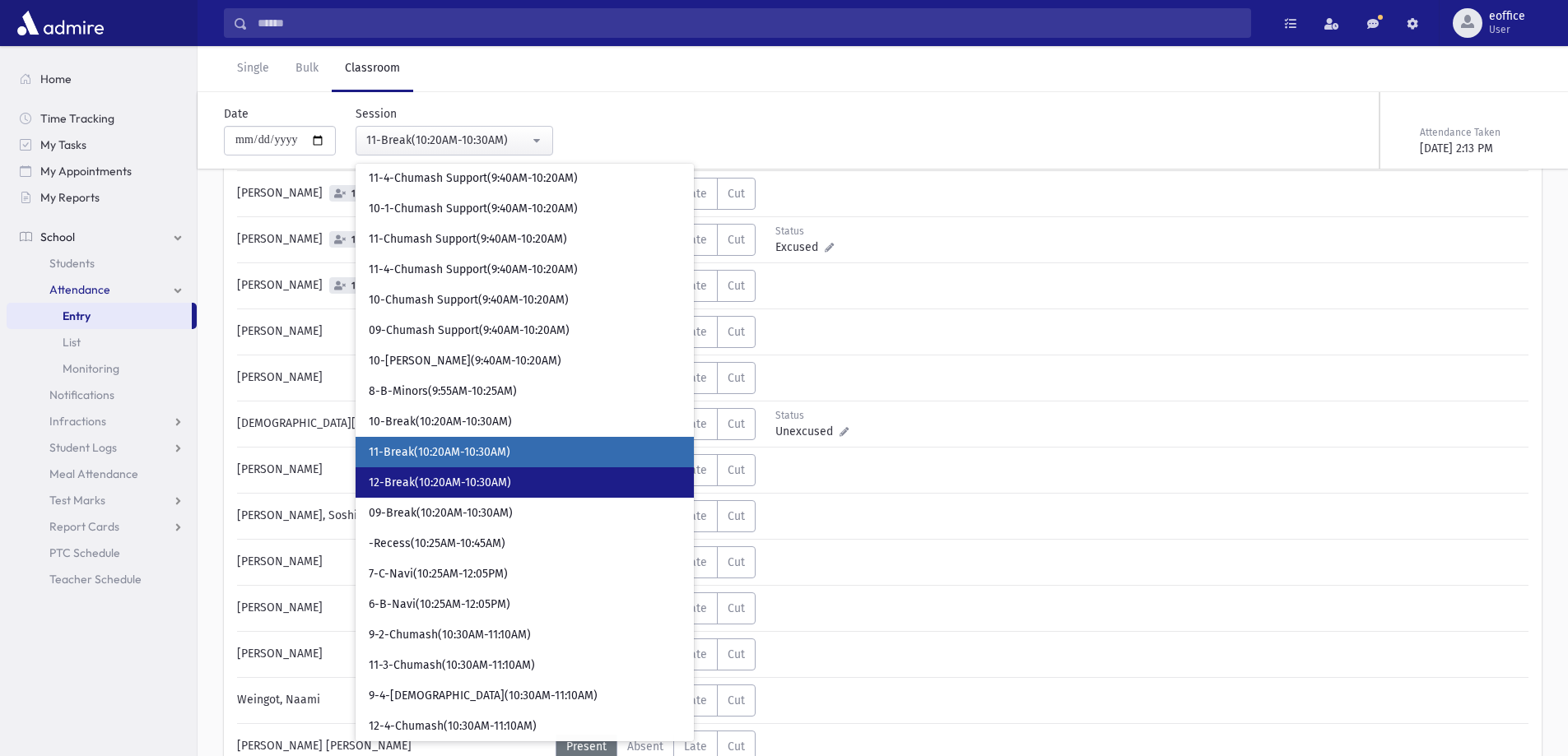
click at [525, 496] on link "12-Break(10:20AM-10:30AM)" at bounding box center [525, 482] width 339 height 31
select select "*****"
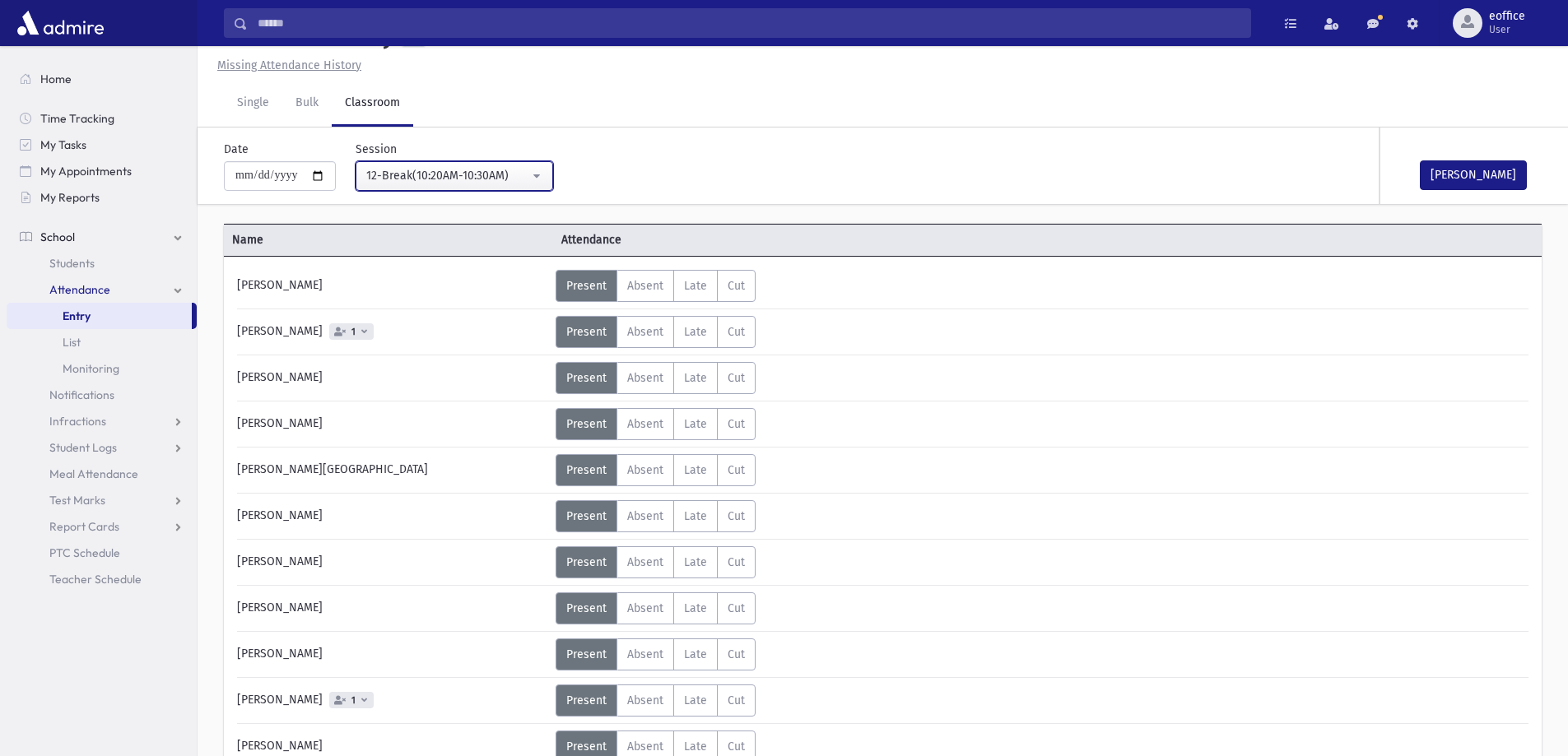
scroll to position [3736, 0]
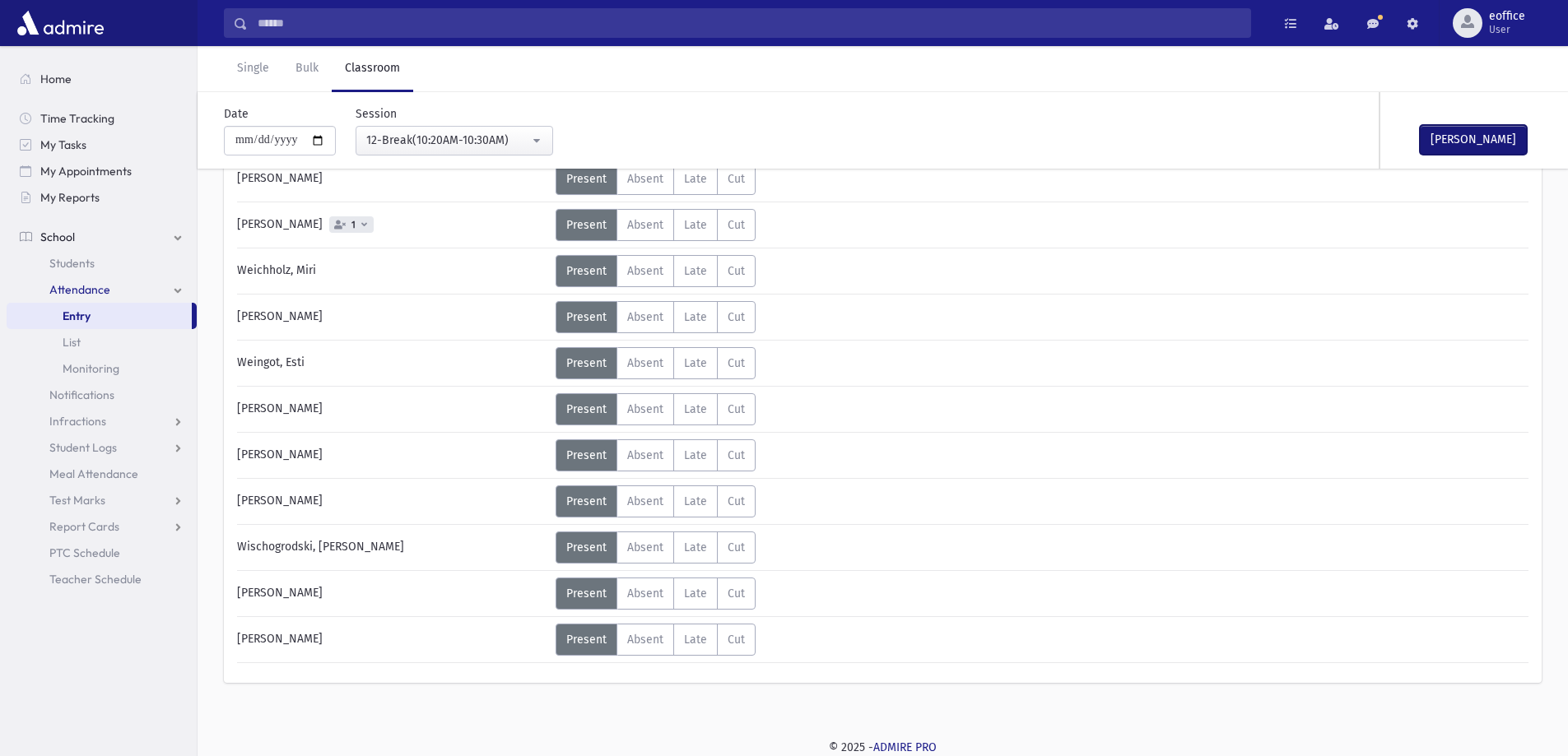
click at [1513, 147] on button "[PERSON_NAME]" at bounding box center [1473, 140] width 107 height 30
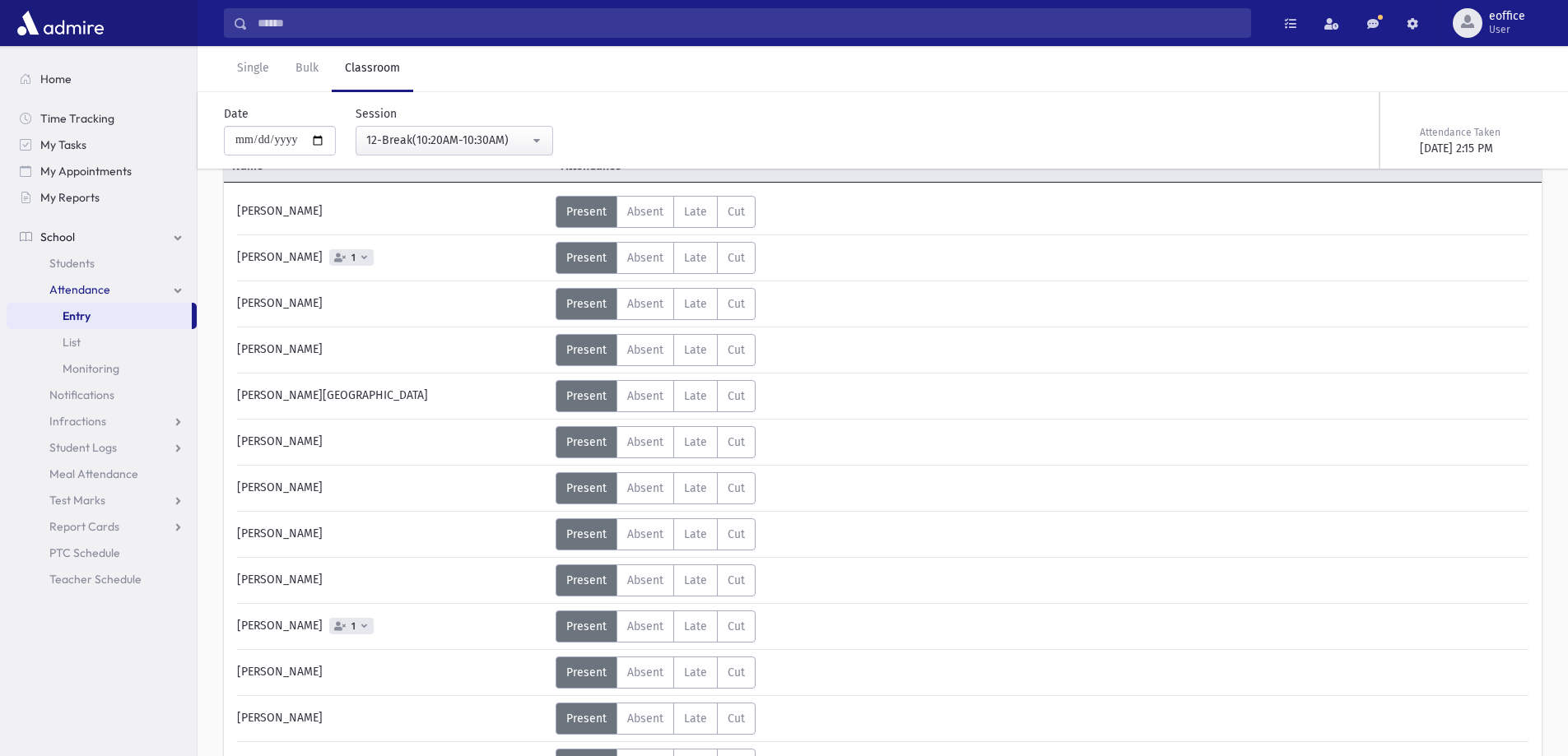
scroll to position [83, 0]
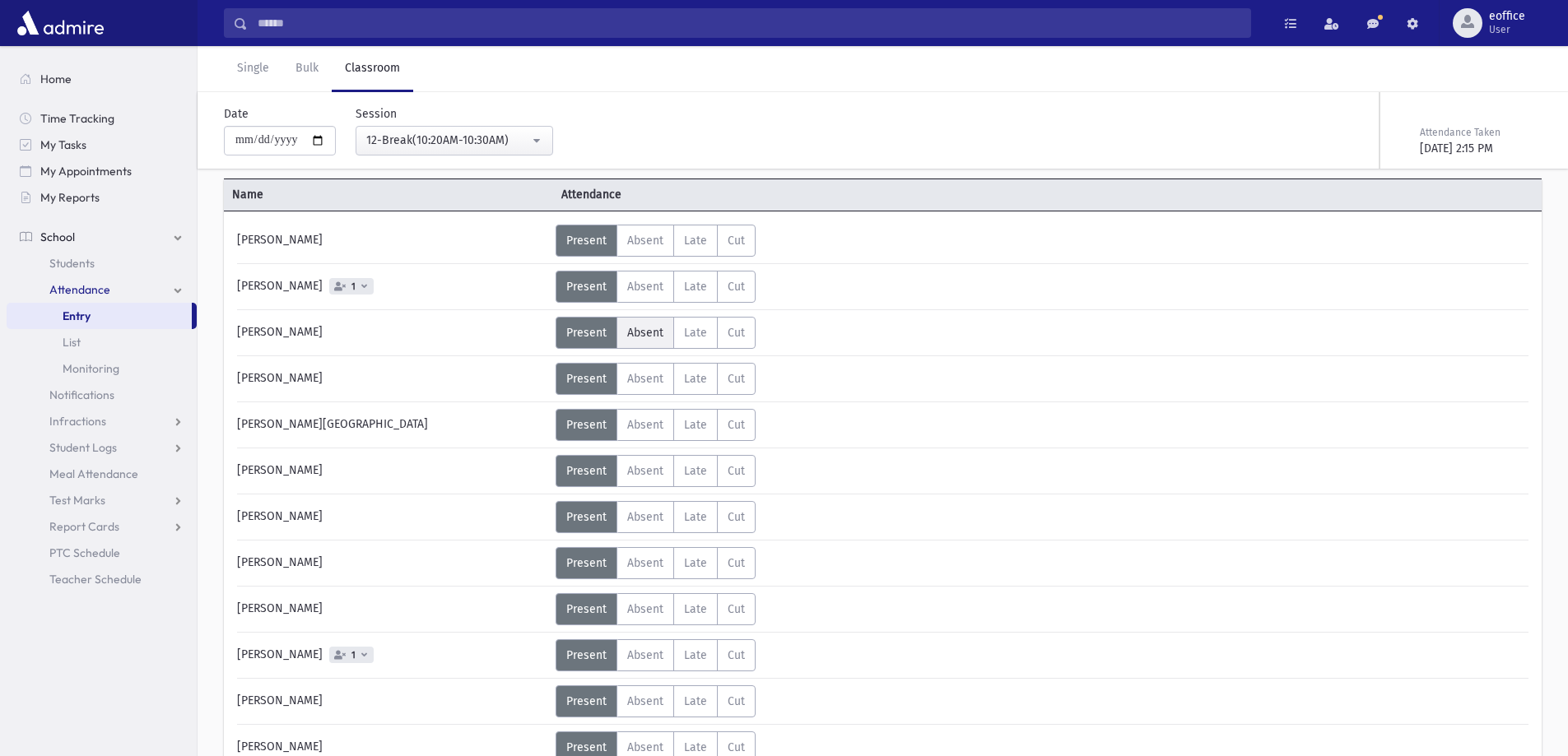
click at [640, 326] on span "Absent" at bounding box center [645, 333] width 36 height 14
click at [636, 750] on span "Absent" at bounding box center [645, 747] width 36 height 14
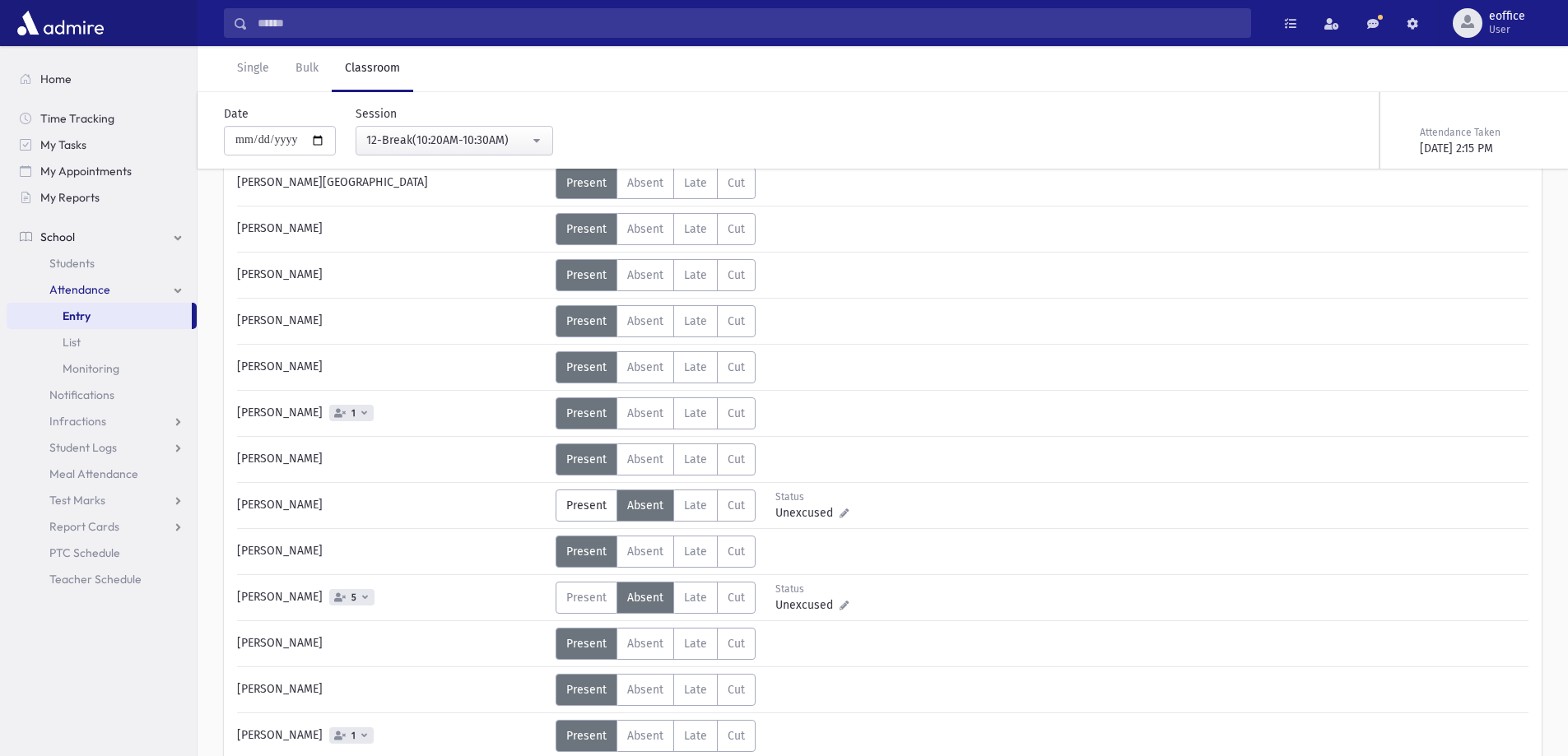
scroll to position [329, 0]
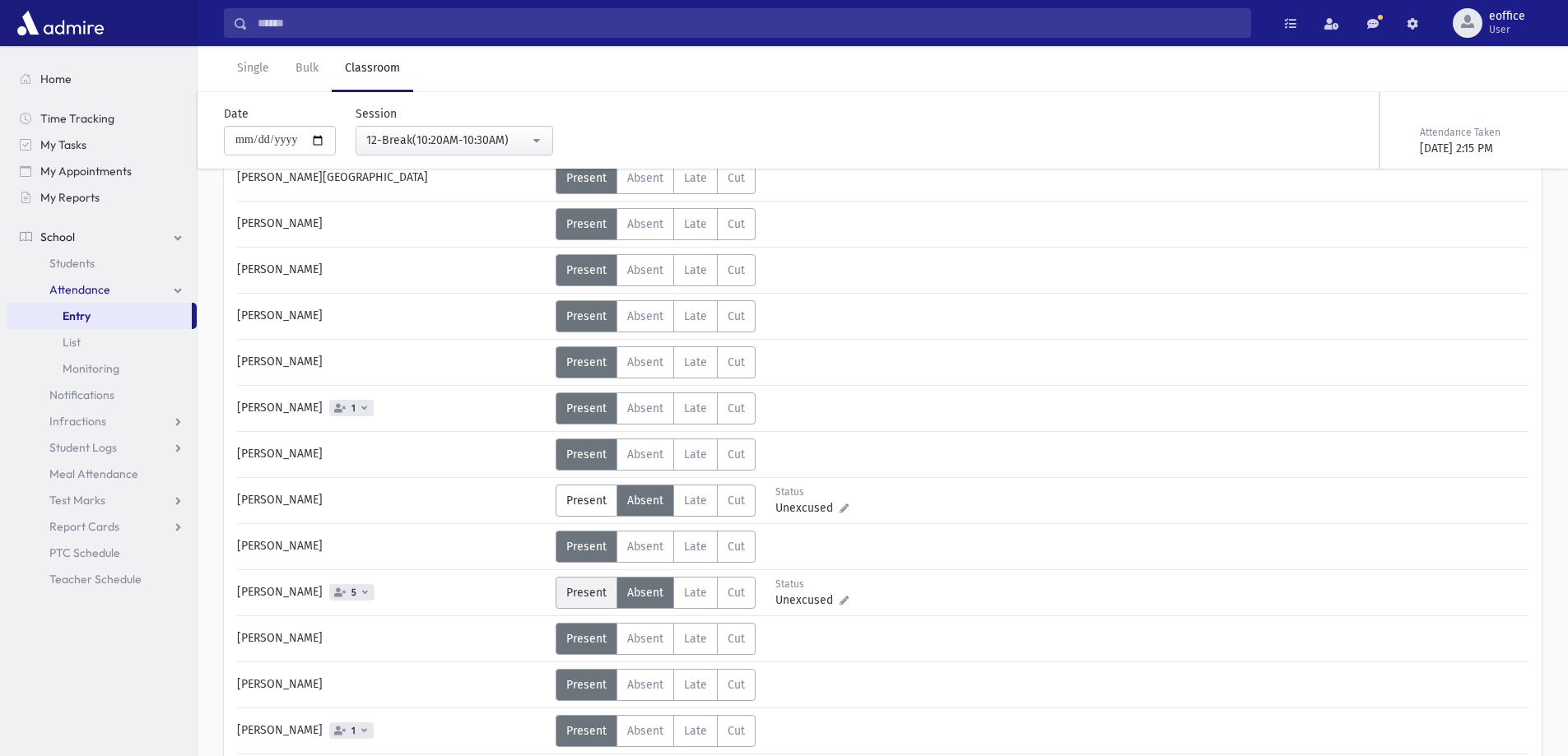
click at [586, 596] on span "Present" at bounding box center [586, 592] width 40 height 14
click at [348, 595] on span "5" at bounding box center [354, 592] width 12 height 11
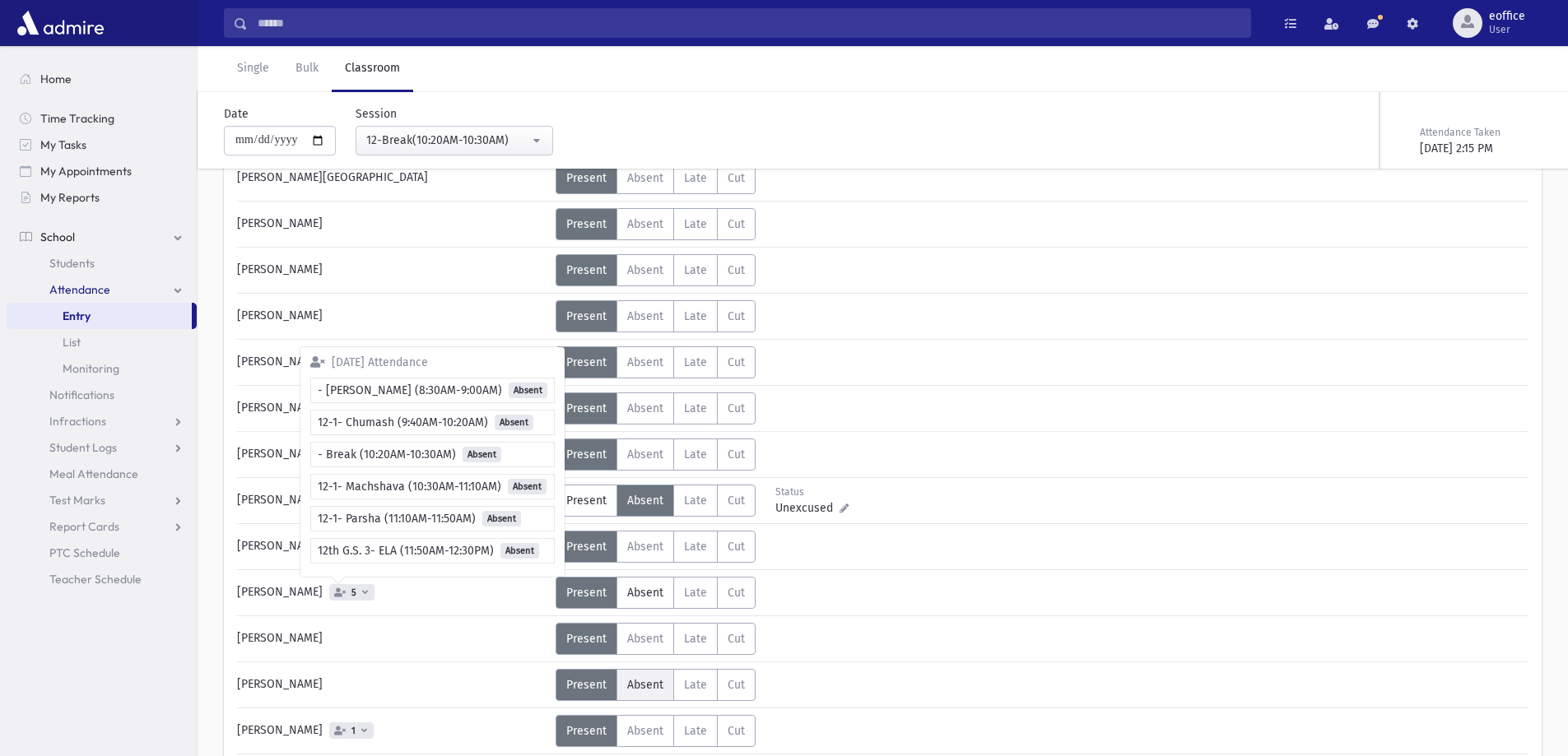
click at [634, 688] on span "Absent" at bounding box center [645, 684] width 36 height 14
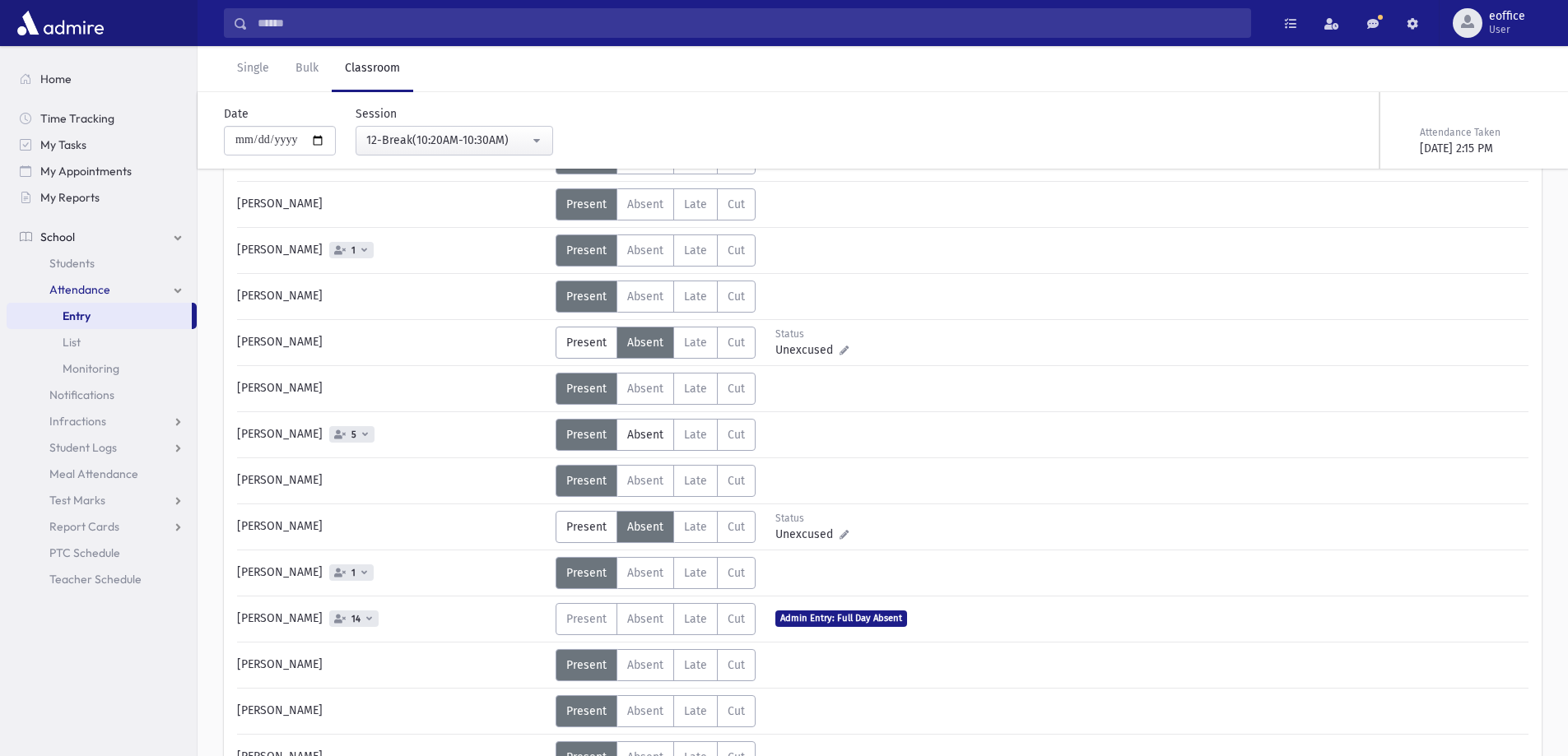
scroll to position [493, 0]
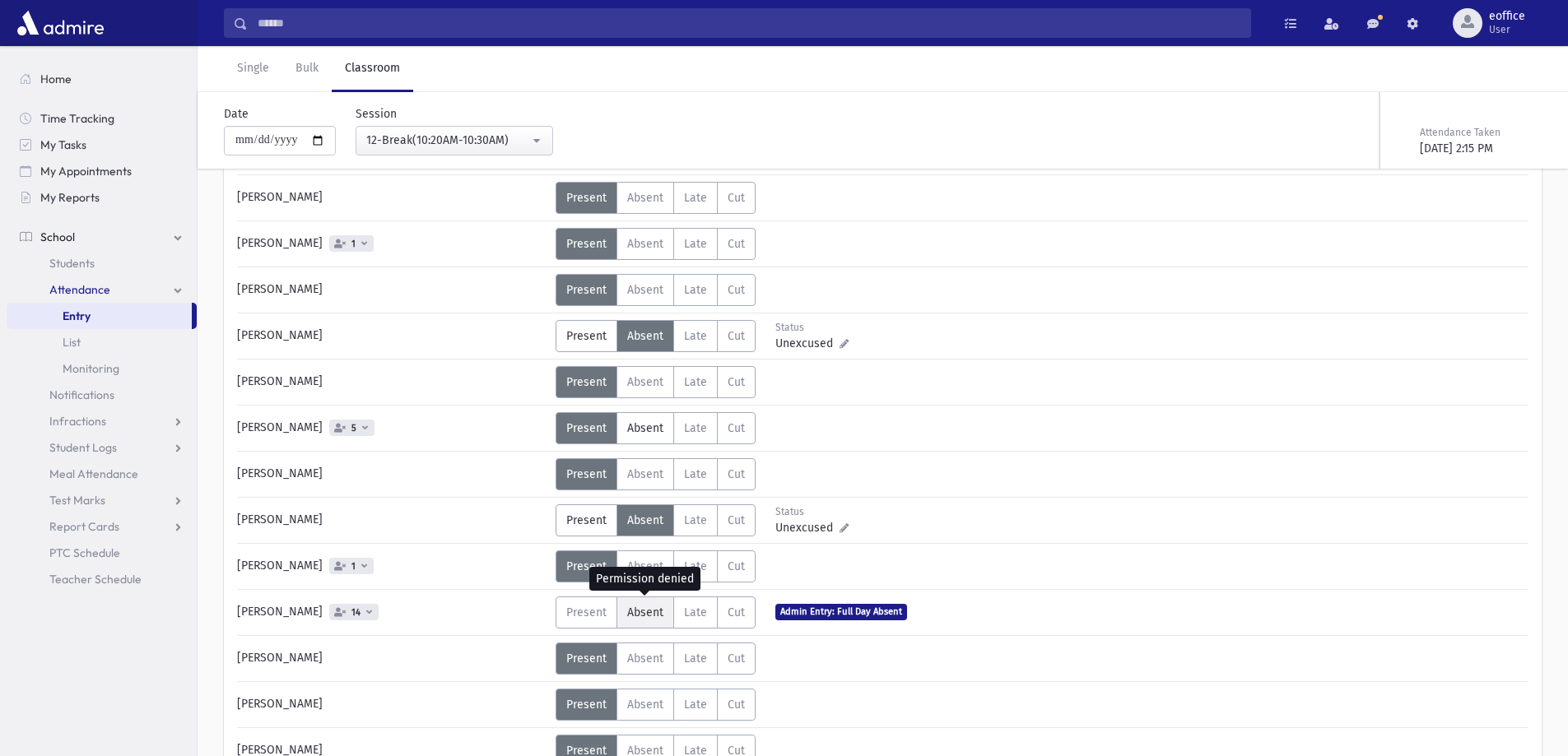
click at [641, 612] on span "Absent" at bounding box center [645, 612] width 36 height 14
click at [660, 608] on span "Absent" at bounding box center [645, 612] width 36 height 14
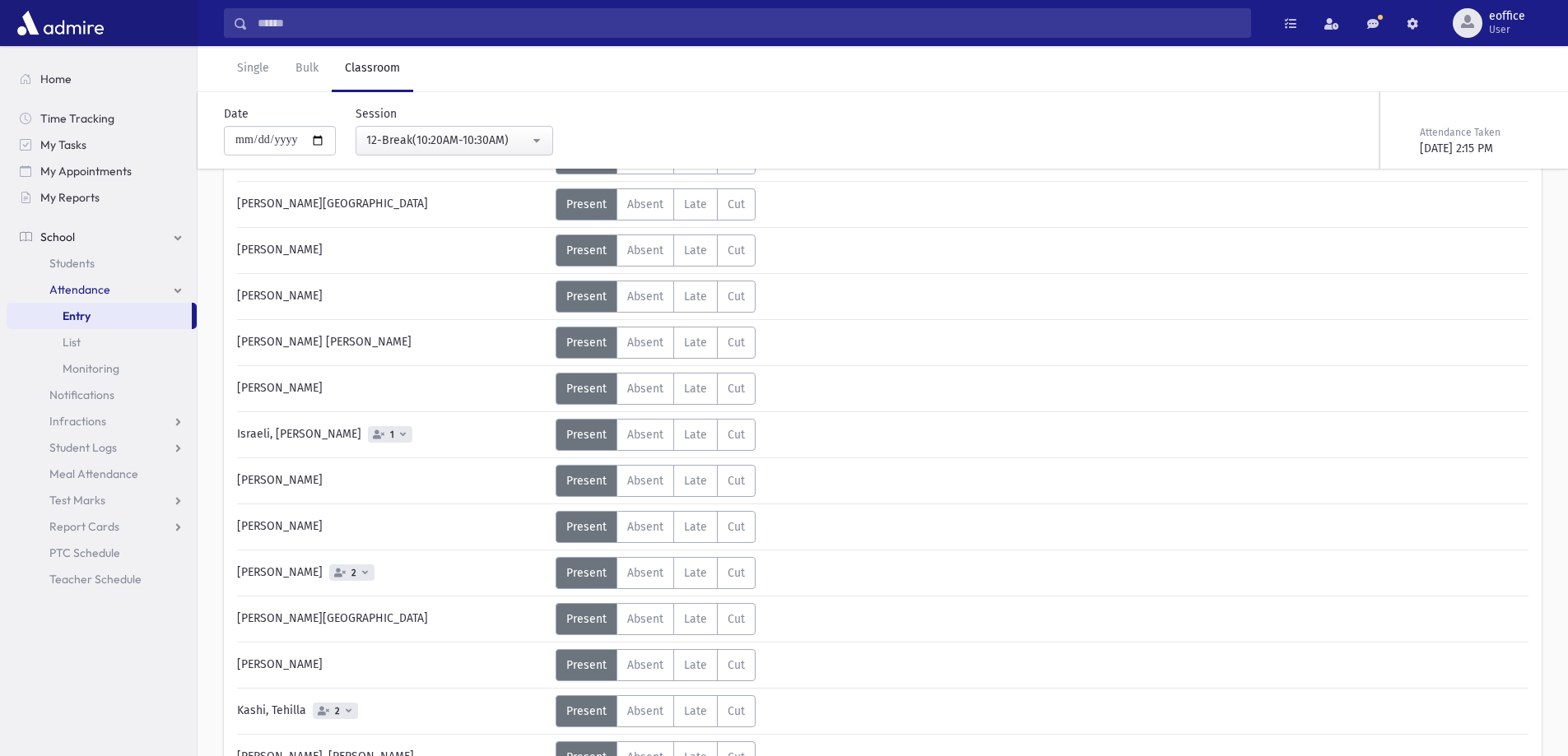
scroll to position [1480, 0]
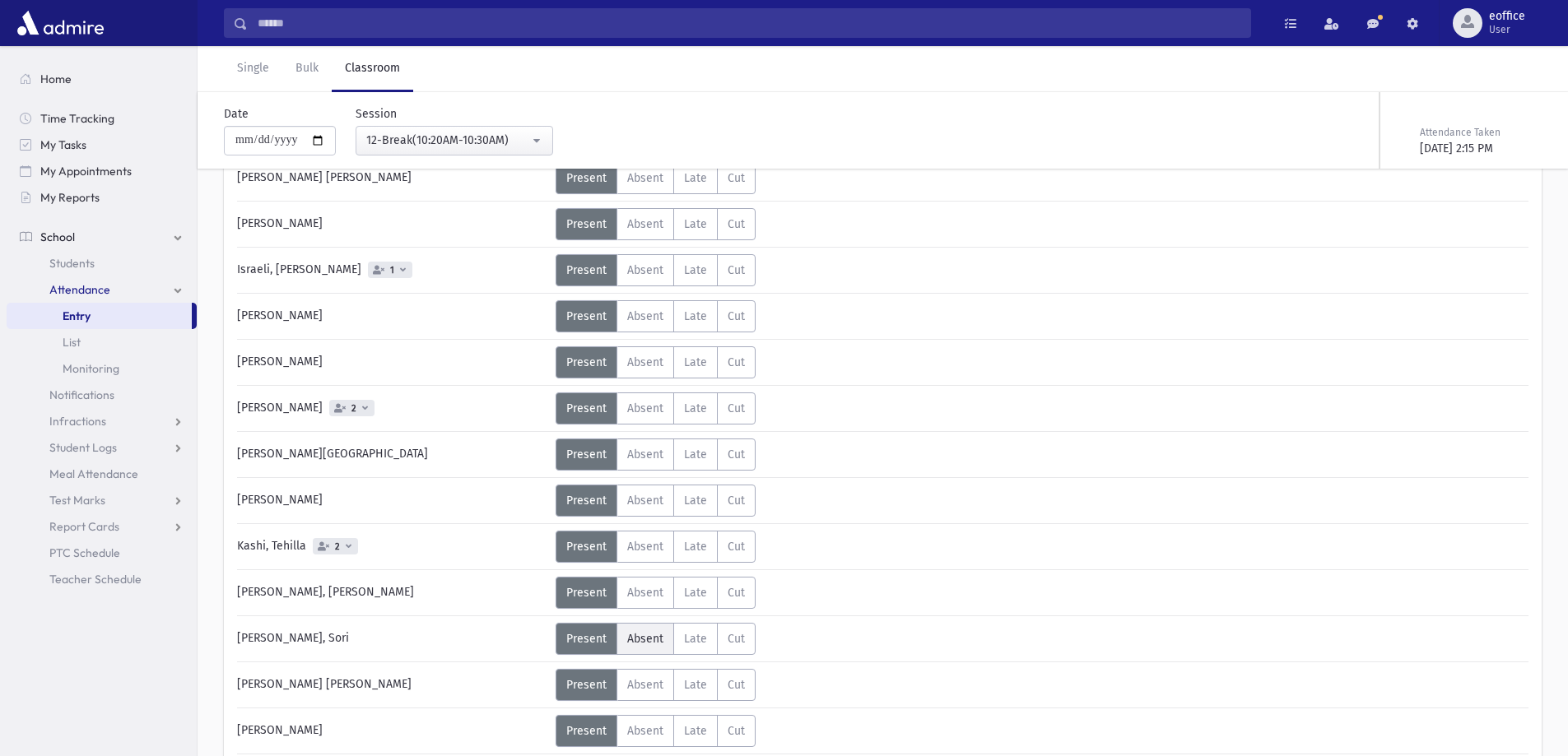
click at [640, 646] on label "Absent Absent" at bounding box center [645, 638] width 58 height 32
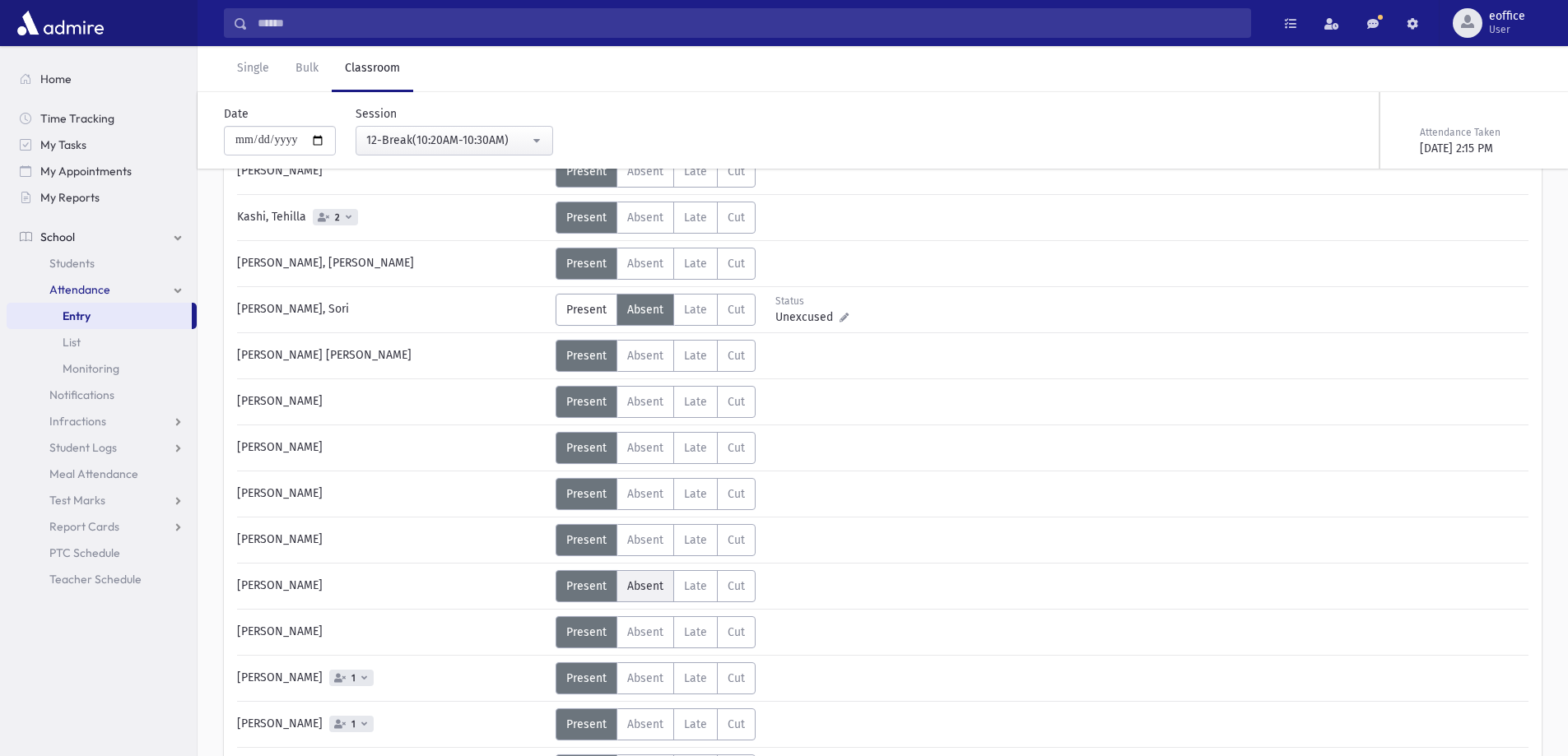
scroll to position [2138, 0]
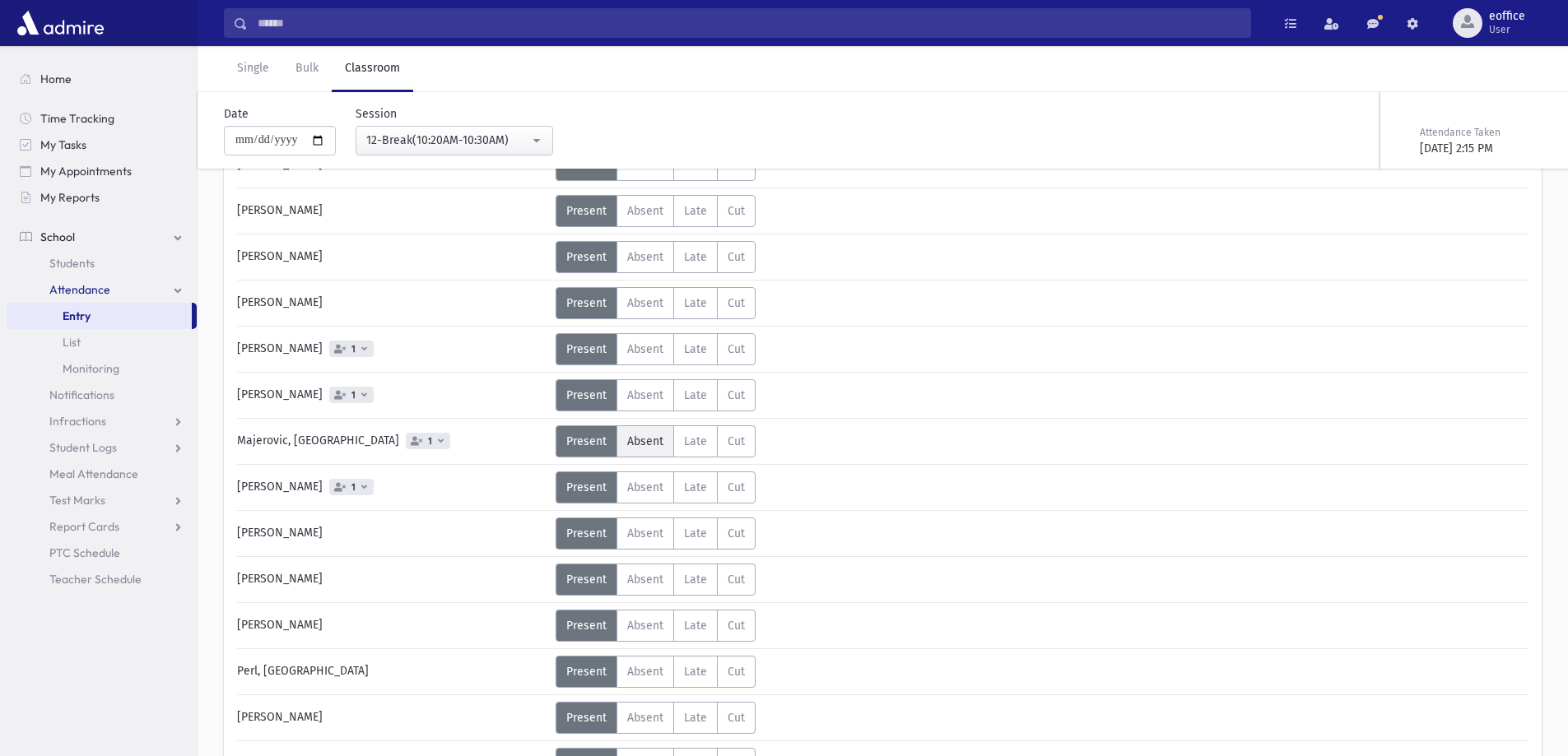
click at [629, 441] on span "Absent" at bounding box center [645, 441] width 36 height 14
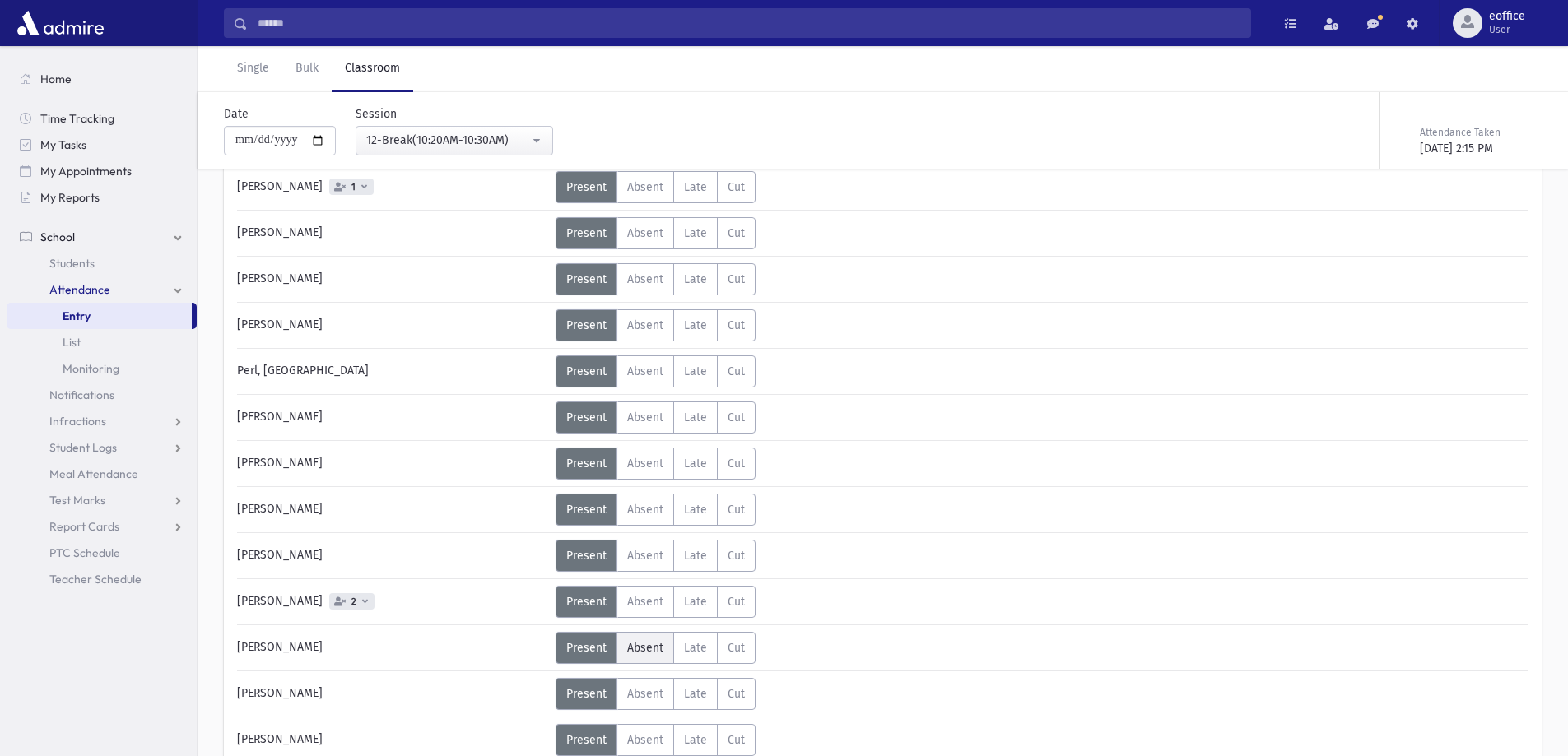
scroll to position [2467, 0]
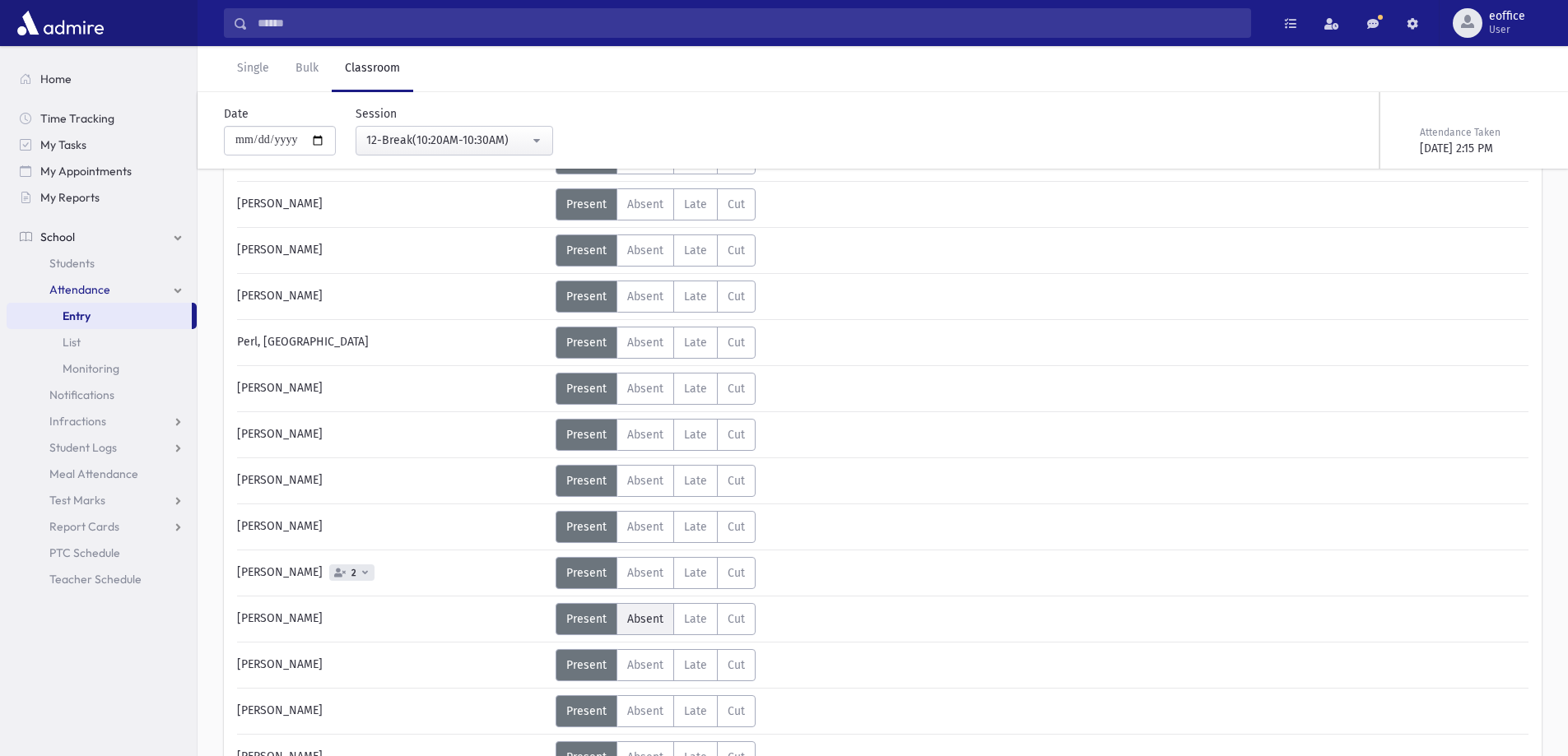
click at [646, 616] on span "Absent" at bounding box center [645, 618] width 36 height 14
